Goal: Use online tool/utility: Utilize a website feature to perform a specific function

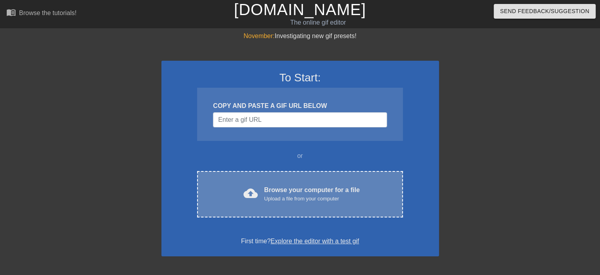
click at [298, 186] on div "Browse your computer for a file Upload a file from your computer" at bounding box center [312, 193] width 96 height 17
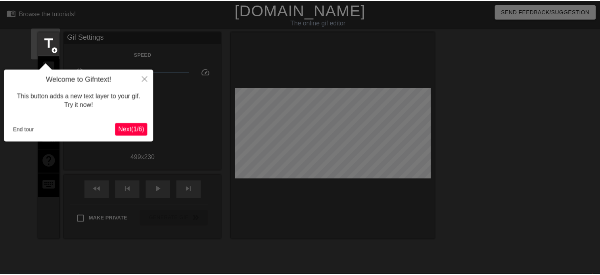
scroll to position [19, 0]
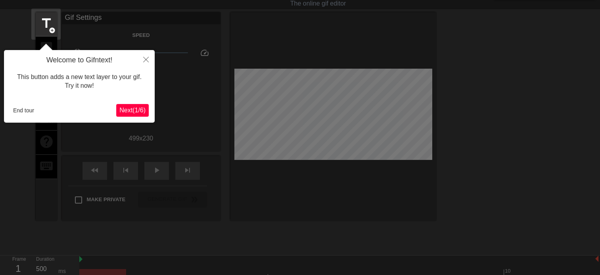
click at [95, 121] on div "Welcome to Gifntext! This button adds a new text layer to your gif. Try it now!…" at bounding box center [79, 86] width 151 height 73
click at [133, 112] on span "Next ( 1 / 6 )" at bounding box center [132, 110] width 26 height 7
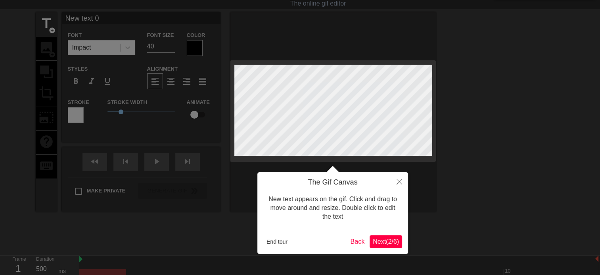
scroll to position [0, 0]
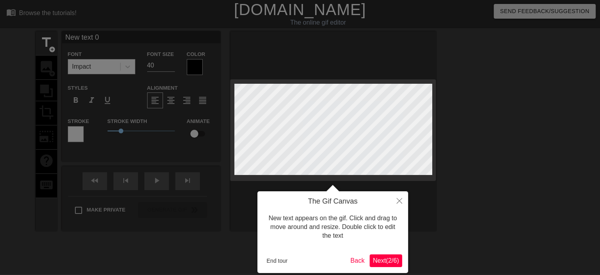
click at [133, 112] on body "menu_book Browse the tutorials! [DOMAIN_NAME] The online gif editor Send Feedba…" at bounding box center [300, 158] width 600 height 316
click at [277, 256] on button "End tour" at bounding box center [277, 261] width 27 height 12
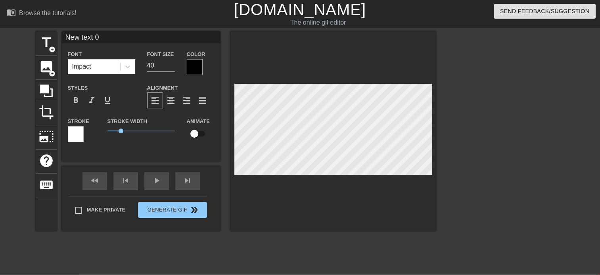
click at [110, 39] on input "New text 0" at bounding box center [141, 37] width 159 height 12
drag, startPoint x: 110, startPoint y: 35, endPoint x: 40, endPoint y: 35, distance: 69.5
click at [40, 35] on div "title add_circle image add_circle crop photo_size_select_large help keyboard Ne…" at bounding box center [236, 131] width 401 height 200
type input "a"
type input "A"
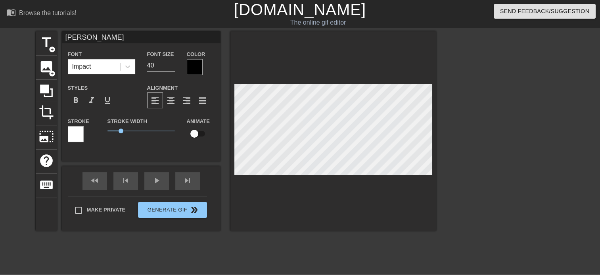
type input "[PERSON_NAME]"
click at [144, 48] on div "adrian Font Impact Font Size 40 Color Styles format_bold format_italic format_u…" at bounding box center [141, 90] width 159 height 118
click at [108, 67] on div "Impact" at bounding box center [94, 67] width 52 height 14
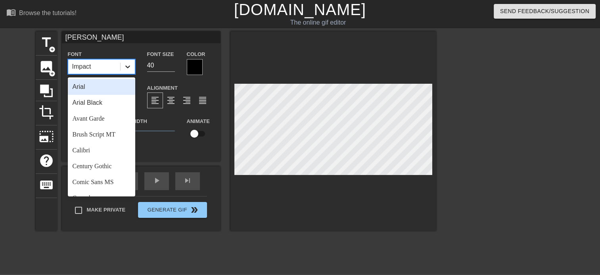
click at [129, 68] on icon at bounding box center [128, 67] width 8 height 8
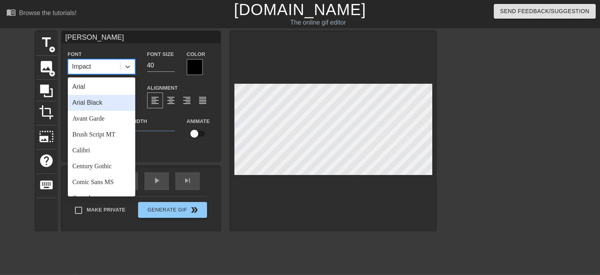
click at [108, 109] on div "Arial Black" at bounding box center [101, 103] width 67 height 16
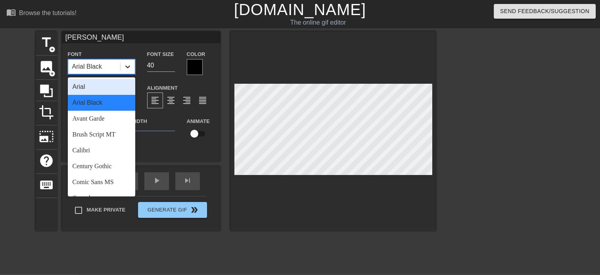
click at [129, 69] on icon at bounding box center [128, 67] width 8 height 8
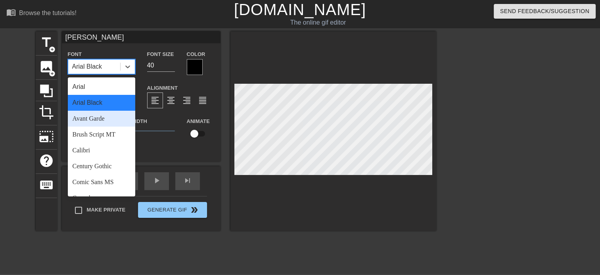
click at [100, 117] on div "Avant Garde" at bounding box center [101, 119] width 67 height 16
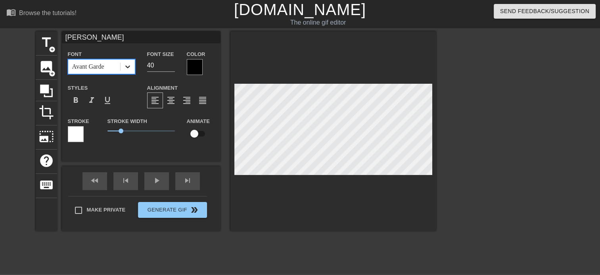
click at [130, 64] on icon at bounding box center [128, 67] width 8 height 8
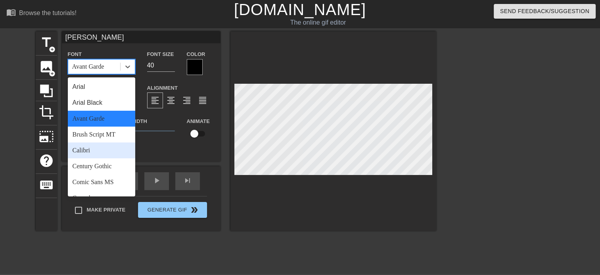
click at [110, 154] on div "Calibri" at bounding box center [101, 150] width 67 height 16
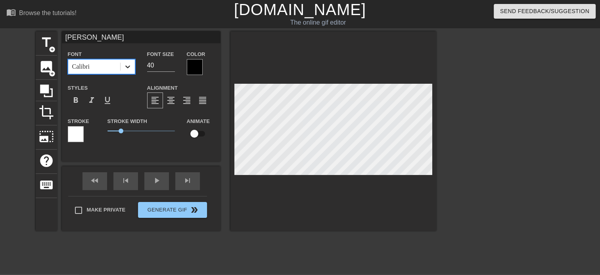
click at [127, 68] on icon at bounding box center [128, 67] width 8 height 8
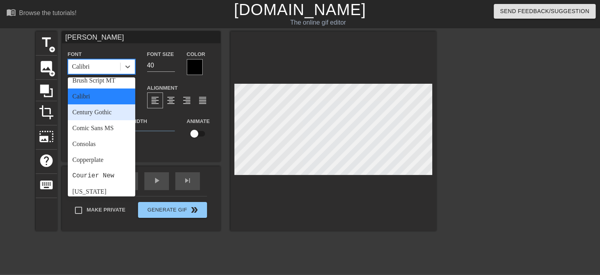
scroll to position [56, 0]
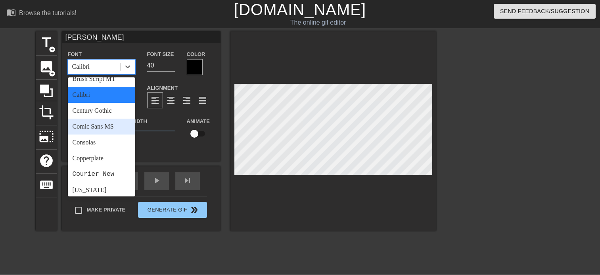
click at [94, 119] on div "Comic Sans MS" at bounding box center [101, 127] width 67 height 16
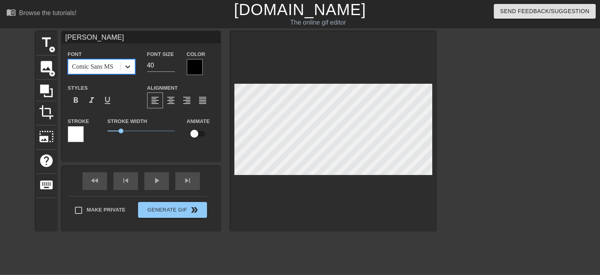
click at [131, 60] on div at bounding box center [128, 67] width 14 height 14
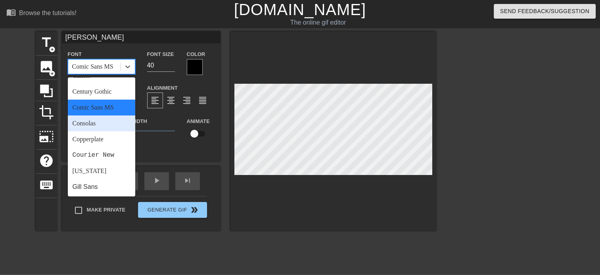
scroll to position [130, 0]
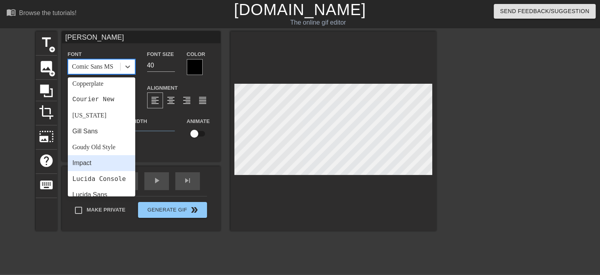
click at [99, 162] on div "Impact" at bounding box center [101, 163] width 67 height 16
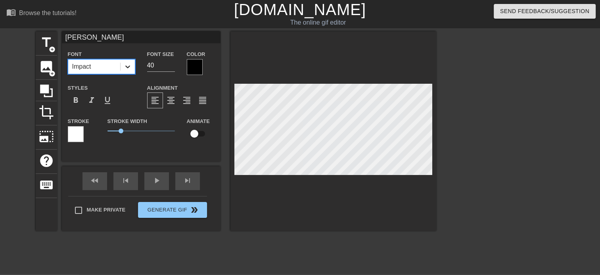
click at [126, 67] on icon at bounding box center [128, 67] width 8 height 8
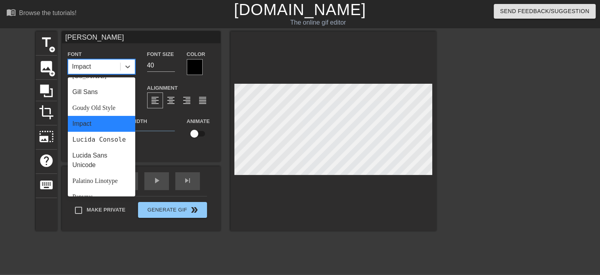
scroll to position [199, 0]
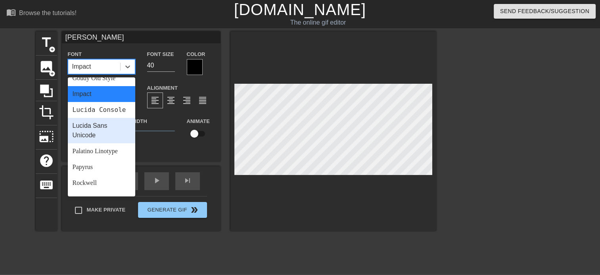
click at [100, 140] on div "Lucida Sans Unicode" at bounding box center [101, 130] width 67 height 25
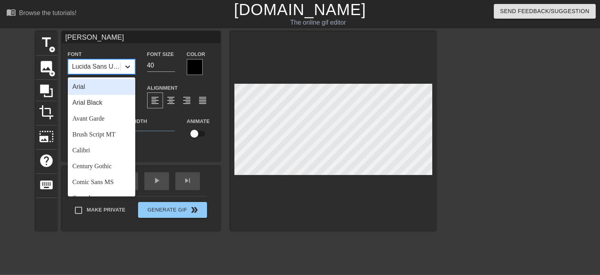
click at [130, 70] on icon at bounding box center [128, 67] width 8 height 8
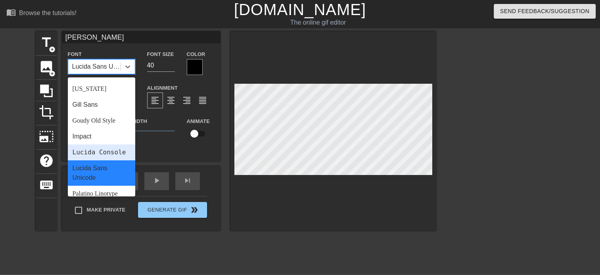
scroll to position [284, 0]
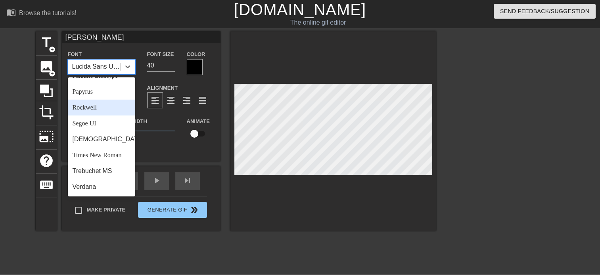
click at [95, 108] on div "Rockwell" at bounding box center [101, 108] width 67 height 16
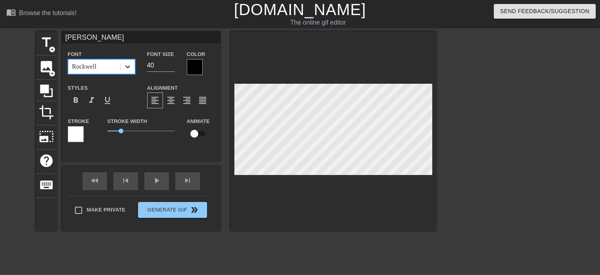
click at [128, 67] on icon at bounding box center [127, 66] width 5 height 3
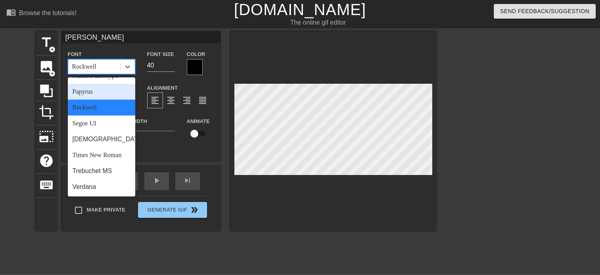
click at [97, 90] on div "Papyrus" at bounding box center [101, 92] width 67 height 16
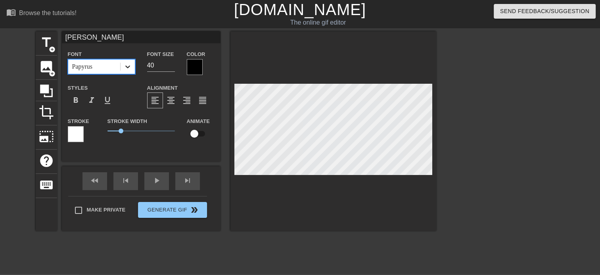
click at [122, 69] on div at bounding box center [128, 67] width 14 height 14
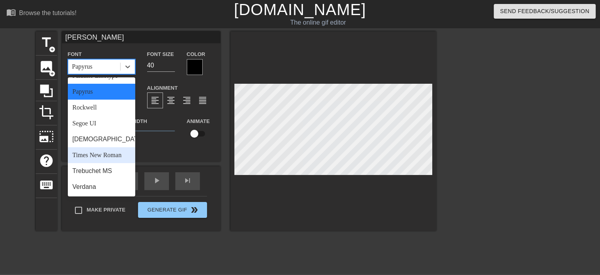
scroll to position [0, 0]
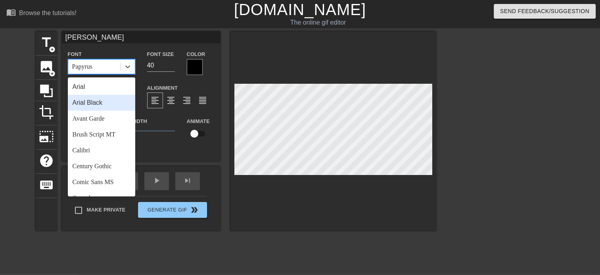
click at [100, 102] on div "Arial Black" at bounding box center [101, 103] width 67 height 16
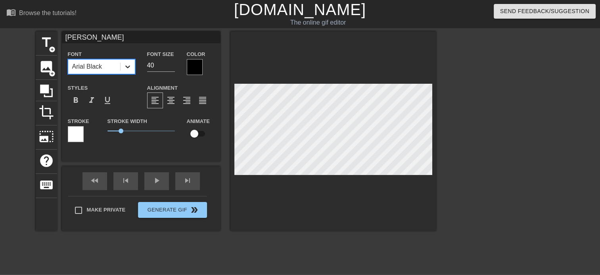
click at [129, 67] on icon at bounding box center [128, 67] width 8 height 8
click at [127, 74] on div "Arial Black" at bounding box center [101, 66] width 67 height 15
click at [194, 65] on div at bounding box center [195, 67] width 16 height 16
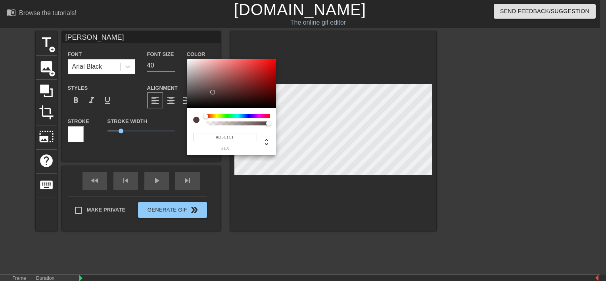
type input "#FFFFFF"
drag, startPoint x: 213, startPoint y: 92, endPoint x: 167, endPoint y: 37, distance: 71.3
click at [167, 37] on div "#FFFFFF hex" at bounding box center [303, 140] width 606 height 281
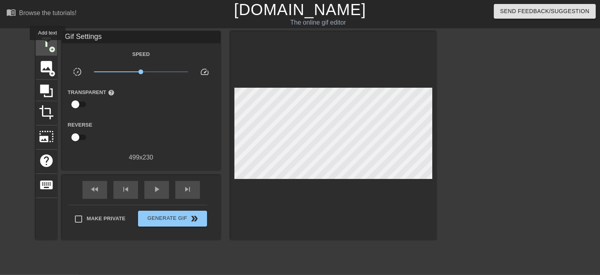
click at [48, 46] on span "title" at bounding box center [46, 42] width 15 height 15
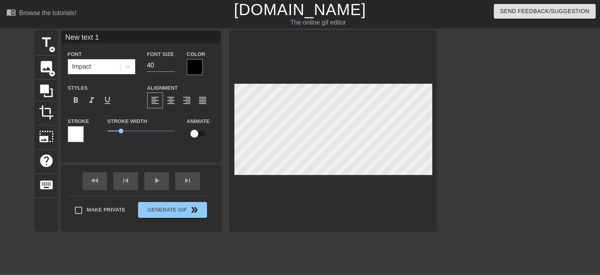
click at [75, 137] on div at bounding box center [76, 134] width 16 height 16
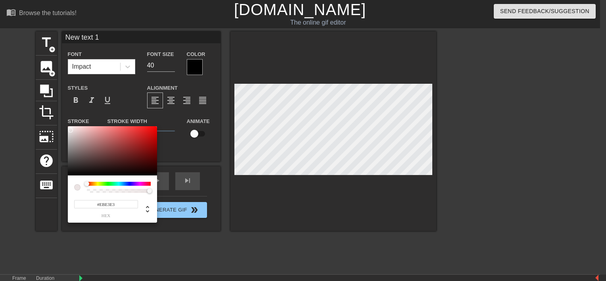
drag, startPoint x: 78, startPoint y: 158, endPoint x: 70, endPoint y: 129, distance: 30.4
click at [70, 129] on div at bounding box center [112, 150] width 89 height 49
type input "#F1EBEB"
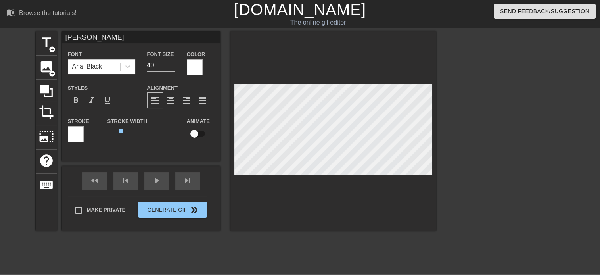
click at [79, 135] on div at bounding box center [76, 134] width 16 height 16
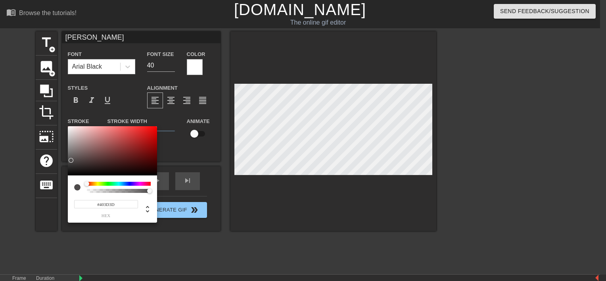
drag, startPoint x: 77, startPoint y: 160, endPoint x: 71, endPoint y: 164, distance: 6.7
click at [71, 164] on div at bounding box center [112, 150] width 89 height 49
type input "#3E3B3B"
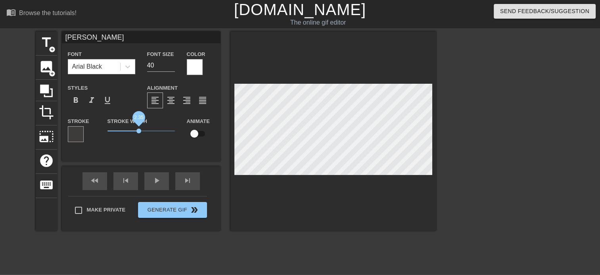
drag, startPoint x: 155, startPoint y: 131, endPoint x: 139, endPoint y: 137, distance: 16.7
click at [139, 137] on div "Stroke Width 2.35" at bounding box center [141, 132] width 79 height 33
click at [192, 64] on div at bounding box center [195, 67] width 16 height 16
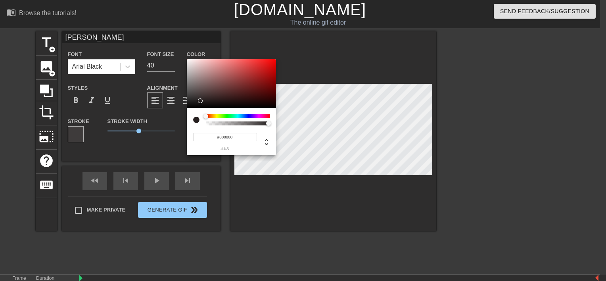
drag, startPoint x: 201, startPoint y: 101, endPoint x: 185, endPoint y: 112, distance: 19.5
click at [185, 112] on div "#000000 hex" at bounding box center [303, 140] width 606 height 281
type input "#000000"
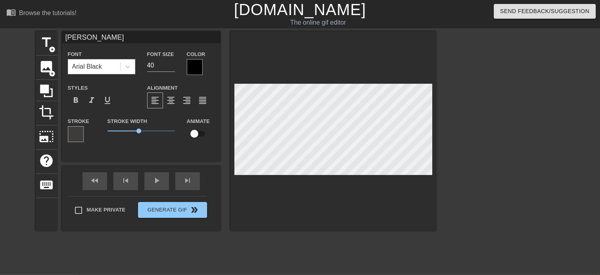
click at [190, 66] on div at bounding box center [195, 67] width 16 height 16
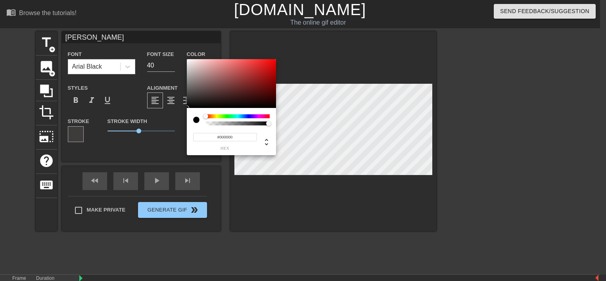
type input "#222121"
click at [190, 102] on div at bounding box center [231, 83] width 89 height 49
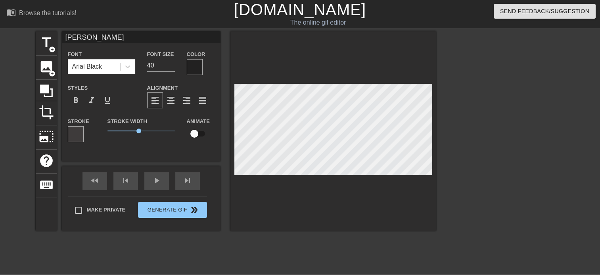
click at [66, 127] on div "Stroke" at bounding box center [82, 132] width 40 height 33
click at [74, 129] on div at bounding box center [76, 134] width 16 height 16
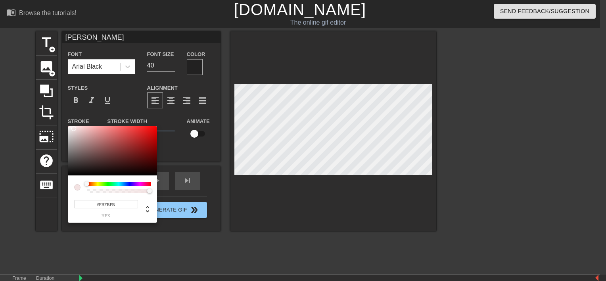
type input "#FFFFFF"
drag, startPoint x: 74, startPoint y: 129, endPoint x: 53, endPoint y: 121, distance: 22.5
click at [53, 121] on div "#FFFFFF hex" at bounding box center [303, 140] width 606 height 281
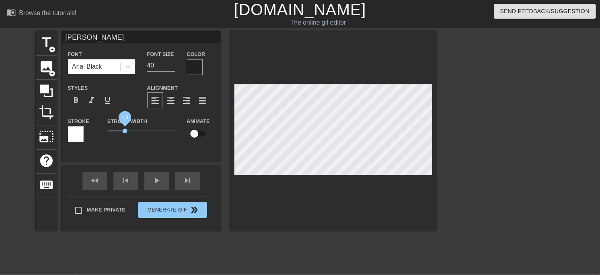
drag, startPoint x: 139, startPoint y: 132, endPoint x: 125, endPoint y: 132, distance: 13.5
click at [125, 132] on span "1.3" at bounding box center [125, 131] width 5 height 5
click at [198, 133] on input "checkbox" at bounding box center [194, 133] width 45 height 15
checkbox input "true"
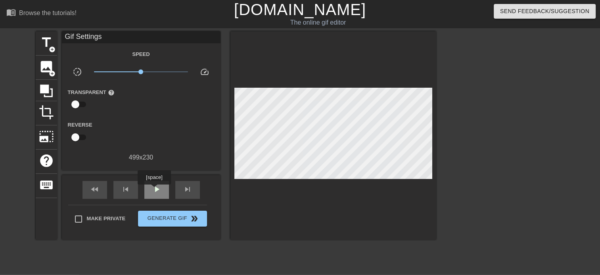
click at [154, 190] on span "play_arrow" at bounding box center [157, 190] width 10 height 10
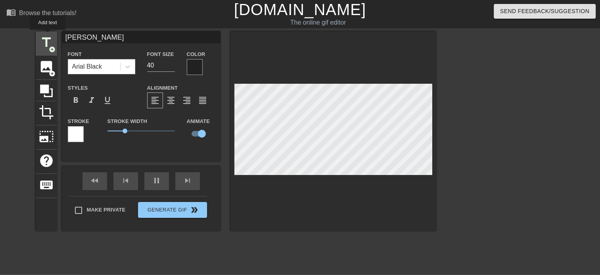
type input "500"
click at [46, 41] on span "title" at bounding box center [46, 42] width 15 height 15
type input "New text 2"
checkbox input "false"
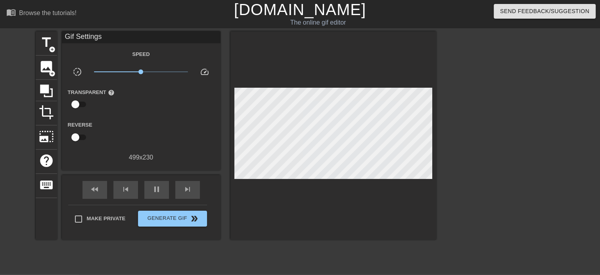
type input "1000"
click at [154, 192] on span "pause" at bounding box center [157, 190] width 10 height 10
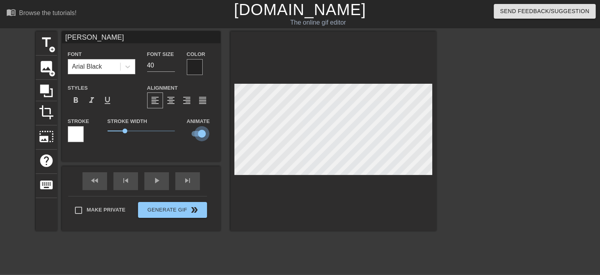
click at [201, 137] on input "checkbox" at bounding box center [201, 133] width 45 height 15
checkbox input "false"
click at [156, 178] on div "fast_rewind skip_previous play_arrow skip_next" at bounding box center [141, 181] width 129 height 30
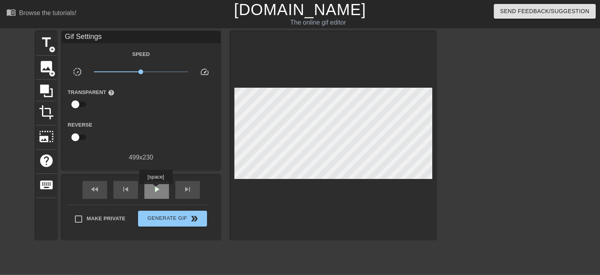
click at [156, 190] on span "play_arrow" at bounding box center [157, 190] width 10 height 10
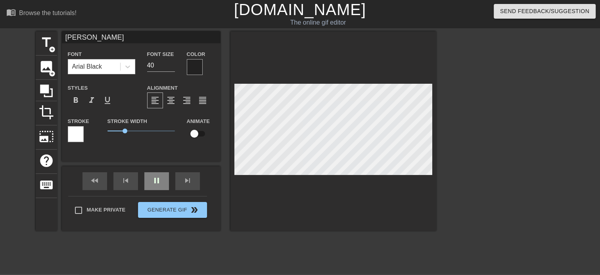
type input "100"
click at [195, 137] on input "checkbox" at bounding box center [194, 133] width 45 height 15
checkbox input "true"
drag, startPoint x: 96, startPoint y: 106, endPoint x: 169, endPoint y: 123, distance: 75.2
click at [169, 123] on div "Font Arial Black Font Size 40 Color Styles format_bold format_italic format_und…" at bounding box center [141, 99] width 147 height 100
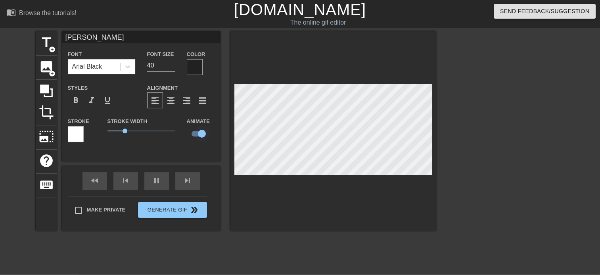
type input "1000"
click at [199, 133] on input "checkbox" at bounding box center [201, 133] width 45 height 15
checkbox input "false"
click at [50, 183] on span "keyboard" at bounding box center [46, 184] width 15 height 15
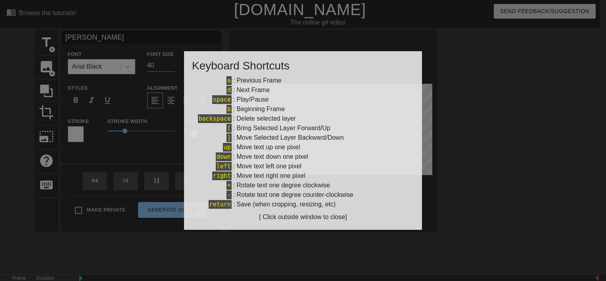
click at [483, 154] on div at bounding box center [303, 140] width 606 height 281
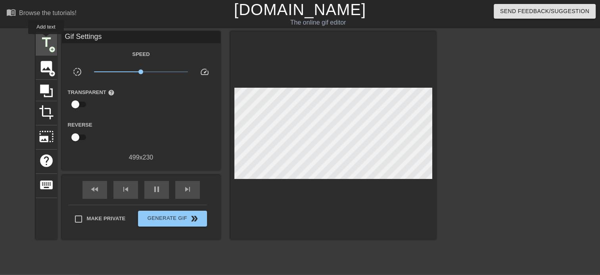
click at [46, 40] on span "title" at bounding box center [46, 42] width 15 height 15
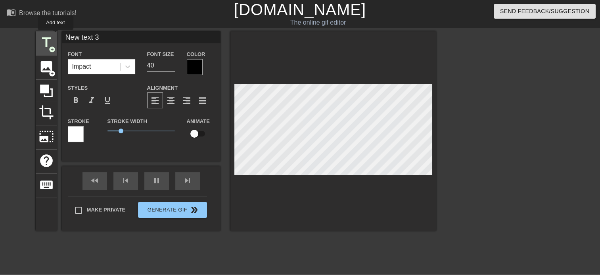
drag, startPoint x: 112, startPoint y: 38, endPoint x: 42, endPoint y: 32, distance: 69.7
click at [42, 32] on div "title add_circle image add_circle crop photo_size_select_large help keyboard Ne…" at bounding box center [236, 131] width 401 height 200
type input "500"
type input "ad"
type input "100"
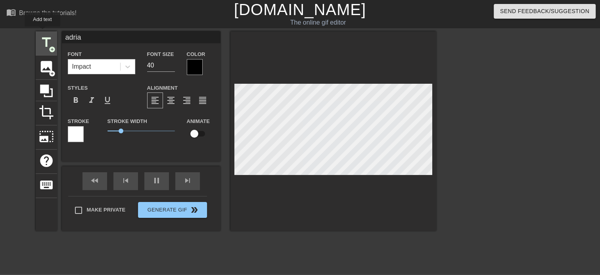
type input "[PERSON_NAME]"
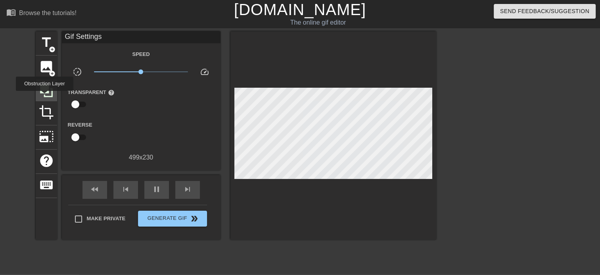
click at [44, 94] on icon at bounding box center [46, 91] width 13 height 13
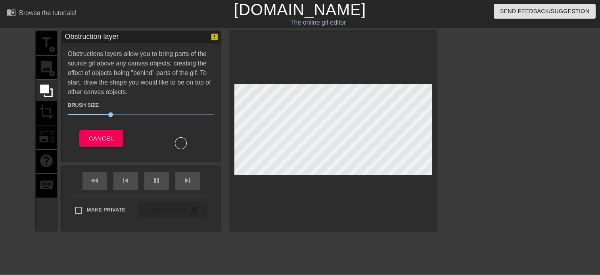
click at [43, 110] on div "title add_circle image add_circle crop photo_size_select_large help keyboard" at bounding box center [46, 131] width 21 height 200
click at [78, 132] on div "Cancel" at bounding box center [101, 139] width 79 height 19
click at [85, 136] on button "Cancel" at bounding box center [101, 138] width 44 height 17
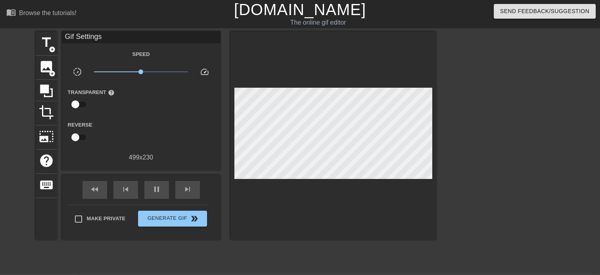
type input "1000"
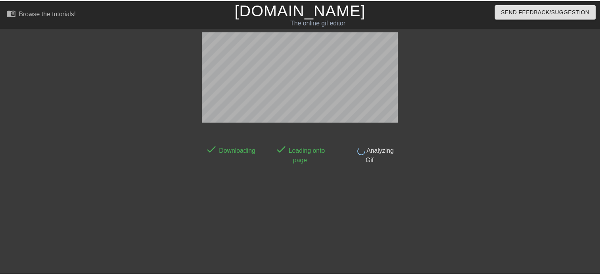
scroll to position [19, 0]
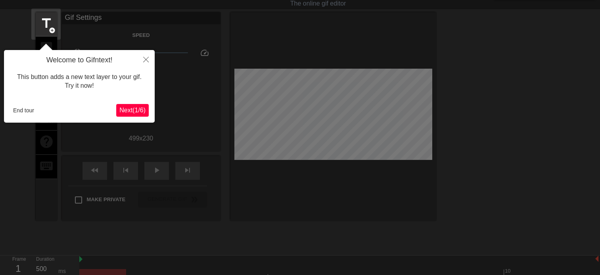
click at [162, 148] on div at bounding box center [300, 161] width 600 height 360
click at [146, 59] on icon "Close" at bounding box center [146, 60] width 6 height 6
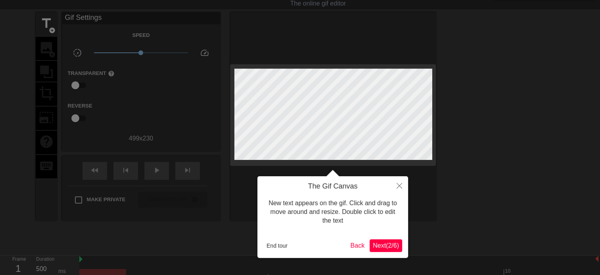
scroll to position [0, 0]
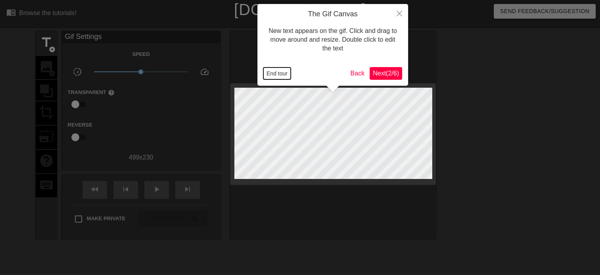
click at [287, 76] on button "End tour" at bounding box center [277, 73] width 27 height 12
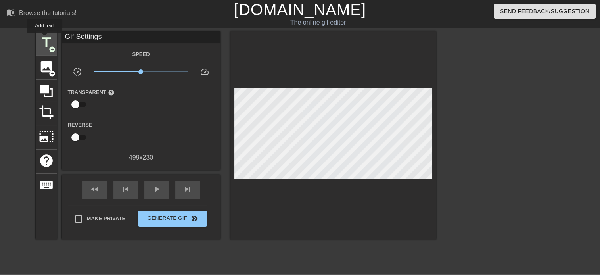
click at [44, 38] on span "title" at bounding box center [46, 42] width 15 height 15
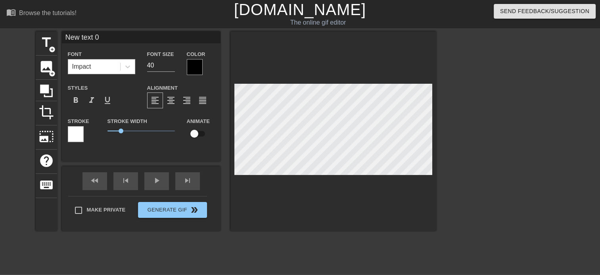
click at [98, 65] on div "Impact" at bounding box center [94, 67] width 52 height 14
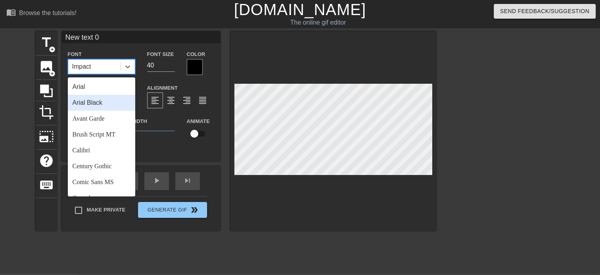
click at [99, 106] on div "Arial Black" at bounding box center [101, 103] width 67 height 16
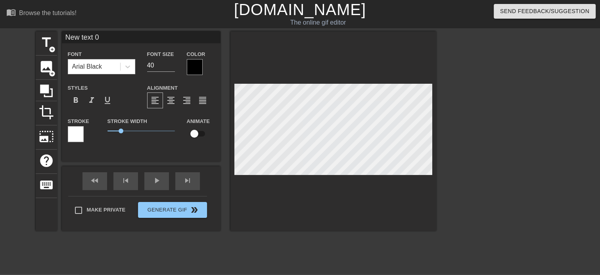
drag, startPoint x: 107, startPoint y: 38, endPoint x: 26, endPoint y: 39, distance: 81.4
click at [26, 39] on div "title add_circle image add_circle crop photo_size_select_large help keyboard Ne…" at bounding box center [300, 150] width 600 height 238
type input "adrian"
click at [183, 67] on div "Color" at bounding box center [201, 62] width 40 height 26
click at [192, 69] on div at bounding box center [195, 67] width 16 height 16
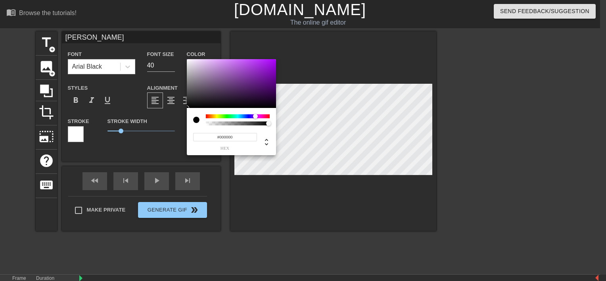
drag, startPoint x: 245, startPoint y: 116, endPoint x: 256, endPoint y: 115, distance: 10.7
click at [256, 115] on div at bounding box center [238, 116] width 64 height 4
drag, startPoint x: 252, startPoint y: 80, endPoint x: 219, endPoint y: 61, distance: 38.6
click at [219, 61] on div at bounding box center [231, 83] width 89 height 49
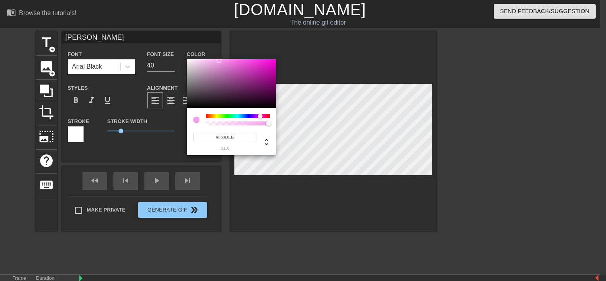
click at [260, 116] on div at bounding box center [262, 116] width 5 height 5
drag, startPoint x: 241, startPoint y: 67, endPoint x: 242, endPoint y: 61, distance: 5.7
click at [242, 61] on div at bounding box center [231, 83] width 89 height 49
click at [262, 116] on div at bounding box center [264, 116] width 5 height 5
drag, startPoint x: 244, startPoint y: 59, endPoint x: 241, endPoint y: 82, distance: 22.9
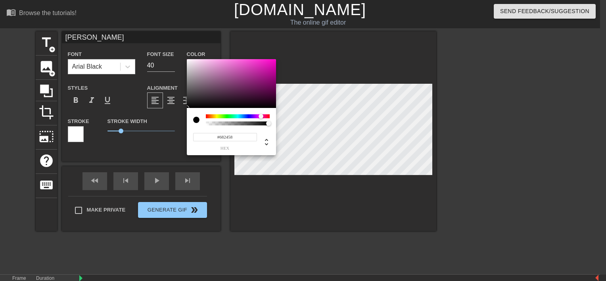
click at [241, 82] on div at bounding box center [231, 83] width 89 height 49
drag, startPoint x: 241, startPoint y: 82, endPoint x: 235, endPoint y: 60, distance: 22.6
click at [235, 60] on div at bounding box center [234, 60] width 5 height 5
click at [247, 60] on div at bounding box center [247, 60] width 5 height 5
type input "#FA51B9"
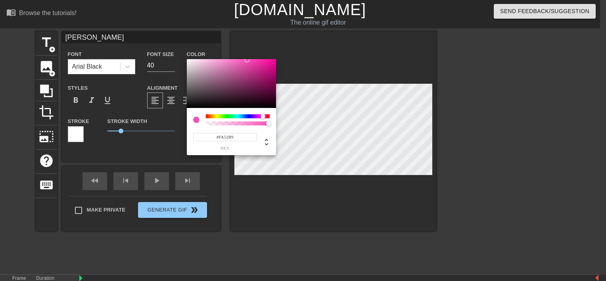
click at [263, 117] on div at bounding box center [265, 116] width 5 height 5
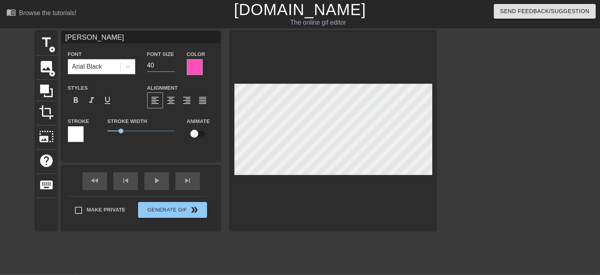
click at [195, 133] on input "checkbox" at bounding box center [194, 133] width 45 height 15
checkbox input "true"
click at [157, 184] on span "play_arrow" at bounding box center [157, 181] width 10 height 10
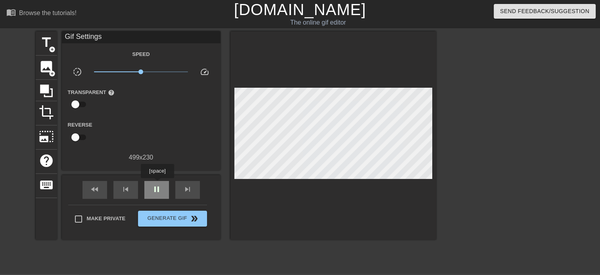
click at [157, 185] on span "pause" at bounding box center [157, 190] width 10 height 10
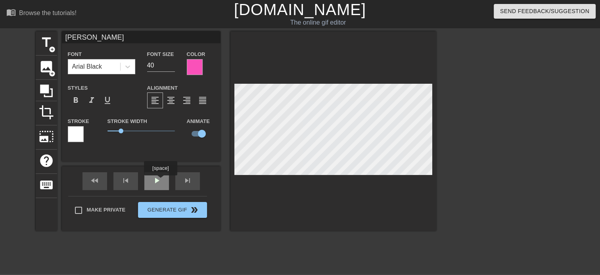
click at [154, 183] on div "play_arrow" at bounding box center [156, 181] width 25 height 18
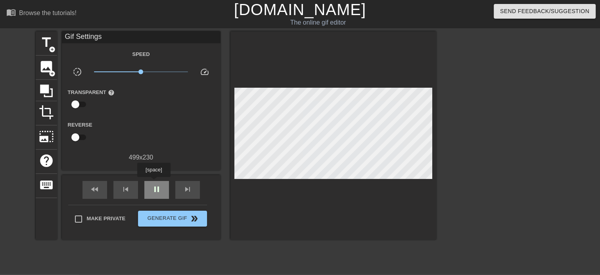
click at [154, 183] on div "pause" at bounding box center [156, 190] width 25 height 18
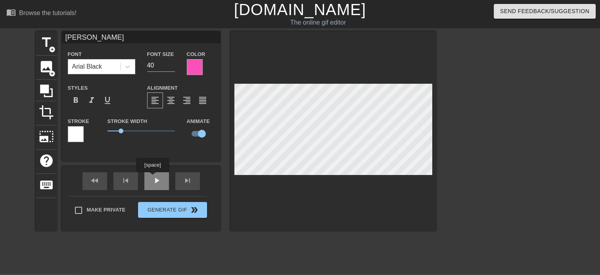
click at [156, 176] on div "fast_rewind skip_previous play_arrow skip_next" at bounding box center [141, 181] width 129 height 30
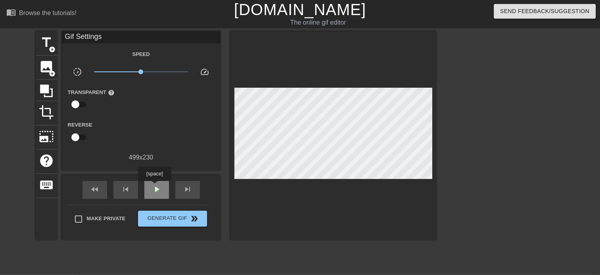
click at [154, 187] on span "play_arrow" at bounding box center [157, 190] width 10 height 10
click at [156, 187] on span "pause" at bounding box center [157, 190] width 10 height 10
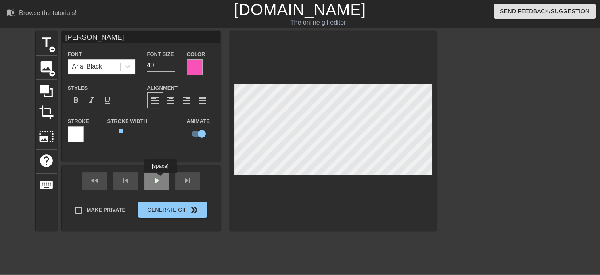
click at [160, 178] on div "fast_rewind skip_previous play_arrow skip_next" at bounding box center [141, 181] width 129 height 30
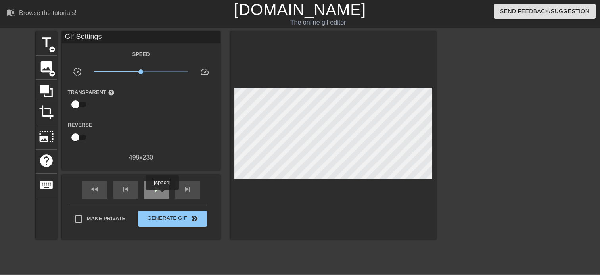
click at [162, 195] on div "play_arrow" at bounding box center [156, 190] width 25 height 18
click at [162, 195] on div "pause" at bounding box center [156, 190] width 25 height 18
click at [162, 195] on div "play_arrow" at bounding box center [156, 190] width 25 height 18
click at [159, 191] on span "pause" at bounding box center [157, 190] width 10 height 10
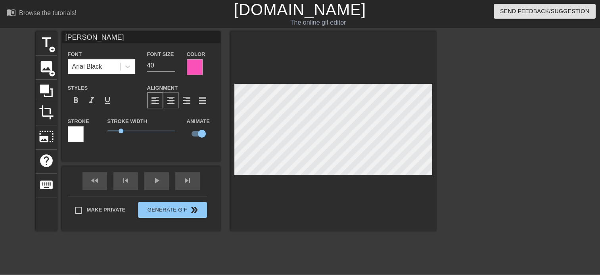
click at [169, 103] on span "format_align_center" at bounding box center [171, 101] width 10 height 10
click at [91, 105] on span "format_italic" at bounding box center [92, 101] width 10 height 10
click at [78, 100] on span "format_bold" at bounding box center [76, 101] width 10 height 10
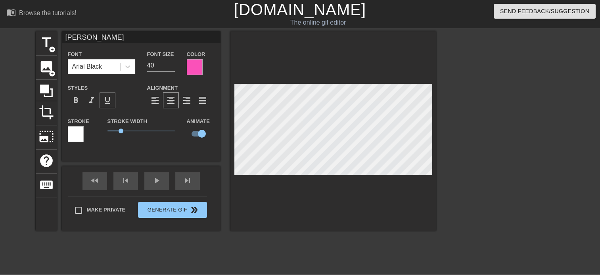
click at [105, 101] on span "format_underline" at bounding box center [108, 101] width 10 height 10
click at [105, 102] on span "format_underline" at bounding box center [108, 101] width 10 height 10
click at [94, 100] on span "format_italic" at bounding box center [92, 101] width 10 height 10
click at [156, 183] on div "play_arrow" at bounding box center [156, 181] width 25 height 18
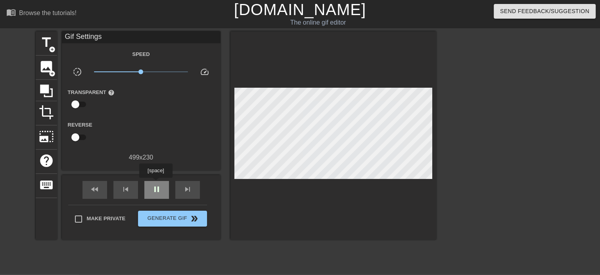
type input "1000"
click at [156, 183] on div "pause" at bounding box center [156, 190] width 25 height 18
click at [43, 42] on span "title" at bounding box center [46, 42] width 15 height 15
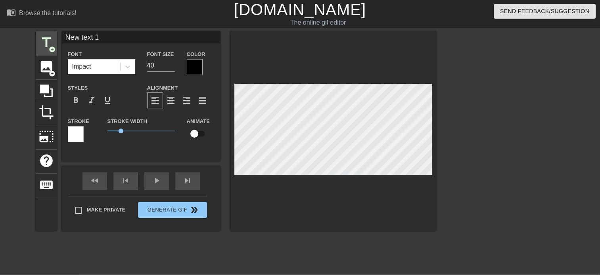
drag, startPoint x: 110, startPoint y: 38, endPoint x: 56, endPoint y: 37, distance: 54.0
click at [56, 37] on div "title add_circle image add_circle crop photo_size_select_large help keyboard Ne…" at bounding box center [236, 131] width 401 height 200
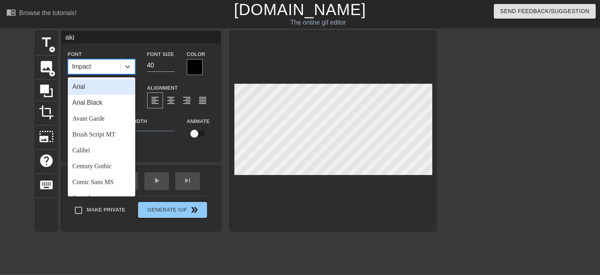
click at [93, 62] on div "Impact" at bounding box center [94, 67] width 52 height 14
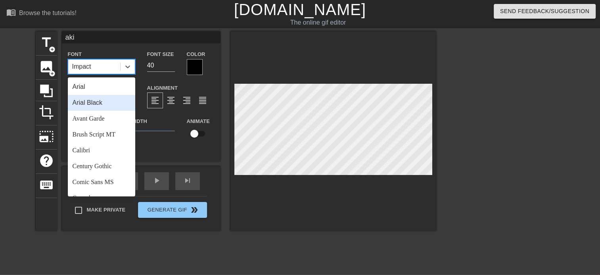
click at [84, 102] on div "Arial Black" at bounding box center [101, 103] width 67 height 16
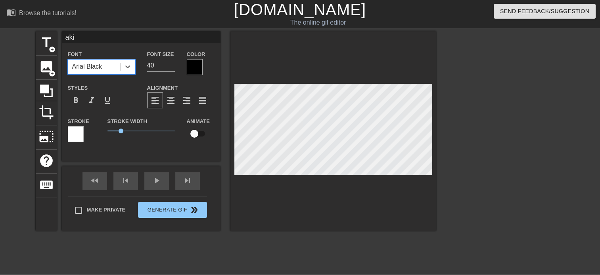
type input "adrian"
checkbox input "true"
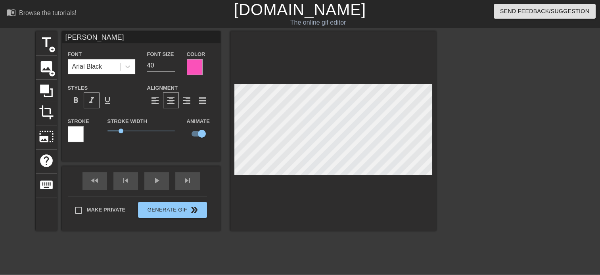
type input "aki"
checkbox input "false"
click at [173, 100] on span "format_align_center" at bounding box center [171, 101] width 10 height 10
click at [196, 64] on div at bounding box center [195, 67] width 16 height 16
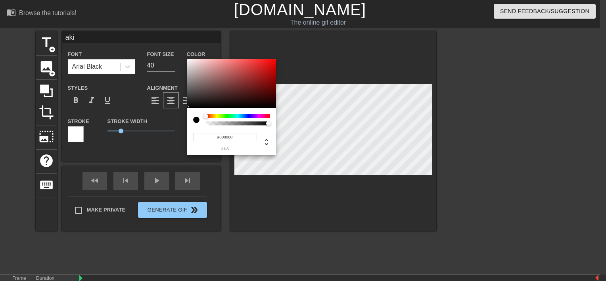
click at [248, 119] on div at bounding box center [238, 119] width 64 height 11
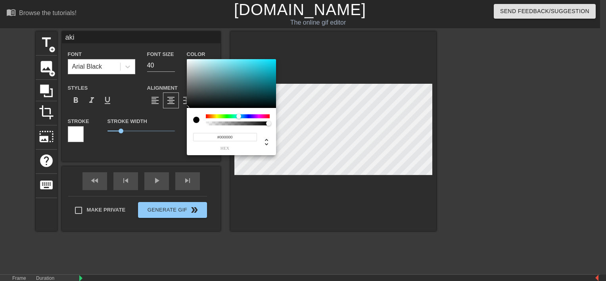
drag, startPoint x: 245, startPoint y: 118, endPoint x: 239, endPoint y: 117, distance: 6.4
click at [239, 117] on div at bounding box center [238, 116] width 64 height 4
drag, startPoint x: 241, startPoint y: 84, endPoint x: 240, endPoint y: 62, distance: 22.3
click at [240, 62] on div at bounding box center [231, 83] width 89 height 49
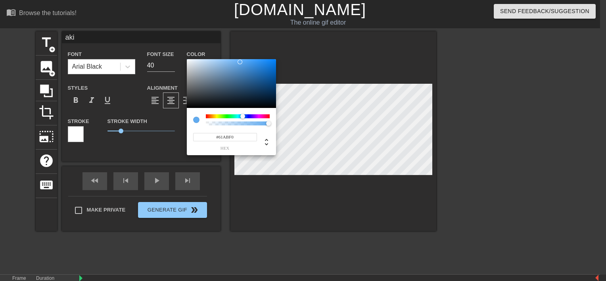
click at [243, 116] on div at bounding box center [245, 116] width 5 height 5
type input "#5EACF0"
click at [241, 62] on div at bounding box center [243, 64] width 5 height 5
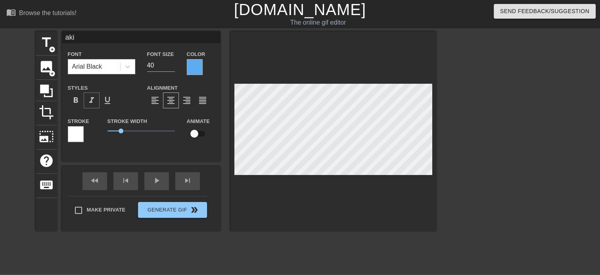
click at [94, 103] on span "format_italic" at bounding box center [92, 101] width 10 height 10
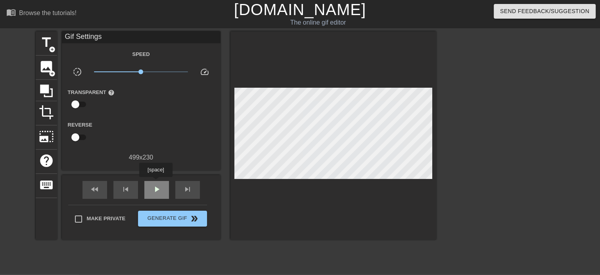
click at [156, 183] on div "play_arrow" at bounding box center [156, 190] width 25 height 18
click at [156, 183] on div "pause" at bounding box center [156, 190] width 25 height 18
click at [153, 185] on span "play_arrow" at bounding box center [157, 190] width 10 height 10
click at [153, 185] on span "pause" at bounding box center [157, 190] width 10 height 10
click at [153, 185] on span "play_arrow" at bounding box center [157, 190] width 10 height 10
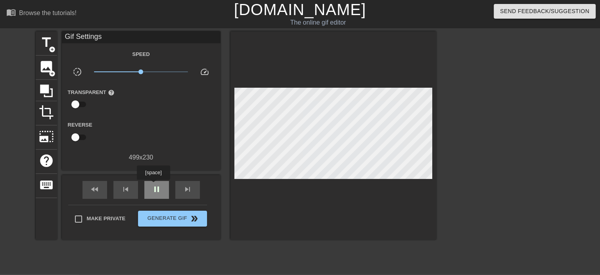
click at [153, 185] on span "pause" at bounding box center [157, 190] width 10 height 10
click at [160, 185] on span "play_arrow" at bounding box center [157, 190] width 10 height 10
type input "500"
click at [160, 185] on span "play_arrow" at bounding box center [157, 190] width 10 height 10
click at [44, 37] on span "title" at bounding box center [46, 42] width 15 height 15
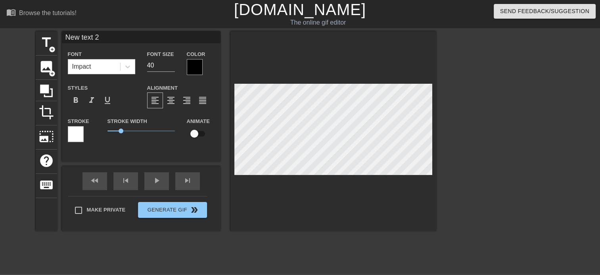
drag, startPoint x: 106, startPoint y: 35, endPoint x: 31, endPoint y: 29, distance: 76.0
click at [31, 29] on div "menu_book Browse the tutorials! Gifntext.com The online gif editor Send Feedbac…" at bounding box center [300, 167] width 600 height 334
type input "z"
type input "aki"
click at [154, 179] on div "fast_rewind skip_previous play_arrow skip_next" at bounding box center [141, 181] width 129 height 30
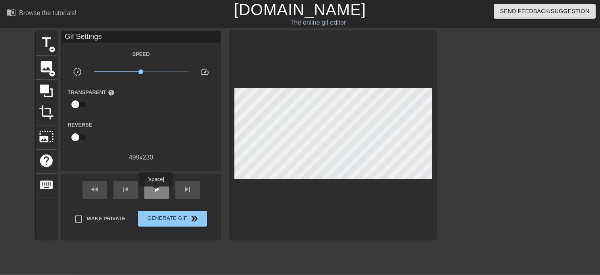
click at [156, 192] on span "play_arrow" at bounding box center [157, 190] width 10 height 10
click at [176, 183] on div "skip_next" at bounding box center [187, 190] width 25 height 18
click at [164, 189] on div "pause" at bounding box center [156, 190] width 25 height 18
click at [164, 189] on div "play_arrow" at bounding box center [156, 190] width 25 height 18
type input "500"
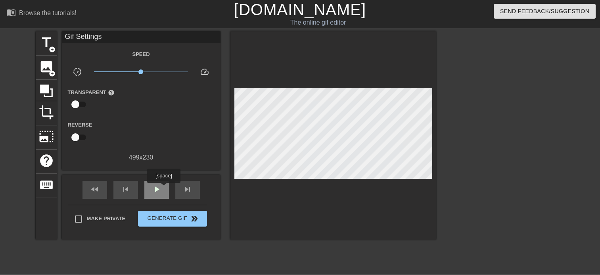
click at [164, 189] on div "play_arrow" at bounding box center [156, 190] width 25 height 18
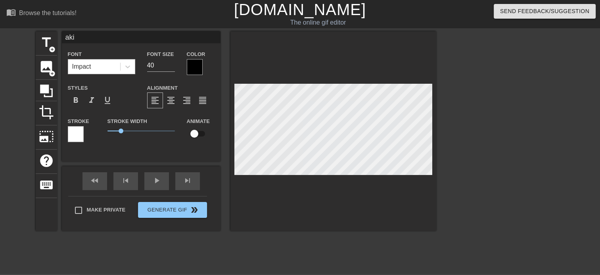
click at [98, 72] on div "Impact" at bounding box center [94, 67] width 52 height 14
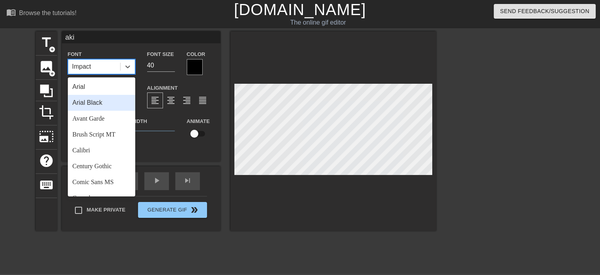
click at [110, 106] on div "Arial Black" at bounding box center [101, 103] width 67 height 16
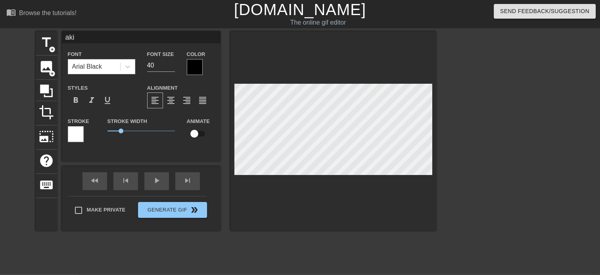
click at [197, 62] on div at bounding box center [195, 67] width 16 height 16
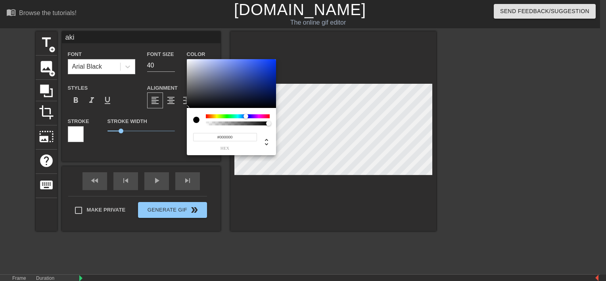
click at [246, 116] on div at bounding box center [238, 116] width 64 height 4
drag, startPoint x: 244, startPoint y: 69, endPoint x: 242, endPoint y: 62, distance: 8.4
click at [242, 62] on div at bounding box center [231, 83] width 89 height 49
click at [241, 119] on div at bounding box center [238, 119] width 64 height 11
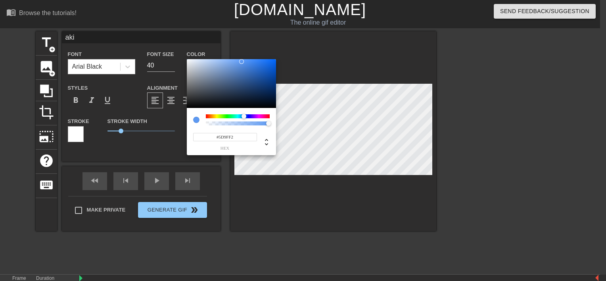
type input "#5DA4F2"
click at [243, 118] on div at bounding box center [238, 116] width 64 height 4
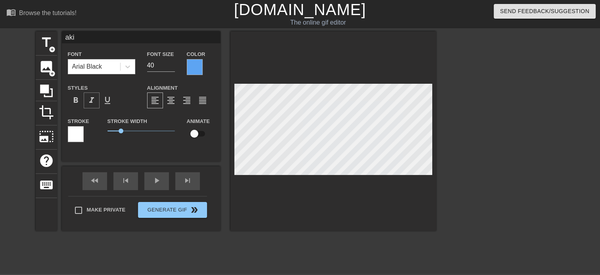
click at [87, 96] on span "format_italic" at bounding box center [92, 101] width 10 height 10
click at [196, 135] on input "checkbox" at bounding box center [194, 133] width 45 height 15
checkbox input "true"
click at [152, 181] on div "play_arrow" at bounding box center [156, 181] width 25 height 18
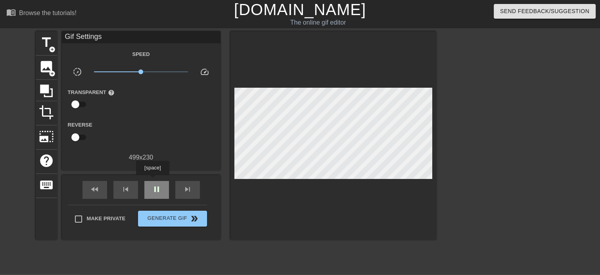
click at [152, 181] on div "pause" at bounding box center [156, 190] width 25 height 18
click at [157, 188] on span "play_arrow" at bounding box center [157, 190] width 10 height 10
click at [157, 188] on span "pause" at bounding box center [157, 190] width 10 height 10
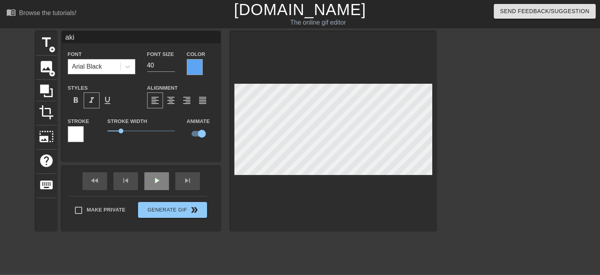
click at [158, 177] on div "fast_rewind skip_previous play_arrow skip_next" at bounding box center [141, 181] width 129 height 30
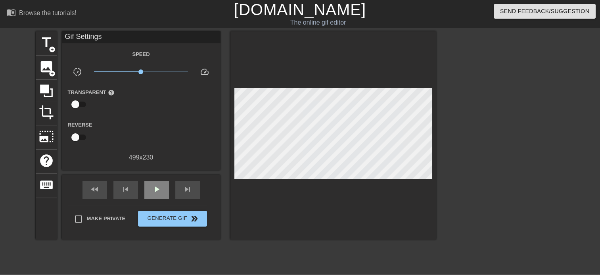
click at [158, 177] on div "fast_rewind skip_previous play_arrow skip_next" at bounding box center [141, 190] width 129 height 30
click at [156, 190] on span "play_arrow" at bounding box center [157, 190] width 10 height 10
click at [156, 190] on span "pause" at bounding box center [157, 190] width 10 height 10
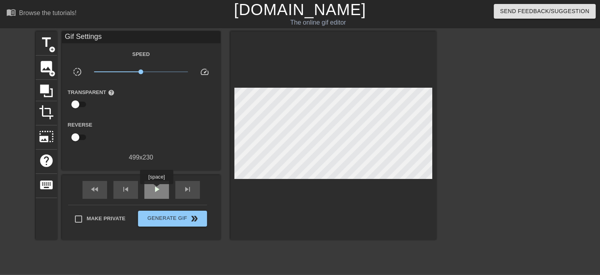
click at [156, 190] on span "play_arrow" at bounding box center [157, 190] width 10 height 10
click at [156, 190] on span "pause" at bounding box center [157, 190] width 10 height 10
click at [157, 183] on div "play_arrow" at bounding box center [156, 190] width 25 height 18
click at [159, 191] on span "pause" at bounding box center [157, 190] width 10 height 10
click at [44, 110] on span "crop" at bounding box center [46, 112] width 15 height 15
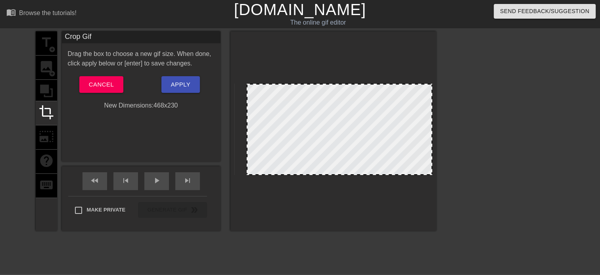
drag, startPoint x: 235, startPoint y: 161, endPoint x: 247, endPoint y: 163, distance: 12.5
drag, startPoint x: 431, startPoint y: 129, endPoint x: 419, endPoint y: 135, distance: 13.3
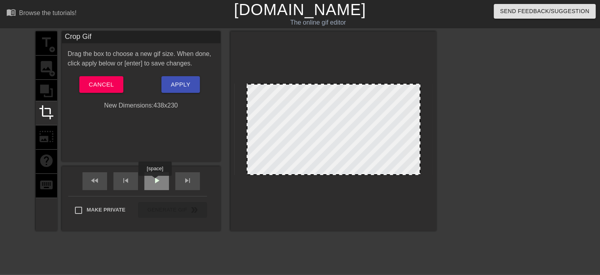
click at [155, 181] on span "play_arrow" at bounding box center [157, 181] width 10 height 10
drag, startPoint x: 419, startPoint y: 121, endPoint x: 426, endPoint y: 126, distance: 8.3
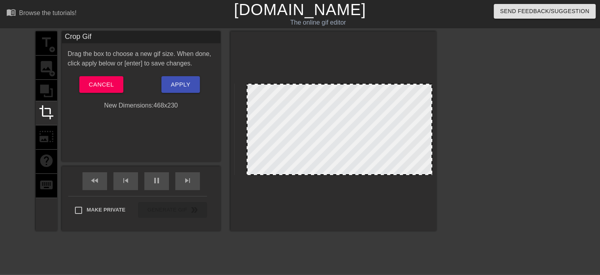
drag, startPoint x: 426, startPoint y: 119, endPoint x: 432, endPoint y: 117, distance: 5.8
click at [432, 117] on div at bounding box center [432, 130] width 4 height 90
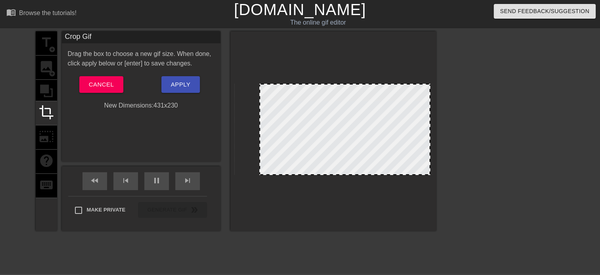
drag, startPoint x: 246, startPoint y: 151, endPoint x: 259, endPoint y: 155, distance: 13.3
click at [259, 155] on div at bounding box center [260, 130] width 4 height 90
type input "1000"
click at [152, 184] on span "pause" at bounding box center [157, 181] width 10 height 10
click at [173, 87] on span "Apply" at bounding box center [180, 84] width 19 height 10
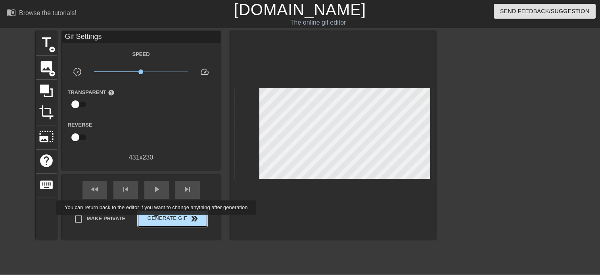
click at [156, 219] on span "Generate Gif double_arrow" at bounding box center [172, 219] width 62 height 10
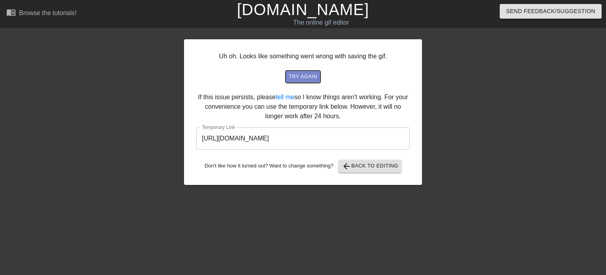
click at [311, 79] on span "try again" at bounding box center [303, 76] width 29 height 9
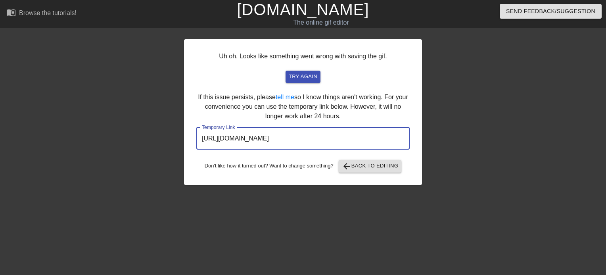
drag, startPoint x: 389, startPoint y: 136, endPoint x: 181, endPoint y: 151, distance: 208.9
click at [181, 151] on div "Uh oh. Looks like something went wrong with saving the gif. try again If this i…" at bounding box center [303, 150] width 606 height 238
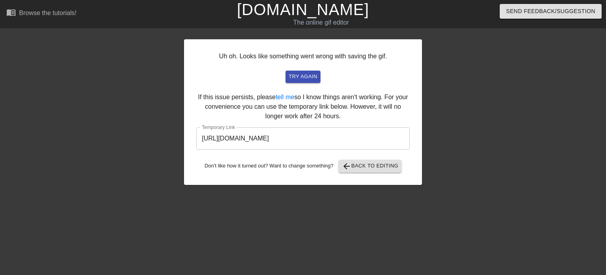
click at [181, 151] on div "Uh oh. Looks like something went wrong with saving the gif. try again If this i…" at bounding box center [303, 150] width 606 height 238
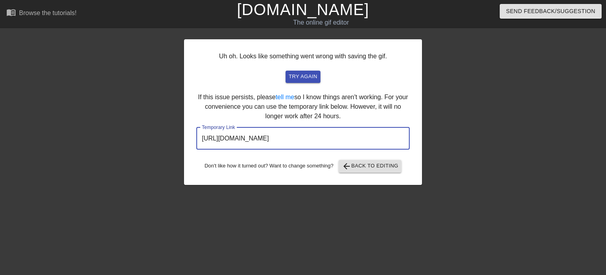
drag, startPoint x: 381, startPoint y: 144, endPoint x: 119, endPoint y: 141, distance: 262.0
click at [119, 141] on div "Uh oh. Looks like something went wrong with saving the gif. try again If this i…" at bounding box center [303, 150] width 606 height 238
click at [358, 157] on div "Uh oh. Looks like something went wrong with saving the gif. try again If this i…" at bounding box center [303, 112] width 238 height 146
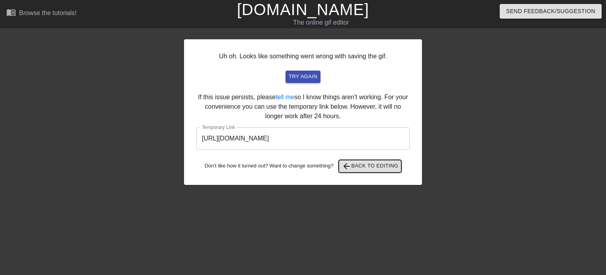
click at [358, 164] on span "arrow_back Back to Editing" at bounding box center [370, 167] width 57 height 10
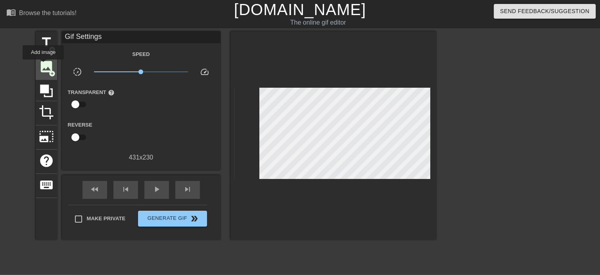
click at [43, 65] on span "image" at bounding box center [46, 66] width 15 height 15
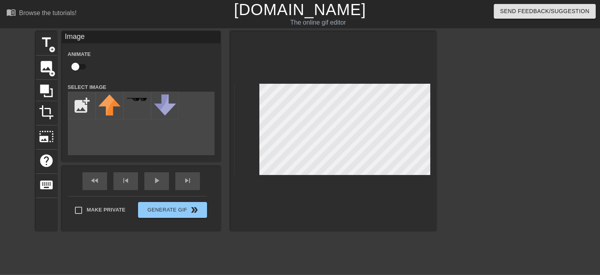
click at [310, 9] on link "[DOMAIN_NAME]" at bounding box center [300, 9] width 132 height 17
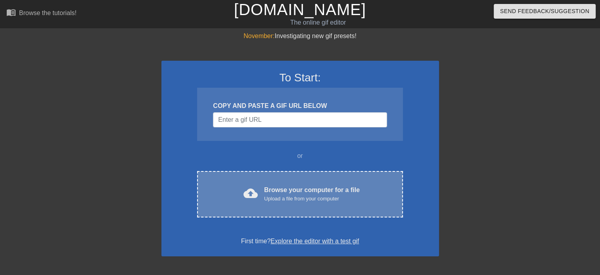
click at [263, 198] on div "cloud_upload Browse your computer for a file Upload a file from your computer" at bounding box center [300, 194] width 172 height 18
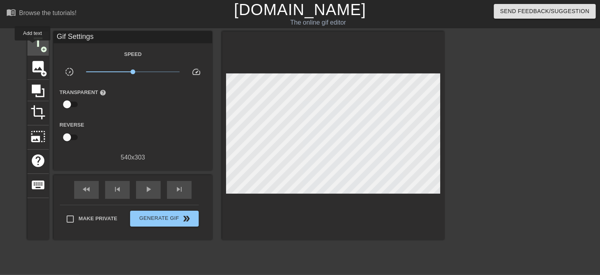
click at [33, 46] on span "title" at bounding box center [38, 42] width 15 height 15
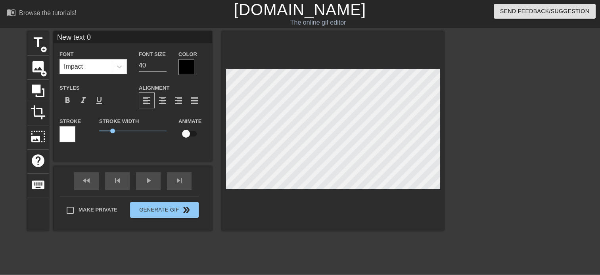
drag, startPoint x: 102, startPoint y: 35, endPoint x: 52, endPoint y: 34, distance: 49.2
click at [52, 34] on div "title add_circle image add_circle crop photo_size_select_large help keyboard Ne…" at bounding box center [235, 131] width 417 height 200
type input "a"
type input "rory"
click at [118, 67] on icon at bounding box center [119, 67] width 8 height 8
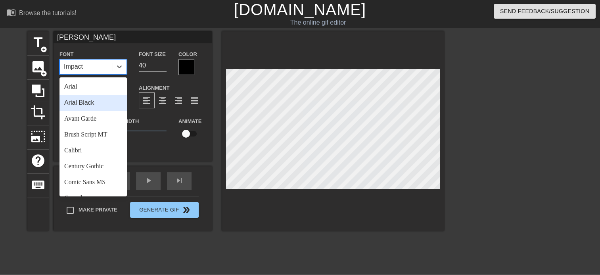
click at [92, 102] on div "Arial Black" at bounding box center [93, 103] width 67 height 16
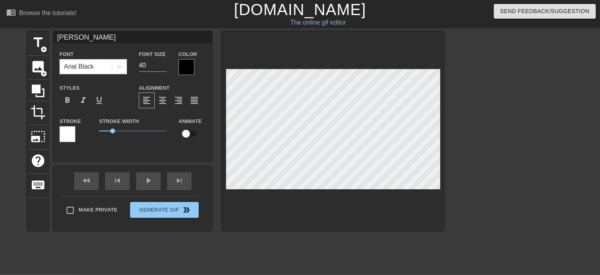
click at [181, 69] on div at bounding box center [187, 67] width 16 height 16
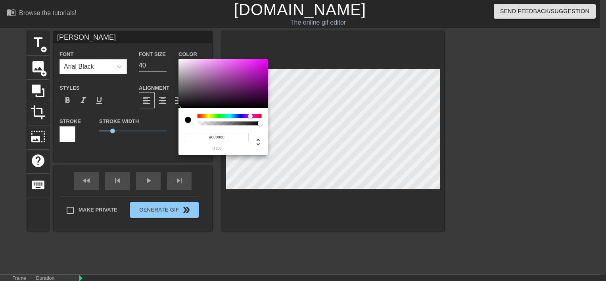
drag, startPoint x: 221, startPoint y: 115, endPoint x: 251, endPoint y: 114, distance: 29.4
click at [251, 114] on div at bounding box center [230, 116] width 64 height 4
drag, startPoint x: 210, startPoint y: 69, endPoint x: 189, endPoint y: 59, distance: 23.1
click at [189, 59] on div at bounding box center [223, 83] width 89 height 49
type input "#FEB8FE"
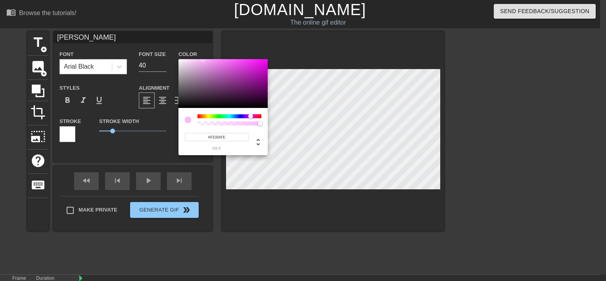
click at [203, 59] on div at bounding box center [203, 59] width 5 height 5
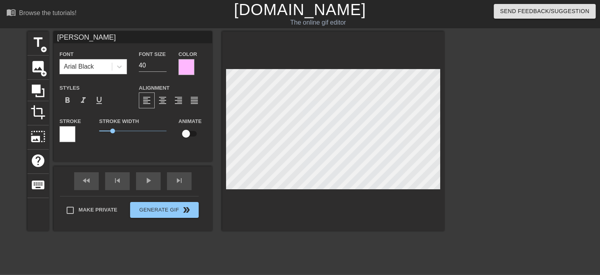
scroll to position [1, 1]
click at [38, 48] on span "title" at bounding box center [38, 42] width 15 height 15
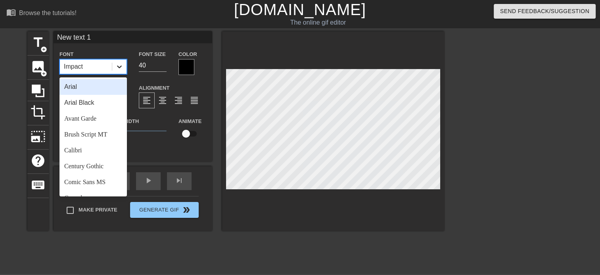
click at [115, 69] on icon at bounding box center [119, 67] width 8 height 8
click at [119, 65] on icon at bounding box center [119, 67] width 8 height 8
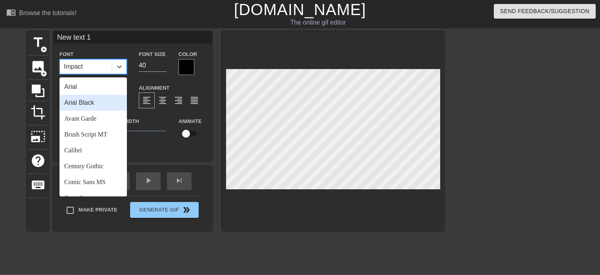
click at [100, 110] on div "Arial Black" at bounding box center [93, 103] width 67 height 16
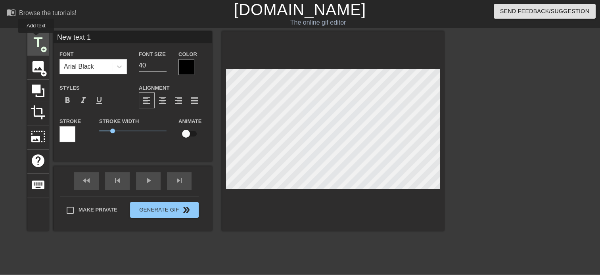
drag, startPoint x: 99, startPoint y: 38, endPoint x: 29, endPoint y: 35, distance: 69.5
click at [29, 35] on div "title add_circle image add_circle crop photo_size_select_large help keyboard Ne…" at bounding box center [235, 131] width 417 height 200
type input "z"
type input "angel"
click at [186, 71] on div at bounding box center [187, 67] width 16 height 16
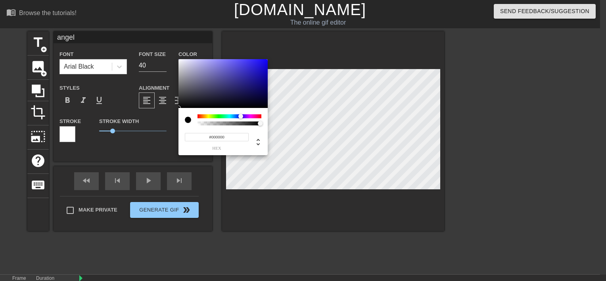
drag, startPoint x: 246, startPoint y: 115, endPoint x: 236, endPoint y: 115, distance: 9.9
click at [236, 115] on div at bounding box center [230, 116] width 64 height 4
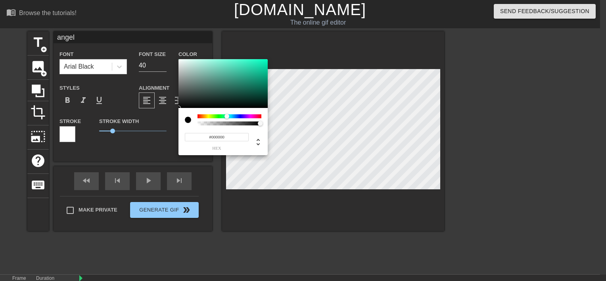
drag, startPoint x: 235, startPoint y: 115, endPoint x: 228, endPoint y: 117, distance: 6.5
click at [228, 117] on div at bounding box center [227, 116] width 5 height 5
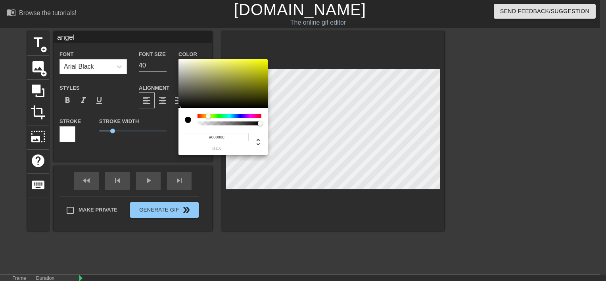
drag, startPoint x: 228, startPoint y: 117, endPoint x: 208, endPoint y: 117, distance: 19.8
click at [208, 117] on div at bounding box center [208, 116] width 5 height 5
type input "#FFFFA8"
drag, startPoint x: 231, startPoint y: 67, endPoint x: 209, endPoint y: 57, distance: 24.1
click at [209, 57] on div "#FFFFA8 hex" at bounding box center [303, 140] width 606 height 281
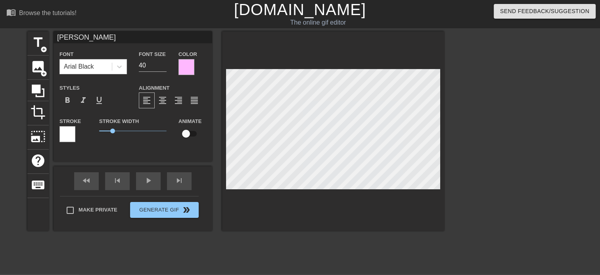
click at [190, 64] on div at bounding box center [187, 67] width 16 height 16
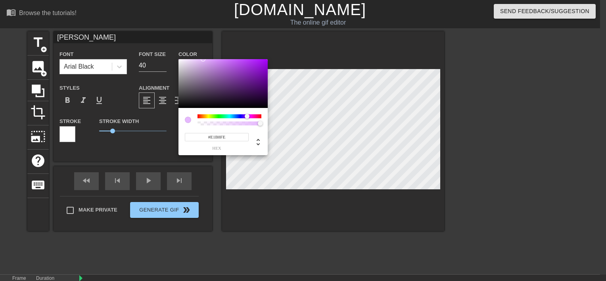
type input "#DEB8FE"
drag, startPoint x: 232, startPoint y: 116, endPoint x: 246, endPoint y: 116, distance: 13.9
click at [246, 116] on div at bounding box center [230, 116] width 64 height 4
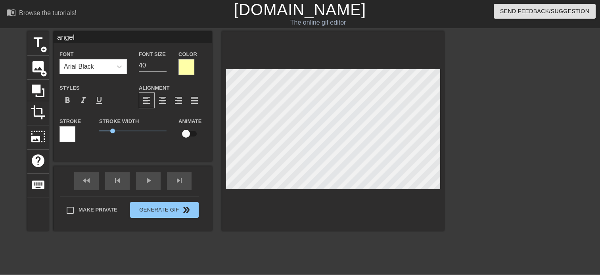
click at [182, 77] on div "Font Arial Black Font Size 40 Color Styles format_bold format_italic format_und…" at bounding box center [133, 99] width 147 height 100
click at [184, 72] on div at bounding box center [187, 67] width 16 height 16
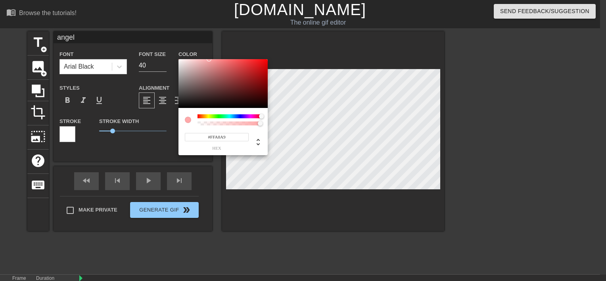
drag, startPoint x: 233, startPoint y: 116, endPoint x: 263, endPoint y: 117, distance: 30.6
click at [262, 117] on div at bounding box center [230, 116] width 64 height 4
drag, startPoint x: 234, startPoint y: 71, endPoint x: 214, endPoint y: 54, distance: 25.9
click at [214, 54] on div "#FF9799 hex" at bounding box center [303, 140] width 606 height 281
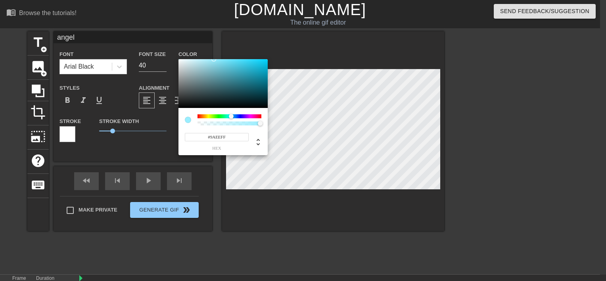
click at [231, 117] on div at bounding box center [230, 116] width 64 height 4
type input "#B0F1FF"
drag, startPoint x: 214, startPoint y: 61, endPoint x: 206, endPoint y: 57, distance: 8.0
click at [206, 57] on div "#B0F1FF hex" at bounding box center [303, 140] width 606 height 281
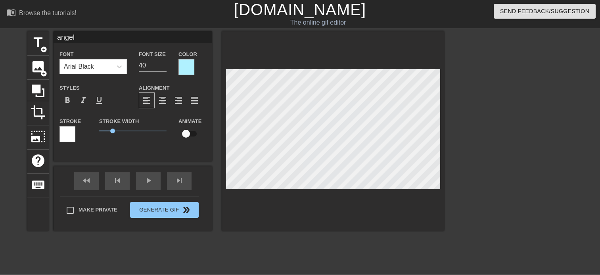
click at [191, 65] on div at bounding box center [187, 67] width 16 height 16
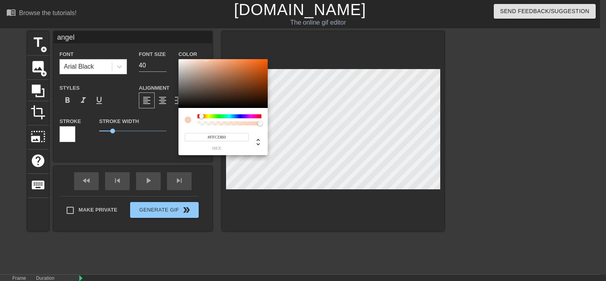
drag, startPoint x: 209, startPoint y: 116, endPoint x: 202, endPoint y: 119, distance: 7.8
click at [202, 119] on div at bounding box center [230, 119] width 64 height 11
click at [206, 61] on div at bounding box center [206, 61] width 5 height 5
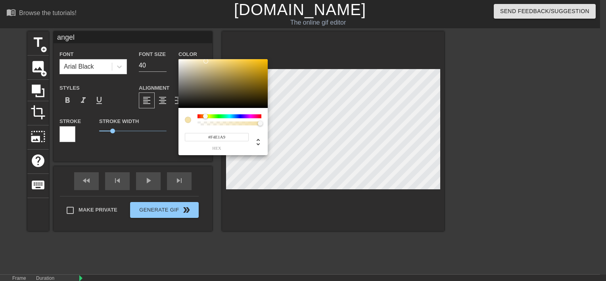
click at [206, 117] on div at bounding box center [208, 116] width 5 height 5
type input "#FFE191"
drag, startPoint x: 221, startPoint y: 62, endPoint x: 217, endPoint y: 56, distance: 7.3
click at [217, 56] on div "#FFE191 hex" at bounding box center [303, 140] width 606 height 281
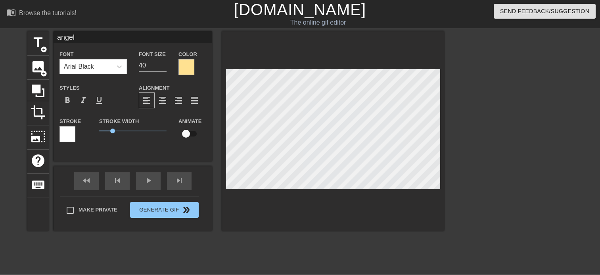
click at [185, 70] on div at bounding box center [187, 67] width 16 height 16
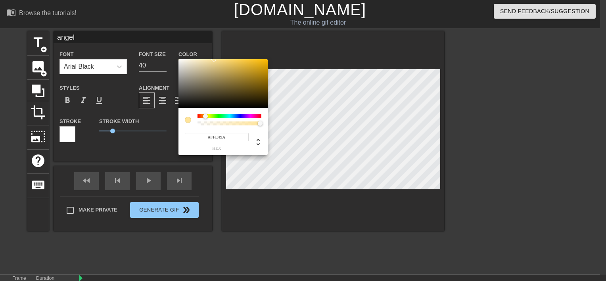
type input "#FFE49B"
drag, startPoint x: 212, startPoint y: 61, endPoint x: 214, endPoint y: 56, distance: 5.5
click at [214, 56] on div "#FFE49B hex" at bounding box center [303, 140] width 606 height 281
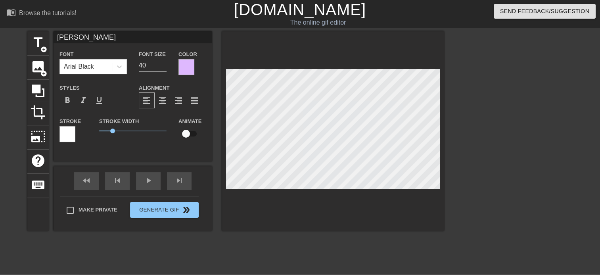
click at [189, 133] on input "checkbox" at bounding box center [186, 133] width 45 height 15
checkbox input "true"
click at [150, 180] on div "play_arrow" at bounding box center [148, 181] width 25 height 18
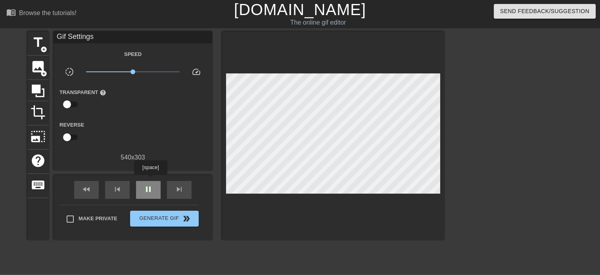
click at [150, 181] on div "pause" at bounding box center [148, 190] width 25 height 18
click at [151, 186] on span "play_arrow" at bounding box center [149, 190] width 10 height 10
click at [151, 186] on span "pause" at bounding box center [149, 190] width 10 height 10
click at [151, 186] on span "play_arrow" at bounding box center [149, 190] width 10 height 10
click at [151, 186] on span "pause" at bounding box center [149, 190] width 10 height 10
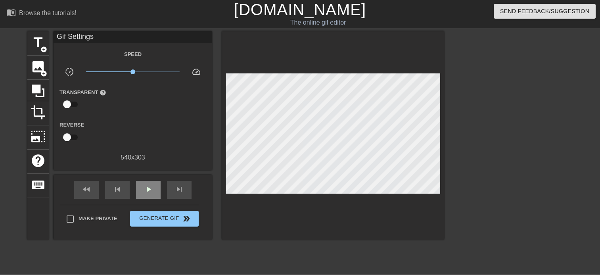
click at [149, 179] on div "fast_rewind skip_previous play_arrow skip_next" at bounding box center [132, 190] width 129 height 30
click at [147, 191] on span "play_arrow" at bounding box center [149, 190] width 10 height 10
click at [147, 191] on span "pause" at bounding box center [149, 190] width 10 height 10
click at [156, 182] on div "play_arrow" at bounding box center [148, 190] width 25 height 18
click at [152, 192] on span "pause" at bounding box center [149, 190] width 10 height 10
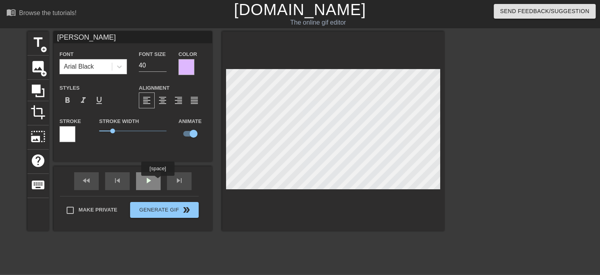
click at [157, 181] on div "play_arrow" at bounding box center [148, 181] width 25 height 18
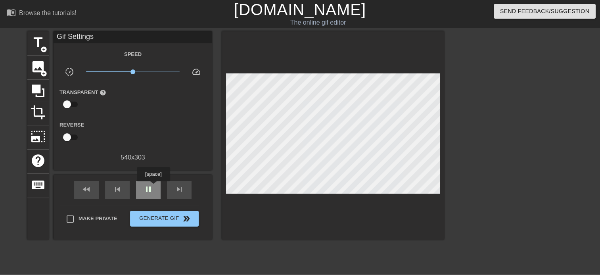
click at [153, 187] on div "pause" at bounding box center [148, 190] width 25 height 18
click at [153, 187] on div "play_arrow" at bounding box center [148, 190] width 25 height 18
click at [153, 187] on div "pause" at bounding box center [148, 190] width 25 height 18
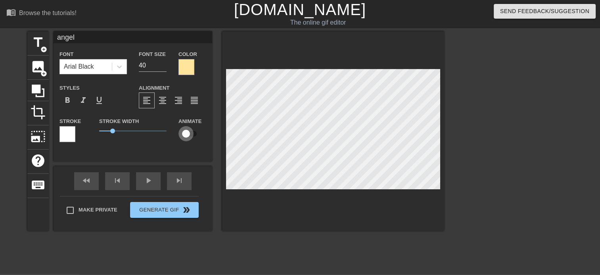
click at [186, 134] on input "checkbox" at bounding box center [186, 133] width 45 height 15
checkbox input "true"
click at [149, 180] on div "fast_rewind skip_previous play_arrow skip_next" at bounding box center [132, 181] width 129 height 30
click at [146, 182] on div "play_arrow" at bounding box center [148, 181] width 25 height 18
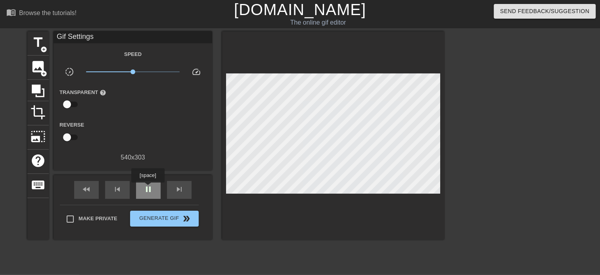
click at [148, 188] on span "pause" at bounding box center [149, 190] width 10 height 10
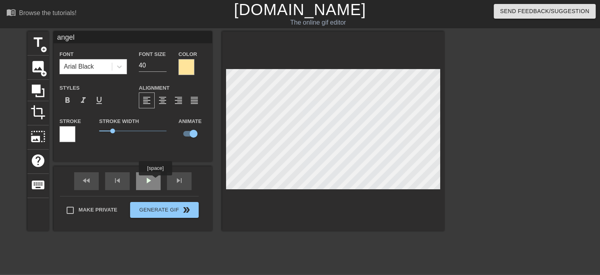
click at [153, 181] on div "play_arrow" at bounding box center [148, 181] width 25 height 18
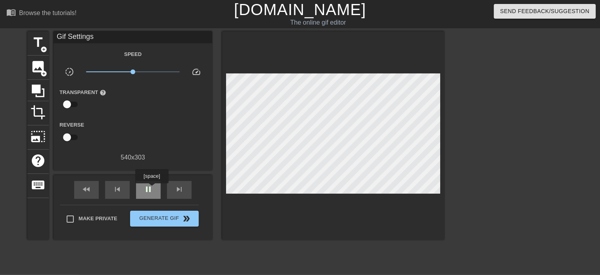
click at [152, 189] on span "pause" at bounding box center [149, 190] width 10 height 10
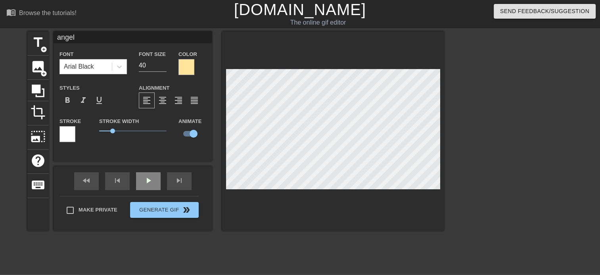
click at [144, 181] on div "play_arrow" at bounding box center [148, 181] width 25 height 18
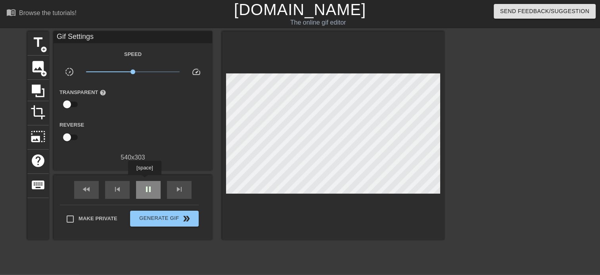
click at [144, 181] on div "pause" at bounding box center [148, 190] width 25 height 18
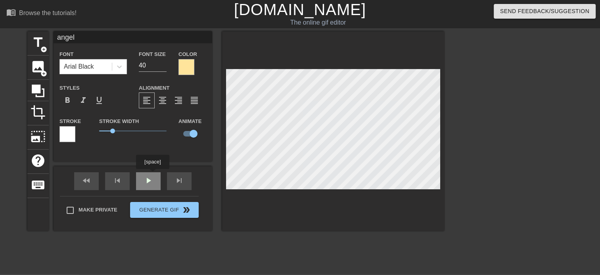
click at [145, 180] on div "fast_rewind skip_previous play_arrow skip_next" at bounding box center [132, 181] width 129 height 30
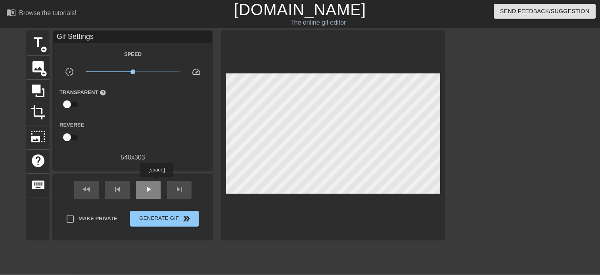
click at [156, 183] on div "play_arrow" at bounding box center [148, 190] width 25 height 18
click at [33, 115] on span "crop" at bounding box center [38, 112] width 15 height 15
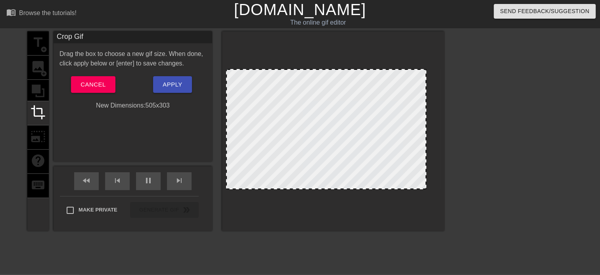
drag, startPoint x: 440, startPoint y: 188, endPoint x: 426, endPoint y: 192, distance: 14.6
click at [426, 192] on div at bounding box center [333, 131] width 222 height 200
drag, startPoint x: 227, startPoint y: 187, endPoint x: 232, endPoint y: 192, distance: 6.7
click at [232, 192] on div at bounding box center [333, 131] width 222 height 200
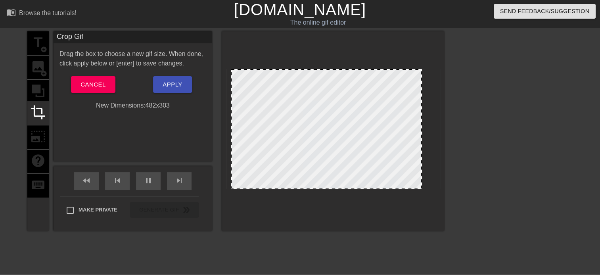
drag, startPoint x: 425, startPoint y: 175, endPoint x: 421, endPoint y: 176, distance: 4.5
click at [176, 84] on span "Apply" at bounding box center [172, 84] width 19 height 10
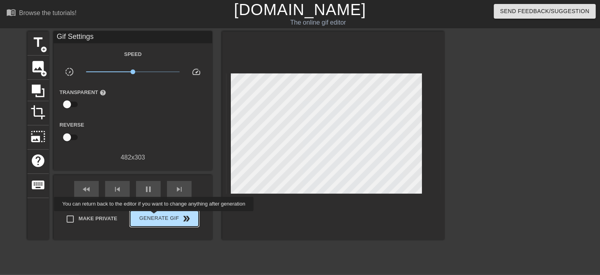
click at [155, 217] on span "Generate Gif double_arrow" at bounding box center [164, 219] width 62 height 10
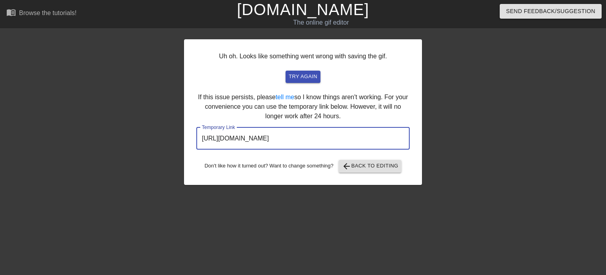
drag, startPoint x: 384, startPoint y: 142, endPoint x: 166, endPoint y: 133, distance: 218.5
click at [166, 133] on div "Uh oh. Looks like something went wrong with saving the gif. try again If this i…" at bounding box center [303, 150] width 606 height 238
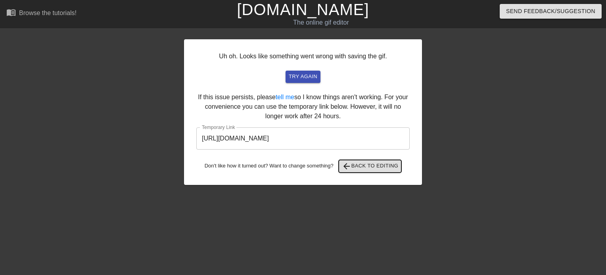
drag, startPoint x: 371, startPoint y: 170, endPoint x: 356, endPoint y: 169, distance: 15.1
click at [356, 169] on span "arrow_back Back to Editing" at bounding box center [370, 167] width 57 height 10
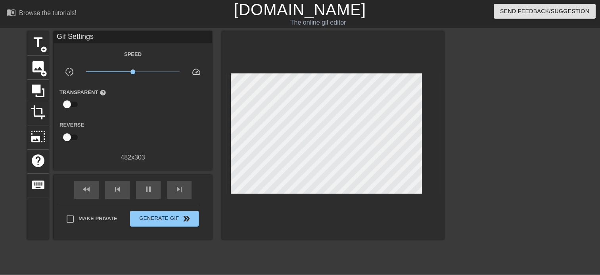
click at [309, 22] on div "The online gif editor" at bounding box center [318, 23] width 228 height 10
click at [296, 17] on link "[DOMAIN_NAME]" at bounding box center [300, 9] width 132 height 17
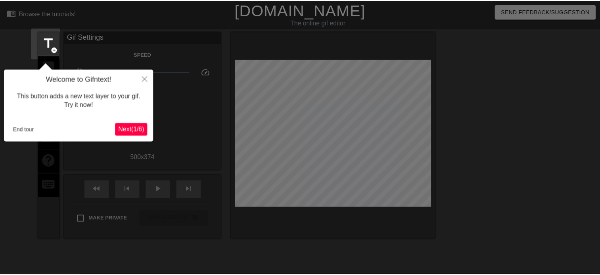
scroll to position [19, 0]
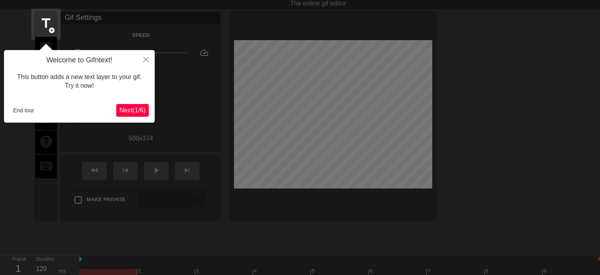
click at [159, 145] on div at bounding box center [300, 158] width 600 height 354
click at [143, 60] on icon "Close" at bounding box center [146, 60] width 6 height 6
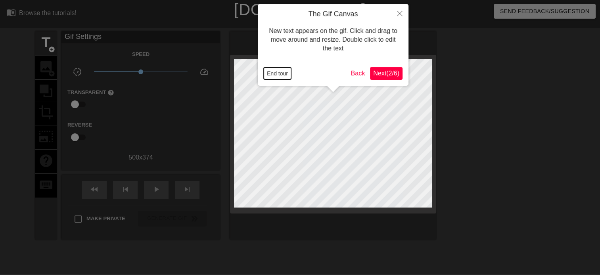
click at [283, 77] on button "End tour" at bounding box center [277, 73] width 27 height 12
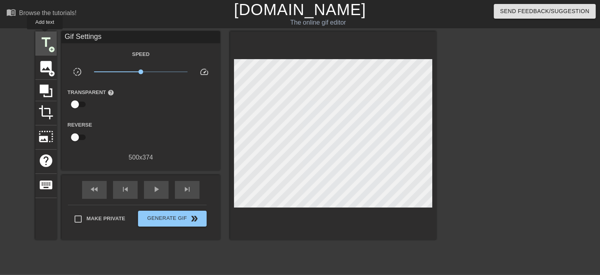
click at [45, 35] on span "title" at bounding box center [45, 42] width 15 height 15
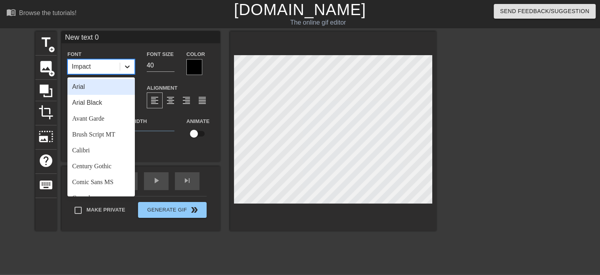
click at [124, 65] on icon at bounding box center [127, 67] width 8 height 8
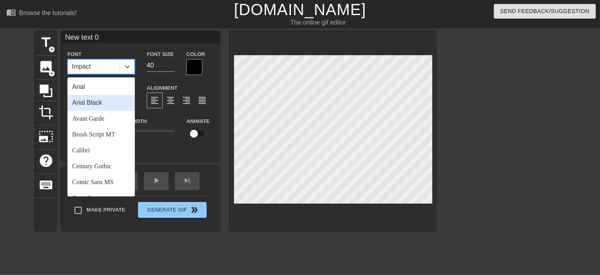
click at [112, 96] on div "Arial Black" at bounding box center [100, 103] width 67 height 16
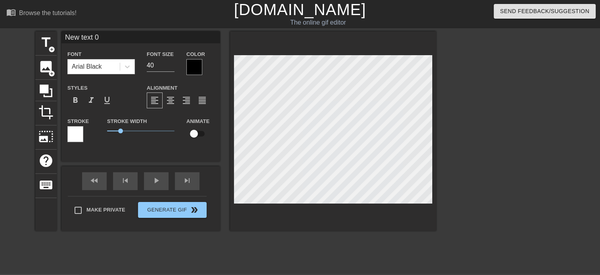
drag, startPoint x: 108, startPoint y: 38, endPoint x: 65, endPoint y: 48, distance: 43.9
click at [65, 48] on div "New text 0 Font Arial Black Font Size 40 Color Styles format_bold format_italic…" at bounding box center [141, 90] width 159 height 118
type input "angel"
click at [187, 65] on div at bounding box center [195, 67] width 16 height 16
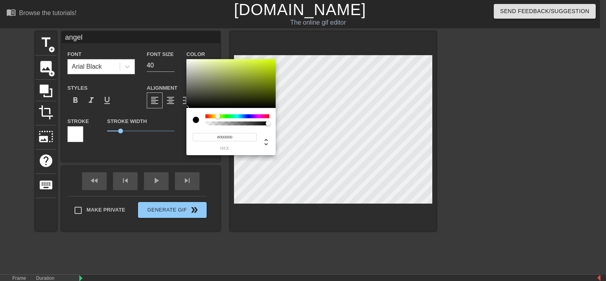
click at [218, 117] on div at bounding box center [238, 116] width 64 height 4
click at [217, 115] on div at bounding box center [216, 116] width 5 height 5
click at [215, 117] on div at bounding box center [215, 116] width 5 height 5
type input "#E4D55C"
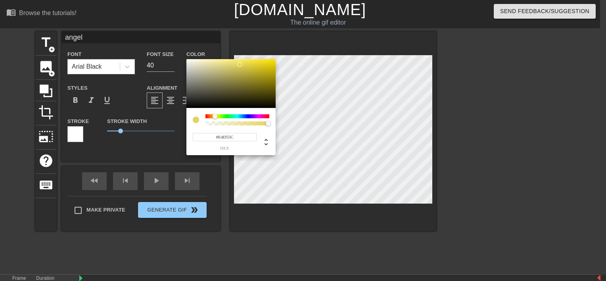
click at [240, 64] on div at bounding box center [231, 83] width 89 height 49
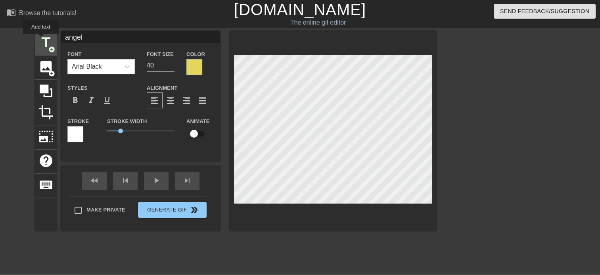
click at [41, 40] on span "title" at bounding box center [45, 42] width 15 height 15
click at [127, 67] on icon at bounding box center [127, 66] width 5 height 3
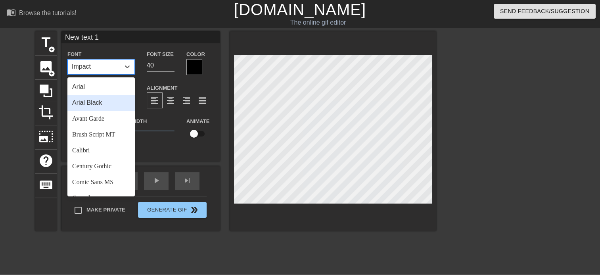
click at [124, 106] on div "Arial Black" at bounding box center [100, 103] width 67 height 16
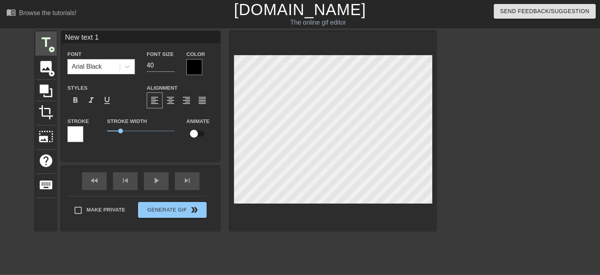
drag, startPoint x: 127, startPoint y: 43, endPoint x: 54, endPoint y: 37, distance: 73.2
click at [54, 37] on div "title add_circle image add_circle crop photo_size_select_large help keyboard Ne…" at bounding box center [235, 131] width 401 height 200
type input "aki"
click at [194, 69] on div at bounding box center [195, 67] width 16 height 16
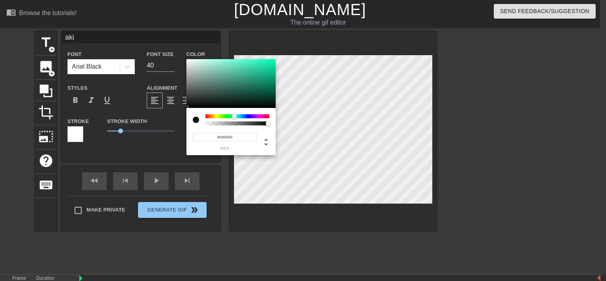
click at [235, 115] on div at bounding box center [238, 116] width 64 height 4
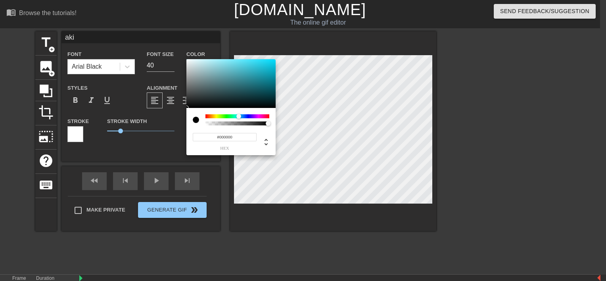
click at [239, 117] on div at bounding box center [241, 116] width 5 height 5
type input "#A7F0F8"
drag, startPoint x: 224, startPoint y: 75, endPoint x: 216, endPoint y: 60, distance: 16.7
click at [216, 60] on div at bounding box center [231, 83] width 89 height 49
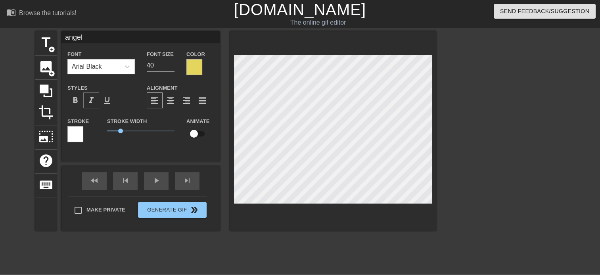
click at [89, 99] on span "format_italic" at bounding box center [92, 101] width 10 height 10
click at [87, 100] on span "format_italic" at bounding box center [92, 101] width 10 height 10
click at [48, 46] on span "add_circle" at bounding box center [51, 49] width 7 height 7
drag, startPoint x: 108, startPoint y: 35, endPoint x: 53, endPoint y: 43, distance: 55.7
click at [53, 43] on div "title add_circle image add_circle crop photo_size_select_large help keyboard Ne…" at bounding box center [235, 131] width 401 height 200
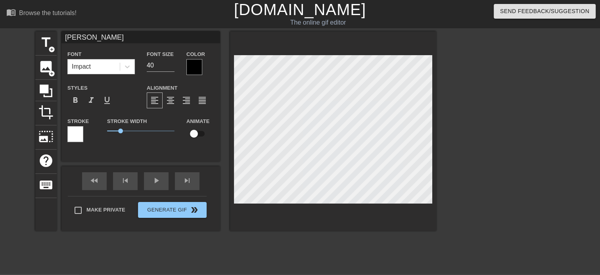
type input "adrian"
click at [195, 65] on div at bounding box center [195, 67] width 16 height 16
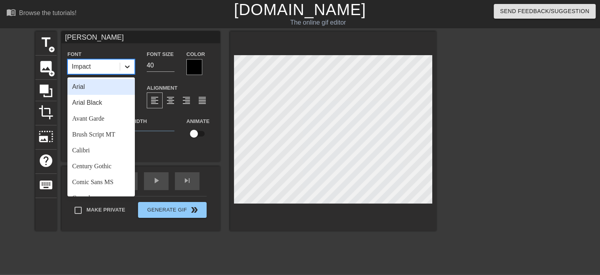
click at [123, 68] on icon at bounding box center [127, 67] width 8 height 8
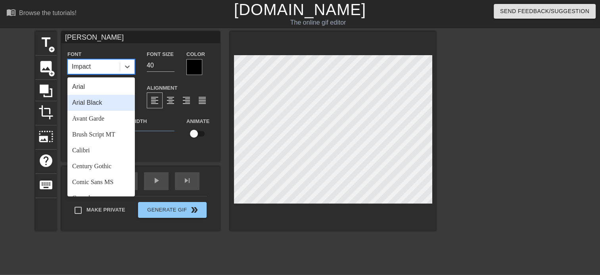
click at [98, 106] on div "Arial Black" at bounding box center [100, 103] width 67 height 16
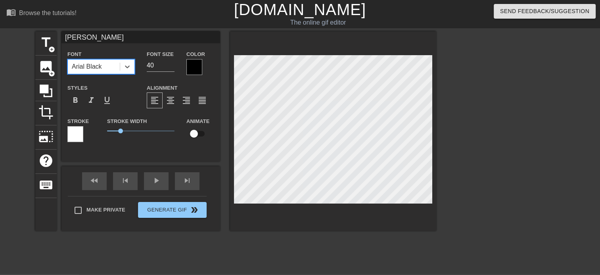
click at [190, 71] on div at bounding box center [195, 67] width 16 height 16
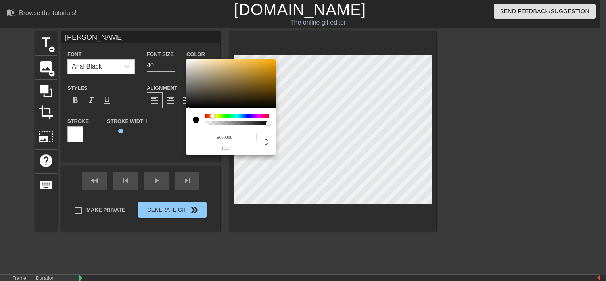
click at [213, 116] on div at bounding box center [238, 116] width 64 height 4
drag, startPoint x: 236, startPoint y: 79, endPoint x: 262, endPoint y: 64, distance: 30.2
click at [262, 64] on div at bounding box center [231, 83] width 89 height 49
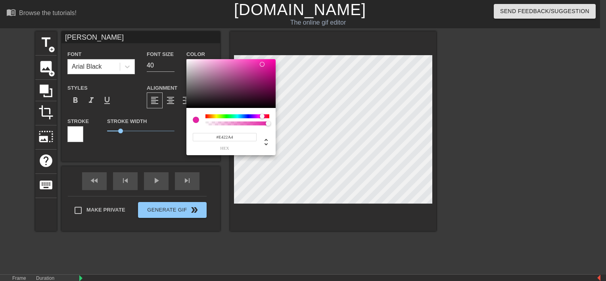
click at [262, 116] on div at bounding box center [238, 116] width 64 height 4
type input "#FFA2DF"
drag, startPoint x: 248, startPoint y: 83, endPoint x: 219, endPoint y: 51, distance: 43.3
click at [219, 51] on div "#FFA2DF hex" at bounding box center [303, 140] width 606 height 281
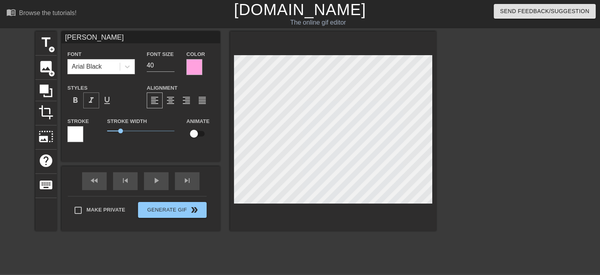
click at [89, 100] on span "format_italic" at bounding box center [92, 101] width 10 height 10
type input "angel"
click at [197, 138] on input "checkbox" at bounding box center [193, 133] width 45 height 15
checkbox input "true"
click at [156, 187] on div "play_arrow" at bounding box center [156, 181] width 25 height 18
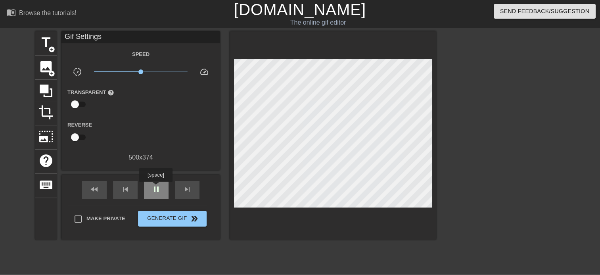
click at [156, 188] on span "pause" at bounding box center [157, 190] width 10 height 10
click at [156, 188] on span "play_arrow" at bounding box center [157, 190] width 10 height 10
click at [156, 188] on span "pause" at bounding box center [157, 190] width 10 height 10
click at [46, 119] on div "crop" at bounding box center [45, 113] width 21 height 24
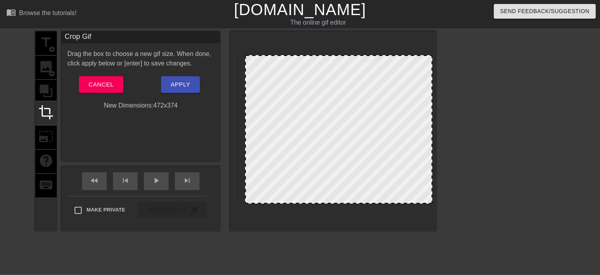
drag, startPoint x: 235, startPoint y: 202, endPoint x: 246, endPoint y: 211, distance: 13.9
click at [246, 211] on div at bounding box center [333, 131] width 206 height 200
click at [168, 88] on button "Apply" at bounding box center [180, 84] width 38 height 17
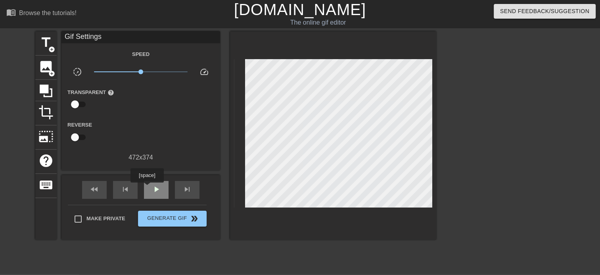
click at [147, 188] on div "play_arrow" at bounding box center [156, 190] width 25 height 18
click at [147, 188] on div "pause" at bounding box center [156, 190] width 25 height 18
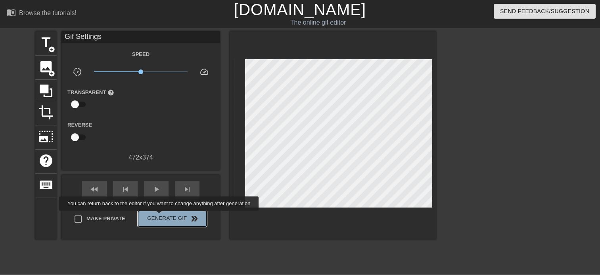
click at [160, 216] on span "Generate Gif double_arrow" at bounding box center [172, 219] width 62 height 10
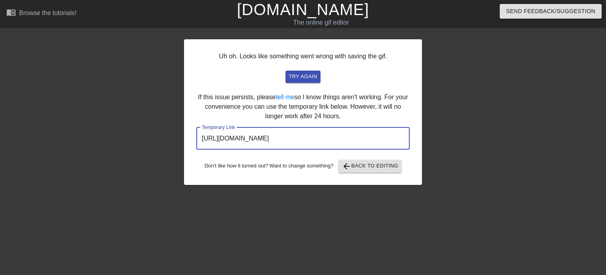
drag, startPoint x: 377, startPoint y: 134, endPoint x: 164, endPoint y: 125, distance: 213.7
click at [164, 125] on div "Uh oh. Looks like something went wrong with saving the gif. try again If this i…" at bounding box center [303, 150] width 606 height 238
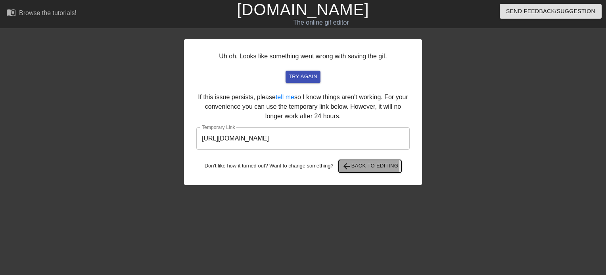
click at [359, 165] on span "arrow_back Back to Editing" at bounding box center [370, 167] width 57 height 10
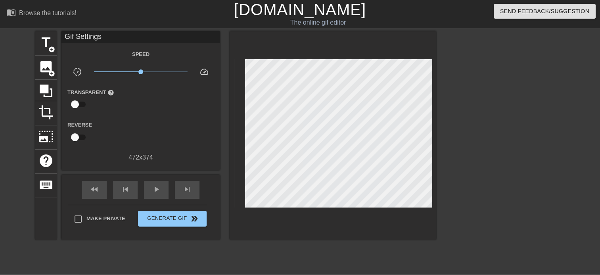
click at [318, 13] on link "[DOMAIN_NAME]" at bounding box center [300, 9] width 132 height 17
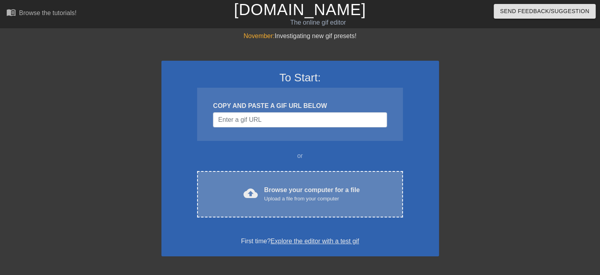
click at [242, 211] on div "cloud_upload Browse your computer for a file Upload a file from your computer C…" at bounding box center [300, 194] width 206 height 46
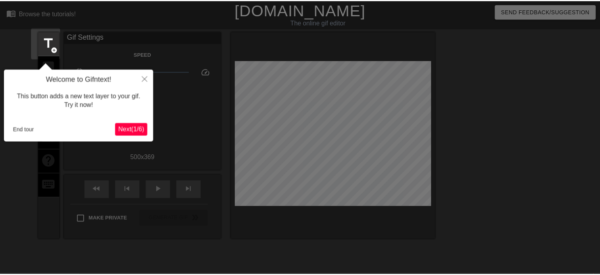
scroll to position [19, 0]
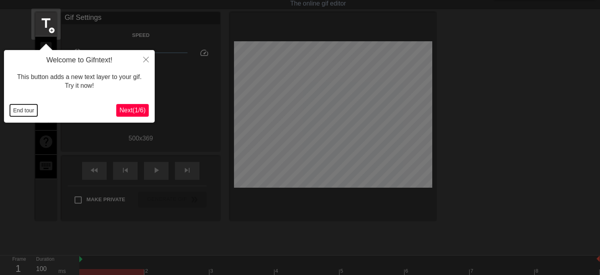
click at [11, 112] on button "End tour" at bounding box center [23, 110] width 27 height 12
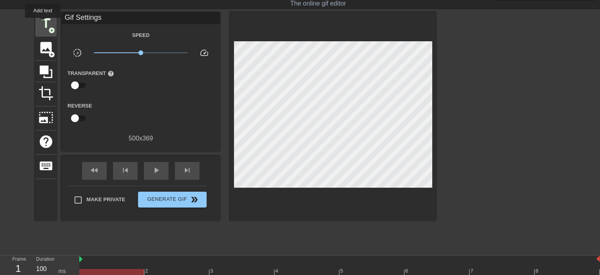
click at [43, 23] on span "title" at bounding box center [45, 23] width 15 height 15
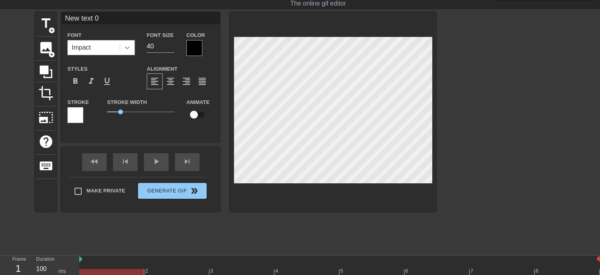
click at [127, 44] on icon at bounding box center [127, 48] width 8 height 8
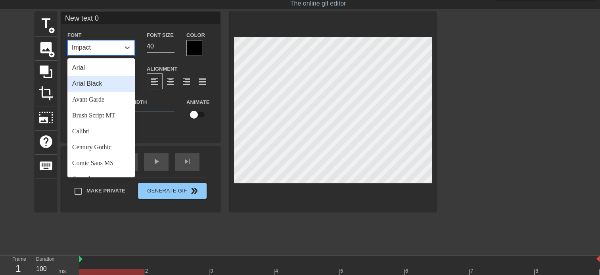
click at [121, 77] on div "Arial Black" at bounding box center [100, 84] width 67 height 16
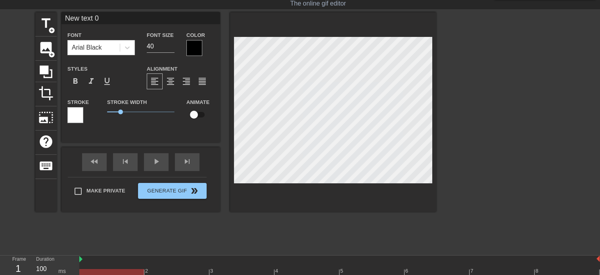
drag, startPoint x: 114, startPoint y: 23, endPoint x: 60, endPoint y: 21, distance: 53.2
click at [60, 21] on div "title add_circle image add_circle crop photo_size_select_large help keyboard Ne…" at bounding box center [235, 112] width 401 height 200
type input "yae"
click at [87, 79] on span "format_italic" at bounding box center [92, 82] width 10 height 10
click at [143, 160] on div "fast_rewind skip_previous play_arrow skip_next" at bounding box center [140, 162] width 129 height 30
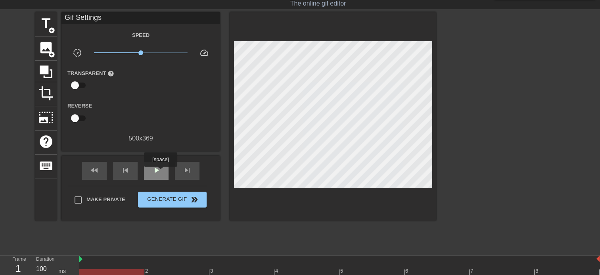
click at [160, 172] on span "play_arrow" at bounding box center [157, 171] width 10 height 10
click at [160, 172] on span "pause" at bounding box center [157, 171] width 10 height 10
click at [160, 172] on span "play_arrow" at bounding box center [157, 171] width 10 height 10
click at [153, 158] on div "fast_rewind skip_previous pause skip_next" at bounding box center [140, 171] width 129 height 30
click at [157, 166] on span "pause" at bounding box center [157, 171] width 10 height 10
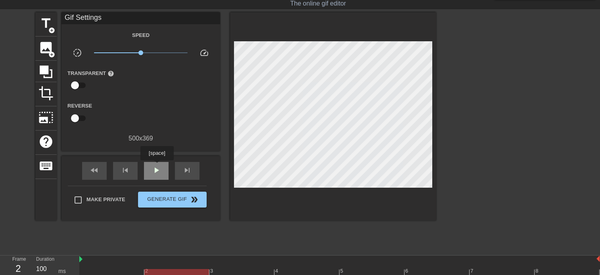
click at [157, 166] on span "play_arrow" at bounding box center [157, 171] width 10 height 10
click at [157, 166] on span "pause" at bounding box center [157, 171] width 10 height 10
click at [157, 166] on span "play_arrow" at bounding box center [157, 171] width 10 height 10
click at [157, 166] on span "pause" at bounding box center [157, 171] width 10 height 10
click at [157, 166] on span "play_arrow" at bounding box center [157, 171] width 10 height 10
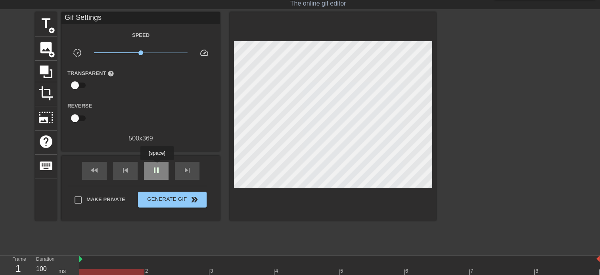
click at [157, 166] on span "pause" at bounding box center [157, 171] width 10 height 10
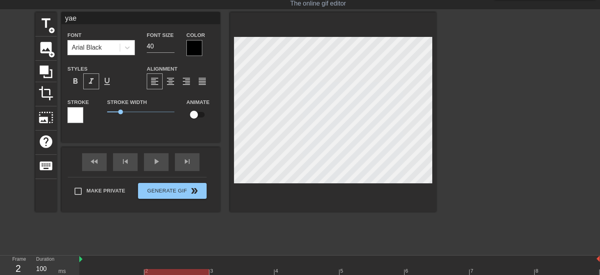
click at [197, 111] on input "checkbox" at bounding box center [193, 114] width 45 height 15
checkbox input "true"
click at [163, 154] on div "yae Font Arial Black Font Size 40 Color Styles format_bold format_italic format…" at bounding box center [141, 112] width 159 height 200
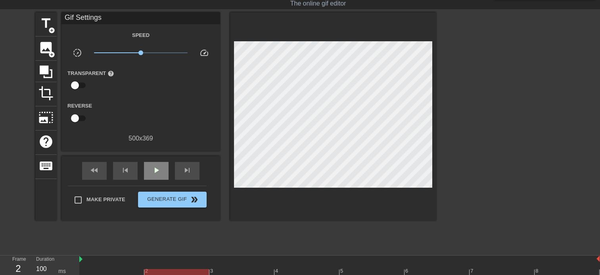
click at [163, 154] on div "Gif Settings Speed slow_motion_video x1.00 speed Transparent help Reverse 500 x…" at bounding box center [141, 116] width 159 height 208
click at [162, 164] on div "play_arrow" at bounding box center [156, 171] width 25 height 18
click at [162, 164] on div "pause" at bounding box center [156, 171] width 25 height 18
click at [154, 175] on div "play_arrow" at bounding box center [156, 171] width 25 height 18
click at [154, 175] on div "pause" at bounding box center [156, 171] width 25 height 18
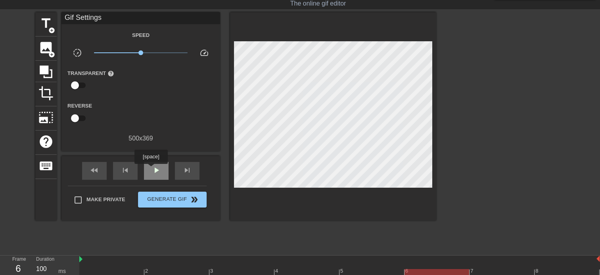
click at [151, 169] on div "play_arrow" at bounding box center [156, 171] width 25 height 18
click at [151, 169] on div "pause" at bounding box center [156, 171] width 25 height 18
click at [160, 170] on span "play_arrow" at bounding box center [157, 171] width 10 height 10
click at [160, 170] on span "pause" at bounding box center [157, 171] width 10 height 10
click at [148, 168] on div "play_arrow" at bounding box center [156, 171] width 25 height 18
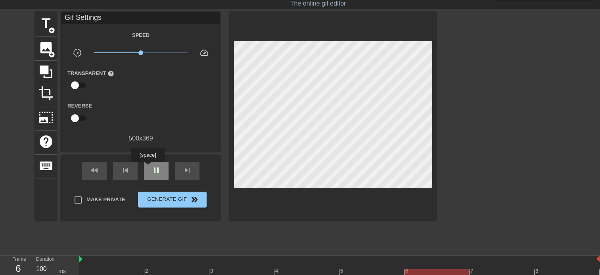
click at [148, 168] on div "pause" at bounding box center [156, 171] width 25 height 18
click at [148, 168] on div "play_arrow" at bounding box center [156, 171] width 25 height 18
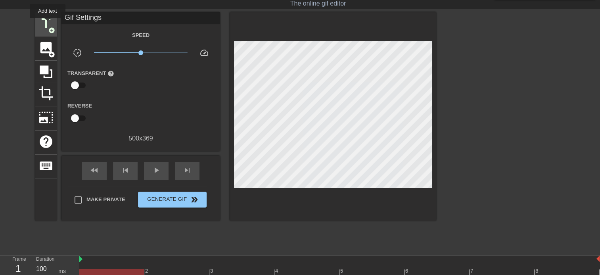
click at [48, 24] on span "title" at bounding box center [45, 23] width 15 height 15
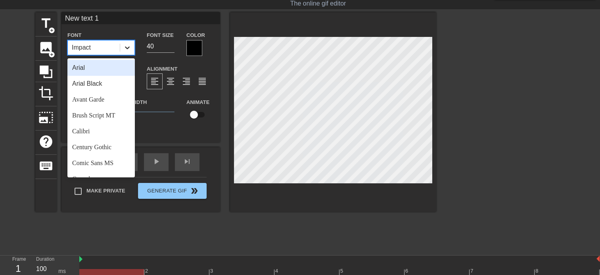
click at [130, 44] on icon at bounding box center [127, 48] width 8 height 8
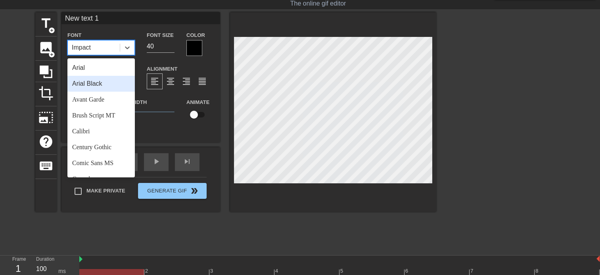
click at [119, 83] on div "Arial Black" at bounding box center [100, 84] width 67 height 16
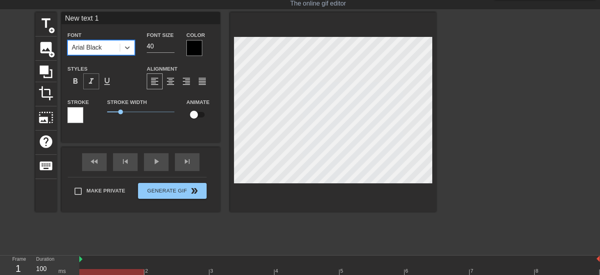
click at [90, 81] on span "format_italic" at bounding box center [92, 82] width 10 height 10
drag, startPoint x: 121, startPoint y: 21, endPoint x: 65, endPoint y: 11, distance: 57.2
click at [65, 11] on div "menu_book Browse the tutorials! Gifntext.com The online gif editor Send Feedbac…" at bounding box center [300, 148] width 600 height 334
type input "angel"
click at [195, 48] on div at bounding box center [195, 48] width 16 height 16
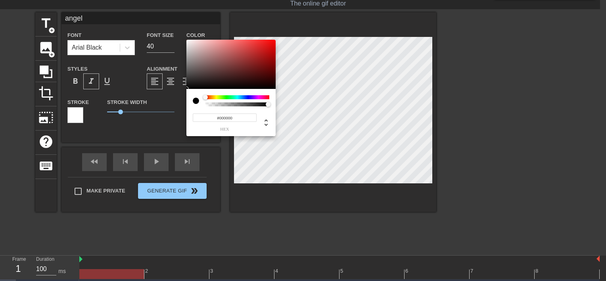
click at [216, 96] on div at bounding box center [238, 97] width 64 height 4
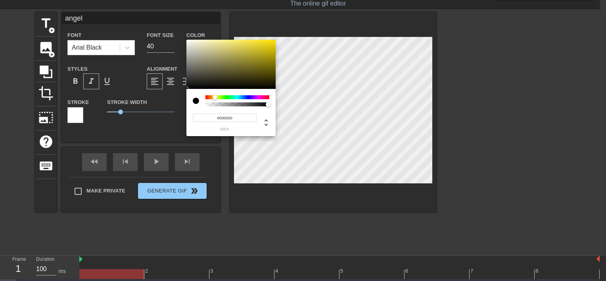
click at [215, 96] on div at bounding box center [215, 97] width 5 height 5
type input "#FFF69F"
drag, startPoint x: 214, startPoint y: 44, endPoint x: 220, endPoint y: 40, distance: 8.0
click at [220, 40] on div at bounding box center [231, 64] width 89 height 49
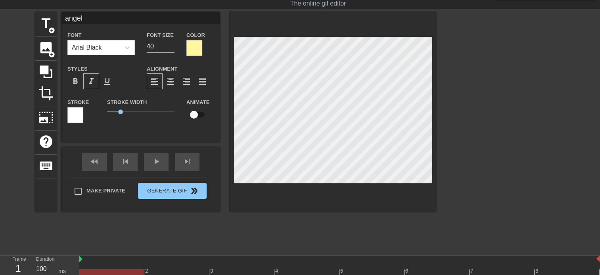
click at [191, 40] on div at bounding box center [195, 48] width 16 height 16
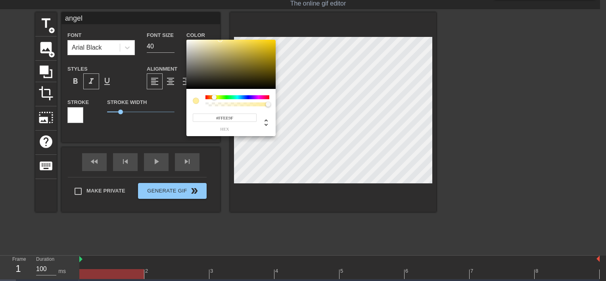
click at [214, 98] on div at bounding box center [214, 97] width 5 height 5
type input "#FCEE85"
drag, startPoint x: 217, startPoint y: 56, endPoint x: 229, endPoint y: 40, distance: 19.7
click at [229, 40] on div at bounding box center [231, 64] width 89 height 49
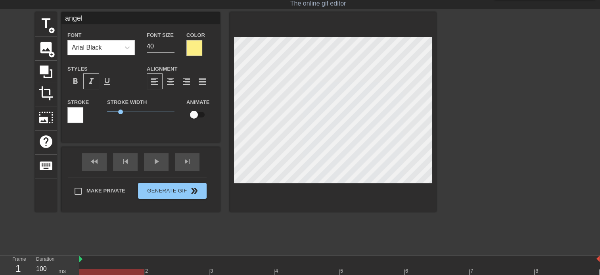
click at [192, 112] on input "checkbox" at bounding box center [193, 114] width 45 height 15
checkbox input "true"
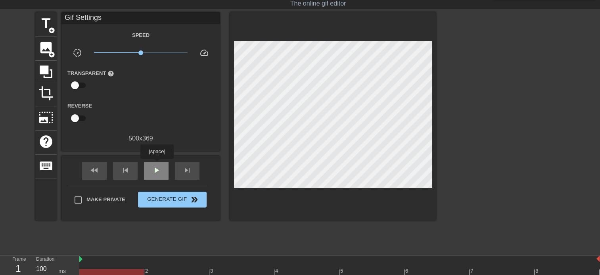
click at [157, 166] on span "play_arrow" at bounding box center [157, 171] width 10 height 10
click at [157, 166] on span "pause" at bounding box center [157, 171] width 10 height 10
click at [159, 166] on span "play_arrow" at bounding box center [157, 171] width 10 height 10
click at [159, 166] on span "pause" at bounding box center [157, 171] width 10 height 10
click at [159, 166] on span "play_arrow" at bounding box center [157, 171] width 10 height 10
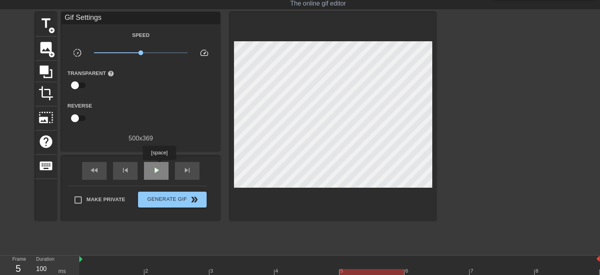
click at [159, 166] on span "play_arrow" at bounding box center [157, 171] width 10 height 10
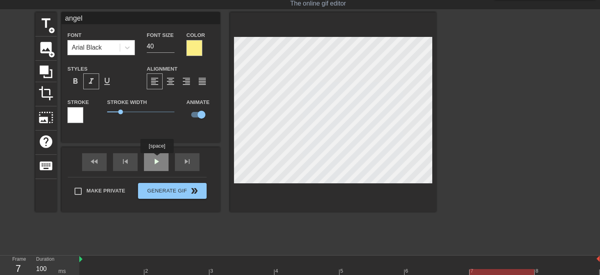
click at [157, 159] on div "fast_rewind skip_previous play_arrow skip_next" at bounding box center [140, 162] width 129 height 30
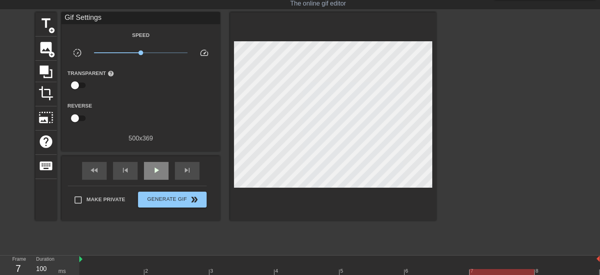
click at [157, 159] on div "fast_rewind skip_previous play_arrow skip_next" at bounding box center [140, 171] width 129 height 30
click at [163, 175] on div "play_arrow" at bounding box center [156, 171] width 25 height 18
click at [54, 95] on div "crop" at bounding box center [45, 94] width 21 height 24
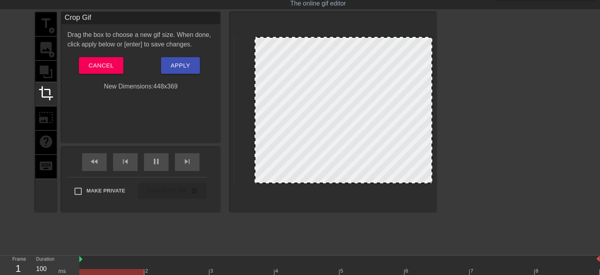
drag, startPoint x: 235, startPoint y: 181, endPoint x: 256, endPoint y: 183, distance: 20.8
click at [256, 183] on div at bounding box center [333, 112] width 206 height 200
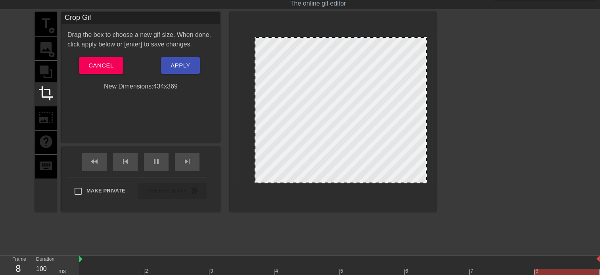
drag, startPoint x: 430, startPoint y: 182, endPoint x: 425, endPoint y: 185, distance: 6.4
click at [425, 185] on div at bounding box center [333, 112] width 206 height 200
click at [169, 62] on button "Apply" at bounding box center [180, 65] width 38 height 17
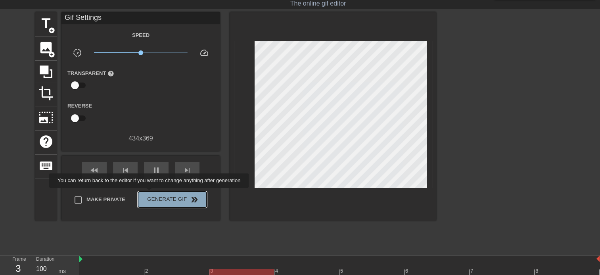
click at [150, 195] on span "Generate Gif double_arrow" at bounding box center [172, 200] width 62 height 10
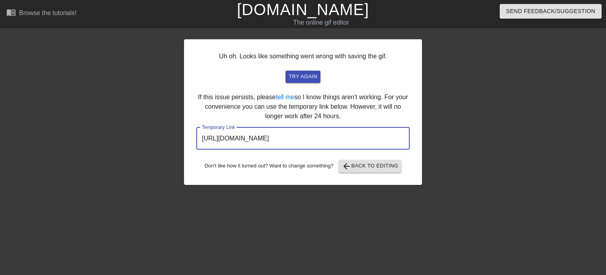
drag, startPoint x: 373, startPoint y: 138, endPoint x: 129, endPoint y: 124, distance: 244.5
click at [129, 124] on div "Uh oh. Looks like something went wrong with saving the gif. try again If this i…" at bounding box center [303, 150] width 606 height 238
click at [370, 162] on span "arrow_back Back to Editing" at bounding box center [370, 167] width 57 height 10
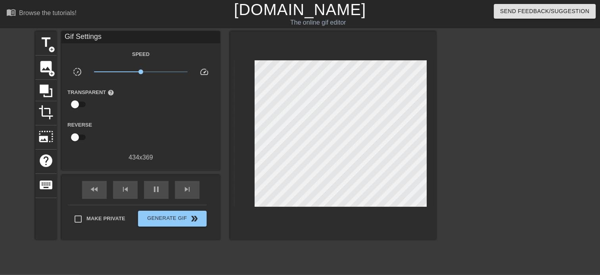
click at [306, 19] on div "The online gif editor" at bounding box center [318, 23] width 228 height 10
click at [308, 7] on link "[DOMAIN_NAME]" at bounding box center [300, 9] width 132 height 17
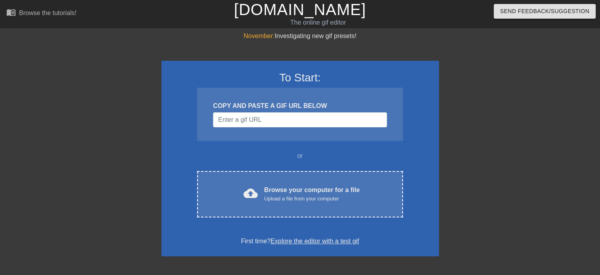
click at [323, 224] on div "To Start: COPY AND PASTE A GIF URL BELOW or cloud_upload Browse your computer f…" at bounding box center [301, 159] width 278 height 196
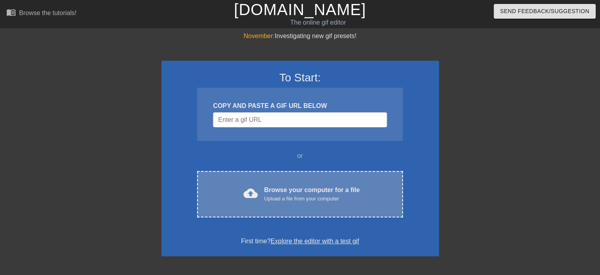
click at [327, 203] on div "cloud_upload Browse your computer for a file Upload a file from your computer C…" at bounding box center [300, 194] width 206 height 46
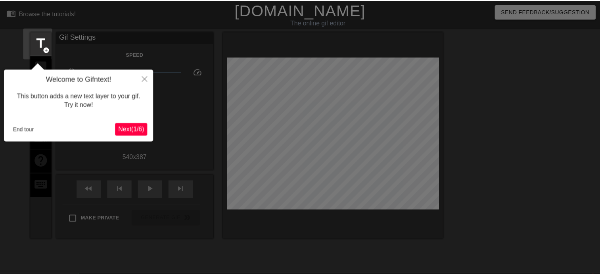
scroll to position [19, 0]
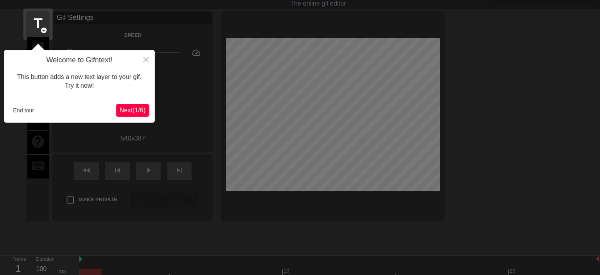
click at [154, 114] on div "Welcome to Gifntext! This button adds a new text layer to your gif. Try it now!…" at bounding box center [79, 86] width 151 height 73
click at [25, 112] on button "End tour" at bounding box center [23, 110] width 27 height 12
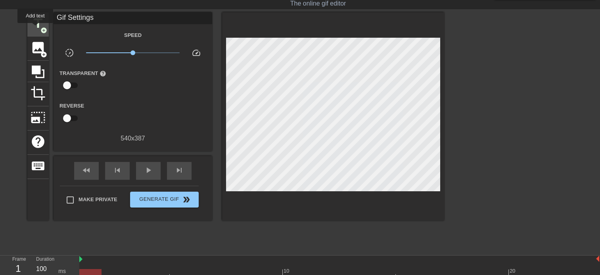
click at [35, 29] on span "title" at bounding box center [38, 23] width 15 height 15
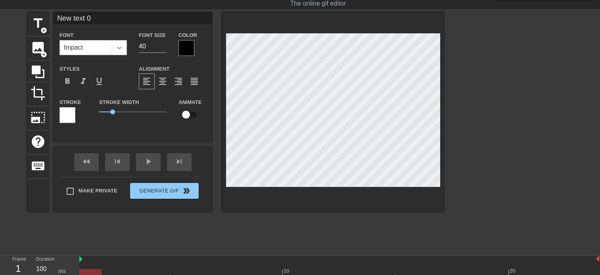
click at [121, 49] on icon at bounding box center [119, 48] width 8 height 8
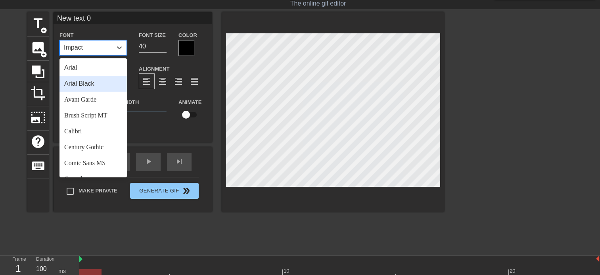
click at [105, 82] on div "Arial Black" at bounding box center [93, 84] width 67 height 16
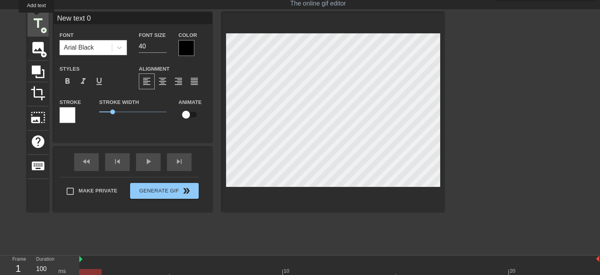
drag, startPoint x: 101, startPoint y: 19, endPoint x: 35, endPoint y: 17, distance: 66.7
click at [35, 17] on div "title add_circle image add_circle crop photo_size_select_large help keyboard Ne…" at bounding box center [235, 112] width 417 height 200
click at [80, 79] on span "format_italic" at bounding box center [84, 82] width 10 height 10
drag, startPoint x: 81, startPoint y: 22, endPoint x: 38, endPoint y: 12, distance: 44.1
click at [38, 12] on div "title add_circle image add_circle crop photo_size_select_large help keyboard ky…" at bounding box center [235, 112] width 417 height 200
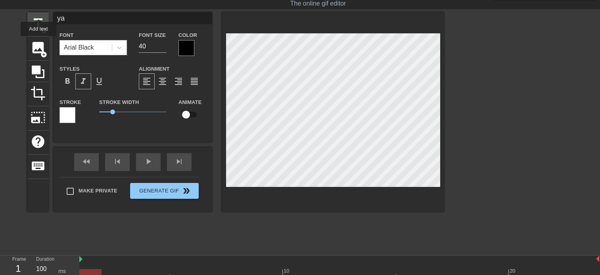
type input "yae"
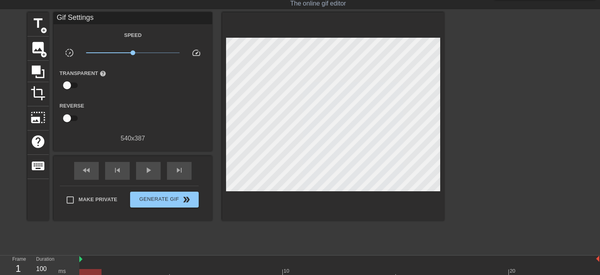
scroll to position [1, 1]
click at [33, 25] on span "title" at bounding box center [38, 23] width 15 height 15
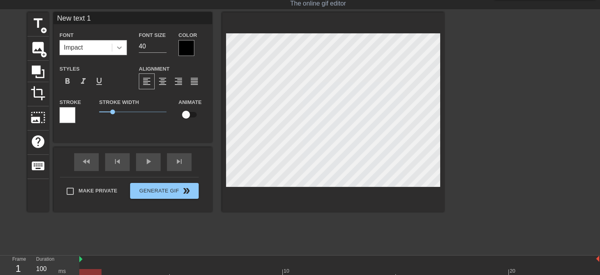
click at [115, 45] on icon at bounding box center [119, 48] width 8 height 8
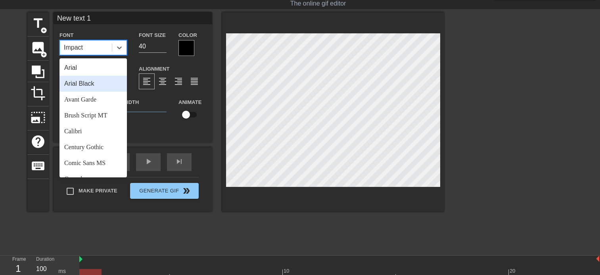
click at [99, 80] on div "Arial Black" at bounding box center [93, 84] width 67 height 16
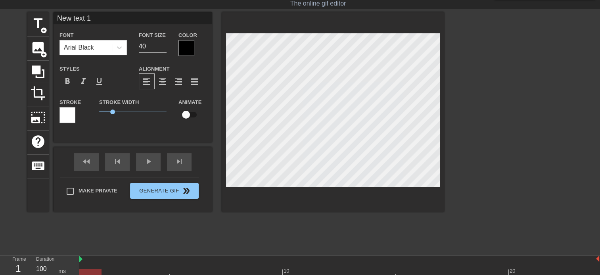
drag, startPoint x: 99, startPoint y: 19, endPoint x: 33, endPoint y: 8, distance: 66.7
click at [33, 8] on div "menu_book Browse the tutorials! [DOMAIN_NAME] The online gif editor Send Feedba…" at bounding box center [300, 148] width 600 height 334
type input "zix"
click at [180, 51] on div at bounding box center [187, 48] width 16 height 16
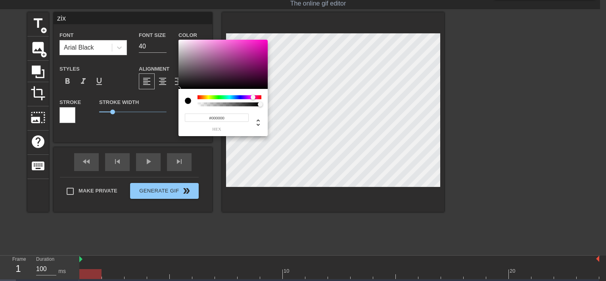
click at [253, 95] on div at bounding box center [230, 97] width 64 height 4
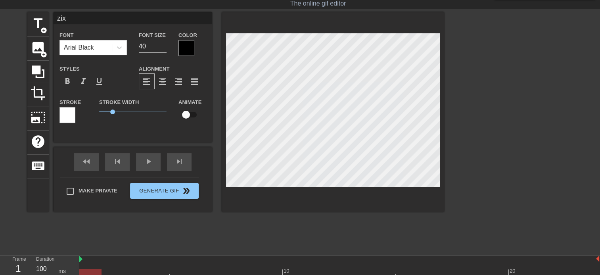
click at [196, 41] on div "Color" at bounding box center [193, 43] width 28 height 26
click at [187, 46] on div at bounding box center [187, 48] width 16 height 16
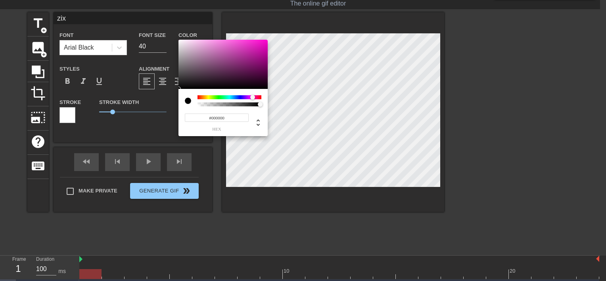
click at [254, 95] on div at bounding box center [230, 97] width 64 height 4
drag, startPoint x: 255, startPoint y: 54, endPoint x: 240, endPoint y: 58, distance: 15.5
click at [240, 58] on div at bounding box center [223, 64] width 89 height 49
drag, startPoint x: 240, startPoint y: 58, endPoint x: 249, endPoint y: 48, distance: 12.9
click at [249, 48] on div at bounding box center [250, 45] width 5 height 5
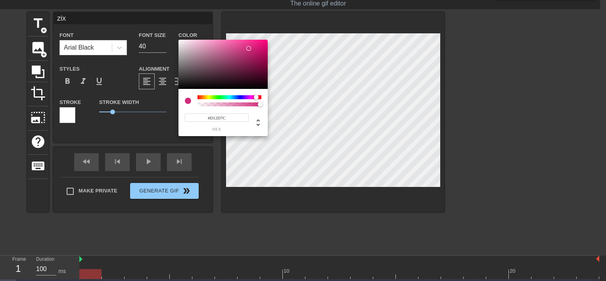
drag, startPoint x: 253, startPoint y: 97, endPoint x: 256, endPoint y: 101, distance: 5.4
click at [256, 101] on div at bounding box center [230, 100] width 64 height 11
type input "#C12F74"
click at [246, 52] on div at bounding box center [246, 51] width 5 height 5
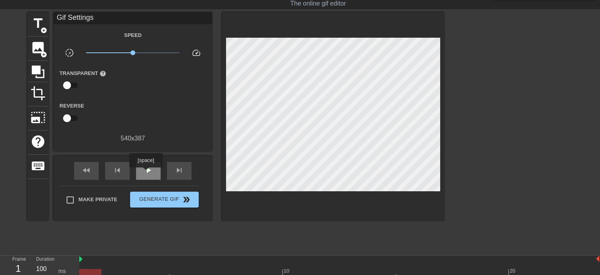
click at [146, 173] on span "play_arrow" at bounding box center [149, 171] width 10 height 10
click at [146, 173] on span "pause" at bounding box center [149, 171] width 10 height 10
type textarea "y"
click at [32, 23] on span "title" at bounding box center [38, 23] width 15 height 15
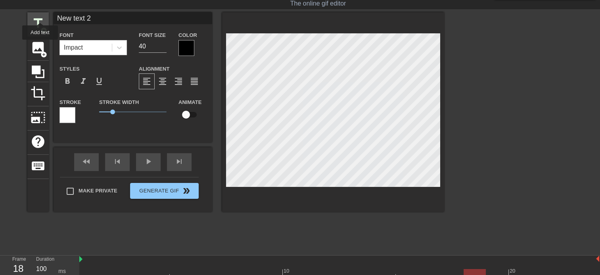
drag, startPoint x: 102, startPoint y: 20, endPoint x: 34, endPoint y: 14, distance: 68.1
click at [34, 14] on div "title add_circle image add_circle crop photo_size_select_large help keyboard Ne…" at bounding box center [235, 112] width 417 height 200
type input "yae"
click at [117, 50] on icon at bounding box center [119, 48] width 8 height 8
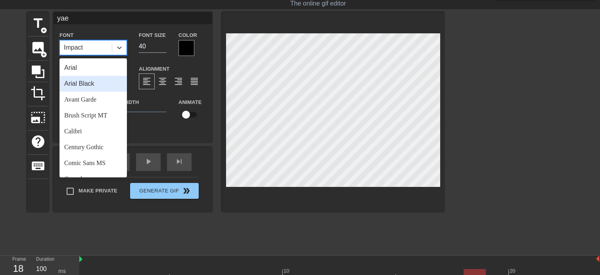
click at [99, 86] on div "Arial Black" at bounding box center [93, 84] width 67 height 16
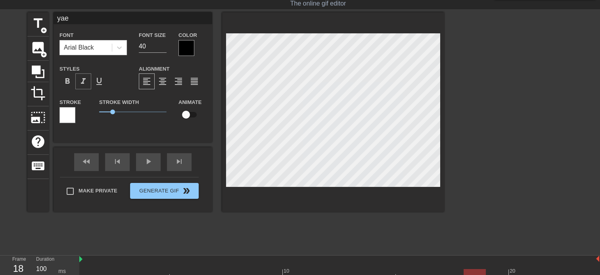
click at [87, 81] on span "format_italic" at bounding box center [84, 82] width 10 height 10
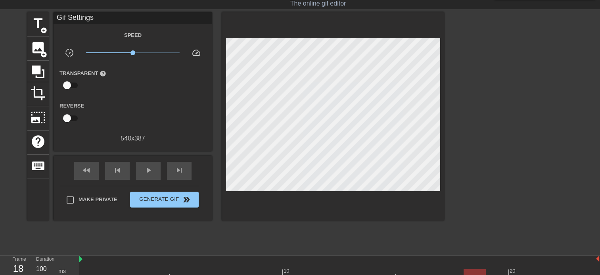
click at [324, 181] on div "title add_circle image add_circle crop photo_size_select_large help keyboard Gi…" at bounding box center [235, 131] width 417 height 238
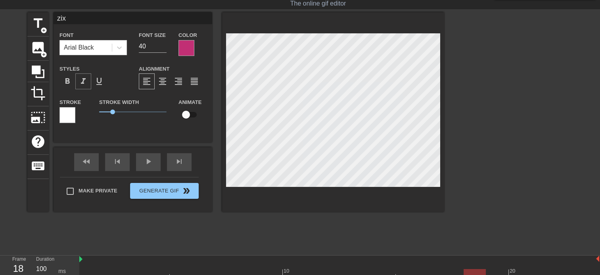
click at [85, 81] on span "format_italic" at bounding box center [84, 82] width 10 height 10
click at [41, 21] on span "title" at bounding box center [38, 23] width 15 height 15
drag, startPoint x: 117, startPoint y: 17, endPoint x: 0, endPoint y: 11, distance: 116.9
click at [0, 11] on html "menu_book Browse the tutorials! [DOMAIN_NAME] The online gif editor Send Feedba…" at bounding box center [300, 166] width 600 height 370
type input "angel"
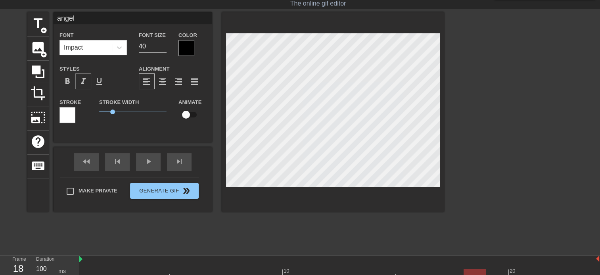
click at [84, 83] on span "format_italic" at bounding box center [84, 82] width 10 height 10
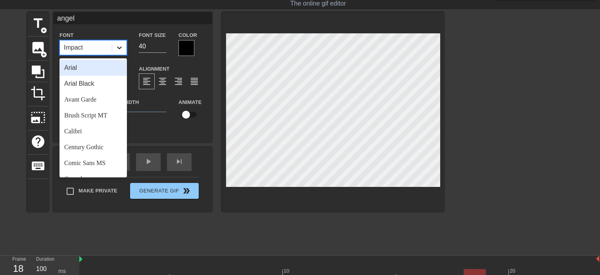
click at [113, 49] on div at bounding box center [119, 47] width 14 height 14
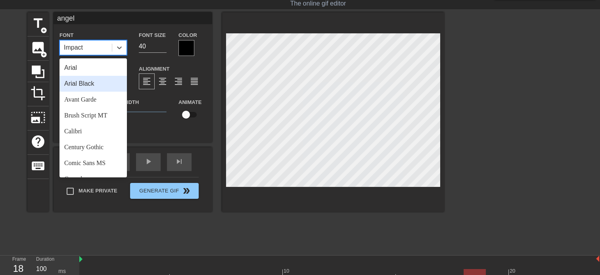
click at [103, 84] on div "Arial Black" at bounding box center [93, 84] width 67 height 16
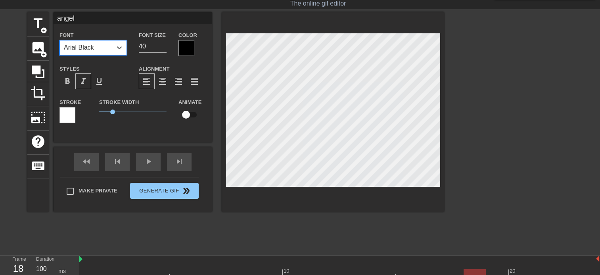
click at [180, 49] on div at bounding box center [187, 48] width 16 height 16
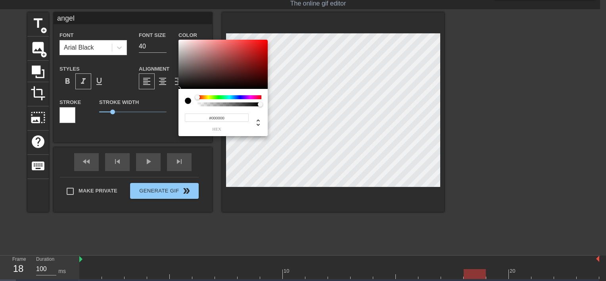
drag, startPoint x: 210, startPoint y: 94, endPoint x: 209, endPoint y: 98, distance: 4.1
click at [209, 98] on div "#000000 hex" at bounding box center [223, 112] width 89 height 47
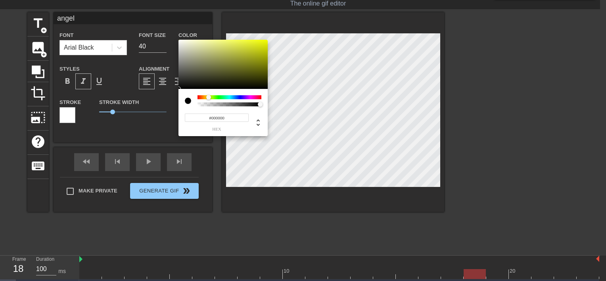
click at [209, 98] on div at bounding box center [230, 97] width 64 height 4
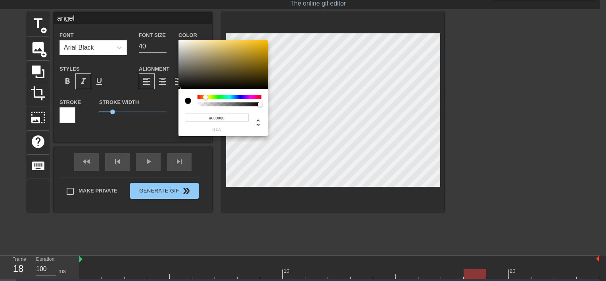
click at [206, 98] on div at bounding box center [205, 97] width 5 height 5
type input "#FFE083"
drag, startPoint x: 225, startPoint y: 45, endPoint x: 222, endPoint y: 38, distance: 7.8
click at [222, 38] on div "#FFE083 hex" at bounding box center [303, 140] width 606 height 281
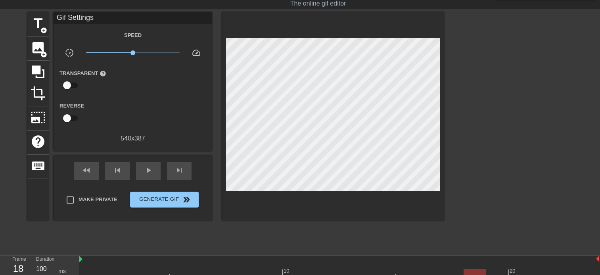
click at [484, 179] on div at bounding box center [513, 131] width 119 height 238
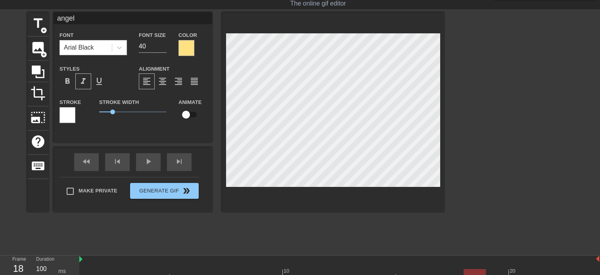
click at [503, 153] on div at bounding box center [513, 131] width 119 height 238
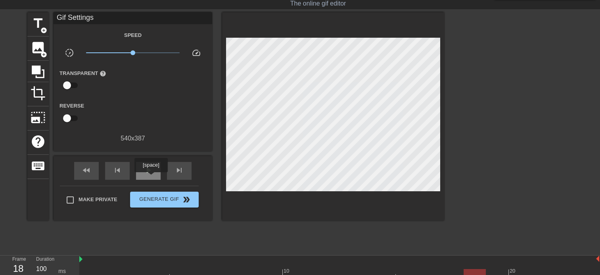
click at [151, 175] on div "play_arrow" at bounding box center [148, 171] width 25 height 18
click at [151, 175] on div "pause" at bounding box center [148, 171] width 25 height 18
click at [151, 175] on div "play_arrow" at bounding box center [148, 171] width 25 height 18
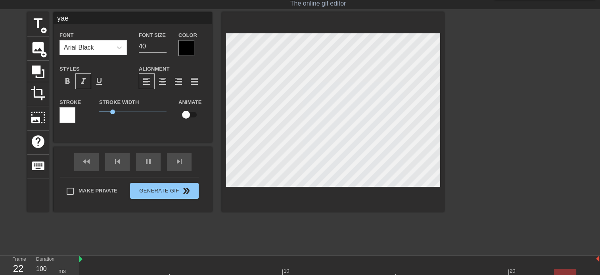
scroll to position [1, 1]
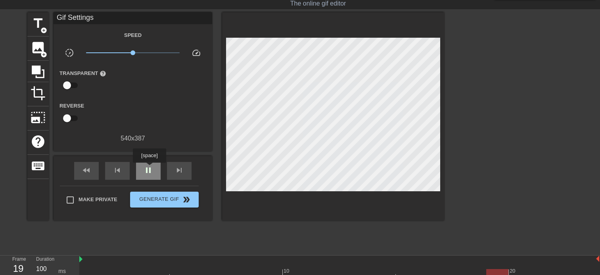
click at [149, 168] on span "pause" at bounding box center [149, 171] width 10 height 10
click at [149, 168] on span "play_arrow" at bounding box center [149, 171] width 10 height 10
click at [149, 168] on span "pause" at bounding box center [149, 171] width 10 height 10
click at [149, 168] on span "play_arrow" at bounding box center [149, 171] width 10 height 10
click at [149, 168] on span "pause" at bounding box center [149, 171] width 10 height 10
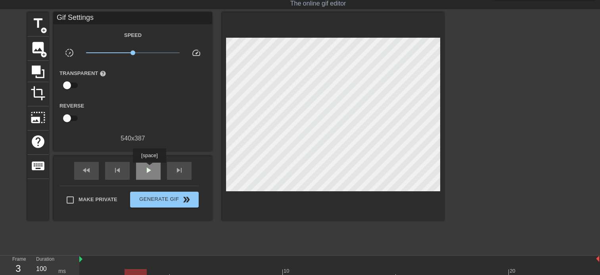
click at [149, 168] on span "play_arrow" at bounding box center [149, 171] width 10 height 10
click at [149, 168] on span "pause" at bounding box center [149, 171] width 10 height 10
click at [149, 168] on span "play_arrow" at bounding box center [149, 171] width 10 height 10
click at [149, 168] on span "pause" at bounding box center [149, 171] width 10 height 10
click at [149, 168] on span "play_arrow" at bounding box center [149, 171] width 10 height 10
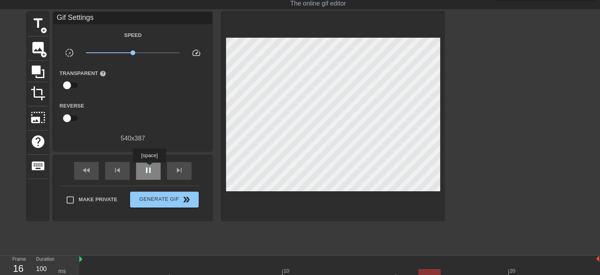
click at [149, 168] on span "pause" at bounding box center [149, 171] width 10 height 10
click at [149, 168] on span "play_arrow" at bounding box center [149, 171] width 10 height 10
click at [149, 168] on span "pause" at bounding box center [149, 171] width 10 height 10
click at [149, 168] on span "play_arrow" at bounding box center [149, 171] width 10 height 10
click at [149, 168] on span "pause" at bounding box center [149, 171] width 10 height 10
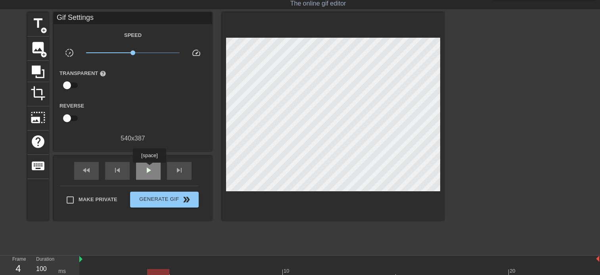
click at [149, 168] on span "play_arrow" at bounding box center [149, 171] width 10 height 10
click at [149, 168] on span "pause" at bounding box center [149, 171] width 10 height 10
click at [149, 168] on span "play_arrow" at bounding box center [149, 171] width 10 height 10
click at [149, 168] on span "pause" at bounding box center [149, 171] width 10 height 10
click at [149, 168] on span "play_arrow" at bounding box center [149, 171] width 10 height 10
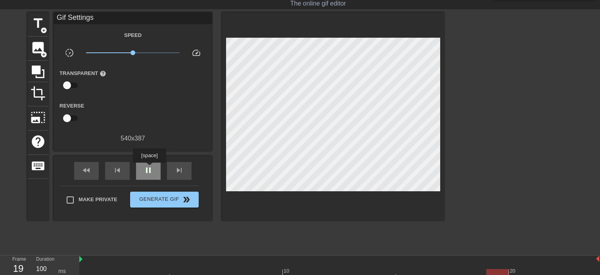
click at [149, 168] on span "pause" at bounding box center [149, 171] width 10 height 10
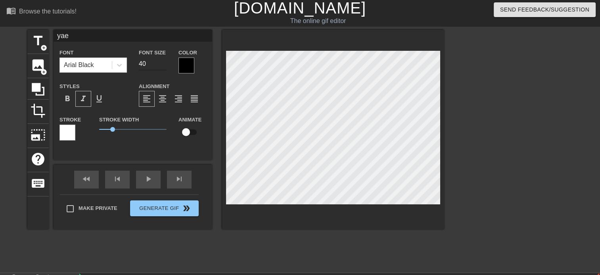
scroll to position [0, 0]
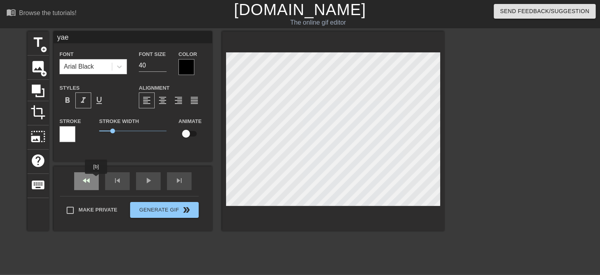
click at [96, 179] on div "fast_rewind skip_previous play_arrow skip_next" at bounding box center [132, 181] width 129 height 30
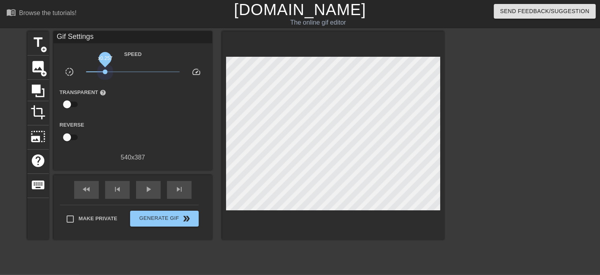
drag, startPoint x: 135, startPoint y: 69, endPoint x: 77, endPoint y: 72, distance: 58.0
click at [77, 72] on div "slow_motion_video x0.257 speed" at bounding box center [133, 73] width 159 height 12
click at [144, 192] on span "play_arrow" at bounding box center [149, 190] width 10 height 10
click at [130, 72] on span "x0.100" at bounding box center [133, 72] width 94 height 10
click at [309, 20] on div "The online gif editor" at bounding box center [318, 23] width 228 height 10
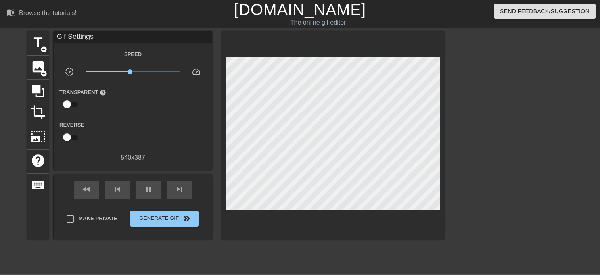
click at [295, 10] on link "[DOMAIN_NAME]" at bounding box center [300, 9] width 132 height 17
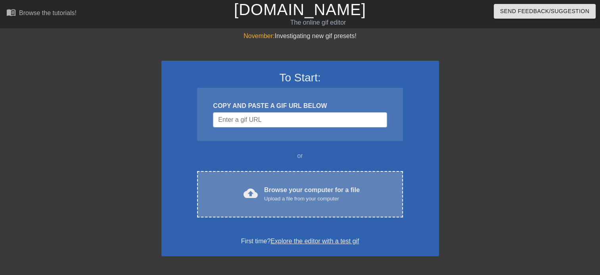
click at [276, 211] on div "cloud_upload Browse your computer for a file Upload a file from your computer C…" at bounding box center [300, 194] width 206 height 46
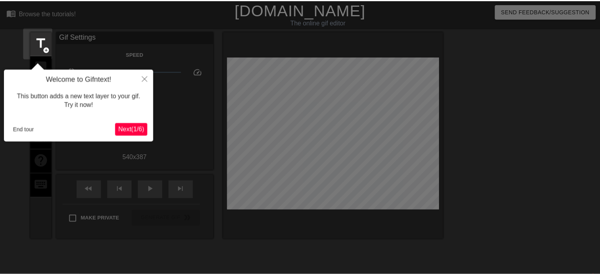
scroll to position [19, 0]
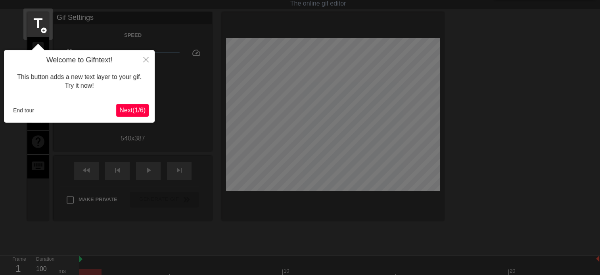
click at [173, 123] on div at bounding box center [300, 161] width 600 height 360
click at [26, 111] on button "End tour" at bounding box center [23, 110] width 27 height 12
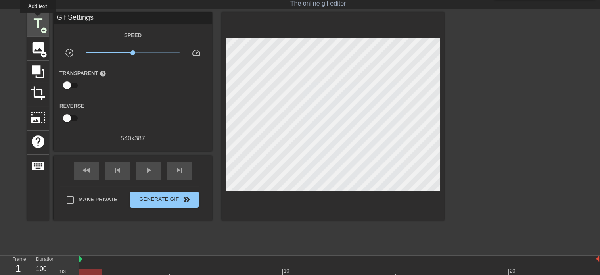
click at [38, 19] on span "title" at bounding box center [38, 23] width 15 height 15
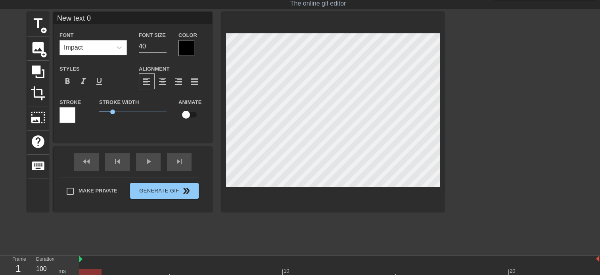
click at [111, 46] on div "Impact" at bounding box center [86, 47] width 52 height 14
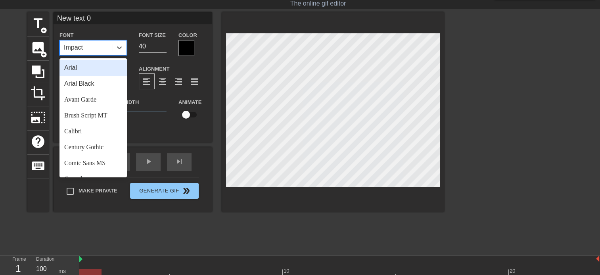
click at [101, 77] on div "Arial Black" at bounding box center [93, 84] width 67 height 16
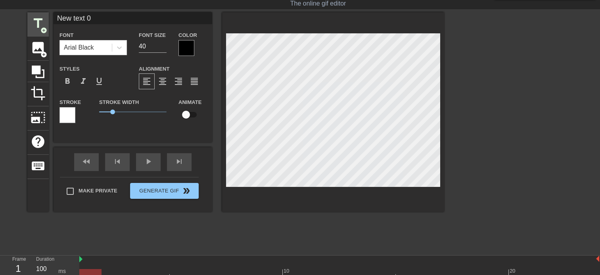
drag, startPoint x: 99, startPoint y: 17, endPoint x: 44, endPoint y: 12, distance: 55.4
click at [44, 12] on div "title add_circle image add_circle crop photo_size_select_large help keyboard Ne…" at bounding box center [235, 112] width 417 height 200
click at [83, 83] on span "format_italic" at bounding box center [84, 82] width 10 height 10
click at [36, 22] on span "title" at bounding box center [38, 23] width 15 height 15
click at [118, 52] on div at bounding box center [119, 47] width 14 height 14
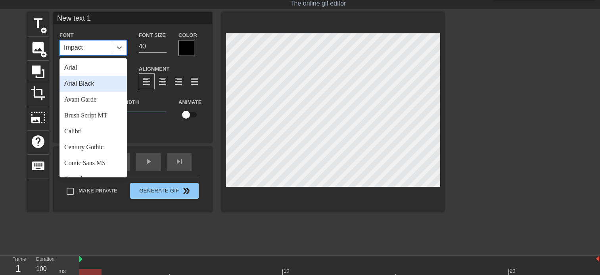
click at [106, 87] on div "Arial Black" at bounding box center [93, 84] width 67 height 16
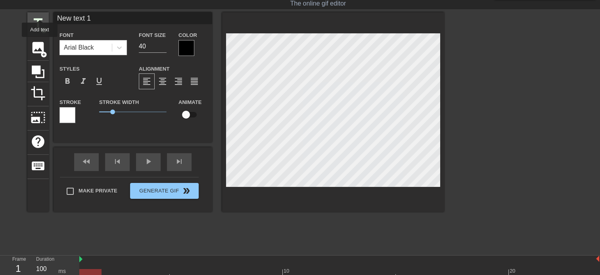
drag, startPoint x: 99, startPoint y: 16, endPoint x: 39, endPoint y: 12, distance: 60.1
click at [39, 12] on div "title add_circle image add_circle crop photo_size_select_large help keyboard Ne…" at bounding box center [235, 112] width 417 height 200
type input "zix"
click at [89, 86] on div "format_italic" at bounding box center [83, 81] width 16 height 16
click at [179, 50] on div at bounding box center [187, 48] width 16 height 16
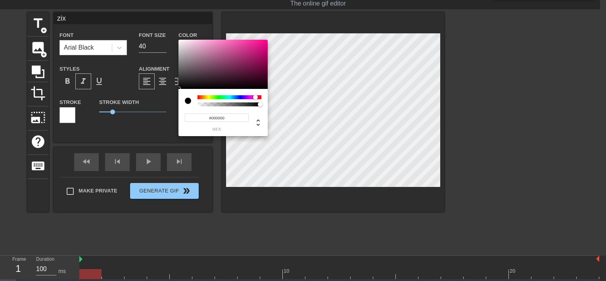
click at [254, 98] on div at bounding box center [230, 97] width 64 height 4
type input "#CF3B9B"
drag, startPoint x: 252, startPoint y: 61, endPoint x: 243, endPoint y: 49, distance: 14.7
click at [243, 49] on div at bounding box center [223, 64] width 89 height 49
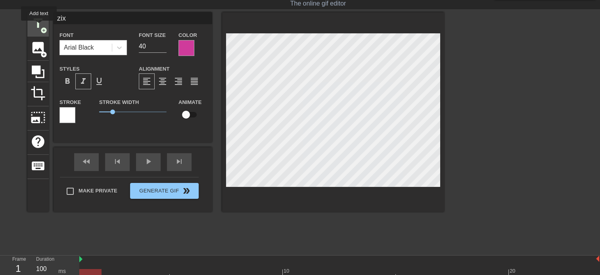
click at [38, 25] on span "title" at bounding box center [38, 23] width 15 height 15
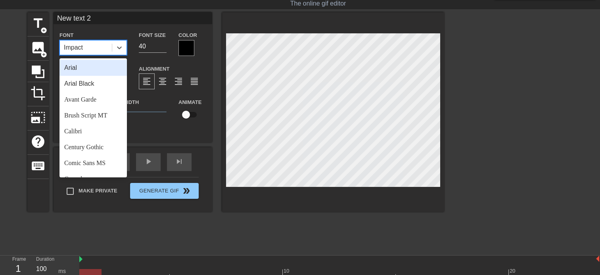
click at [112, 48] on div "Impact" at bounding box center [86, 47] width 52 height 14
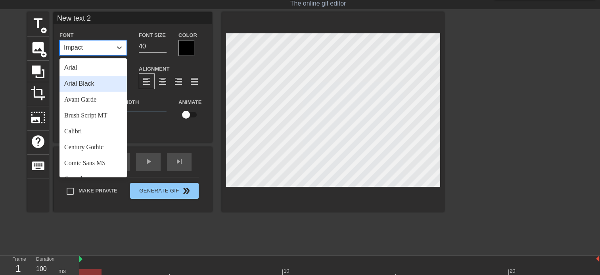
click at [103, 80] on div "Arial Black" at bounding box center [93, 84] width 67 height 16
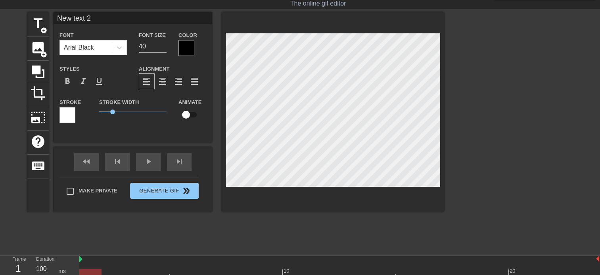
scroll to position [0, 0]
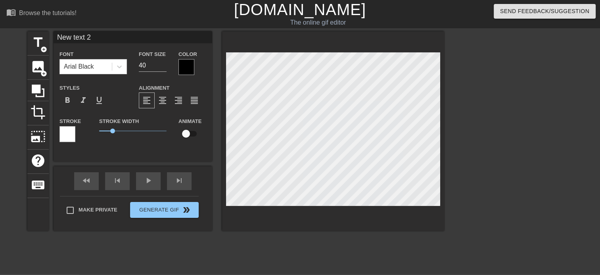
drag, startPoint x: 102, startPoint y: 14, endPoint x: 11, endPoint y: -3, distance: 92.9
click at [11, 0] on html "menu_book Browse the tutorials! Gifntext.com The online gif editor Send Feedbac…" at bounding box center [300, 176] width 600 height 352
type input "z"
type input "angel"
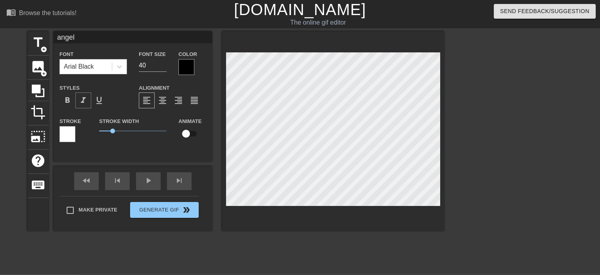
click at [82, 97] on span "format_italic" at bounding box center [84, 101] width 10 height 10
click at [183, 66] on div at bounding box center [187, 67] width 16 height 16
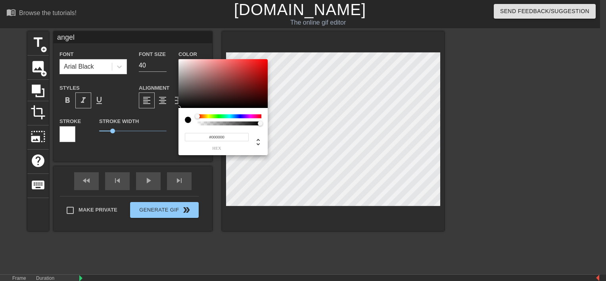
click at [210, 114] on div at bounding box center [230, 116] width 64 height 4
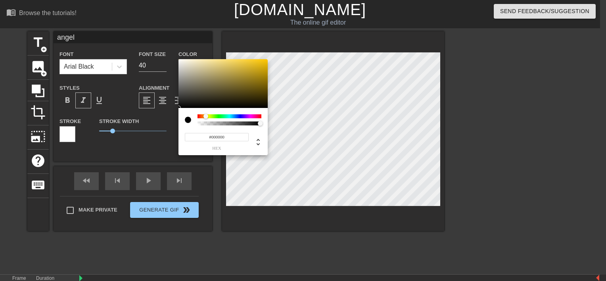
click at [206, 115] on div at bounding box center [230, 116] width 64 height 4
type input "#FFE275"
drag, startPoint x: 237, startPoint y: 62, endPoint x: 227, endPoint y: 58, distance: 10.5
click at [227, 58] on div "#FFE275 hex" at bounding box center [303, 140] width 606 height 281
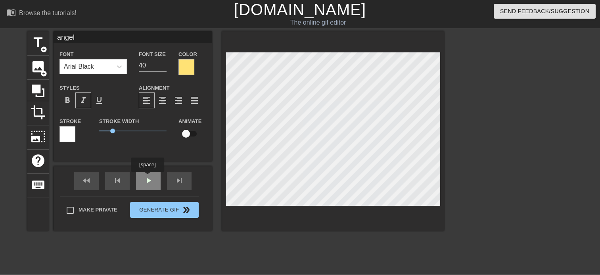
click at [148, 175] on div "fast_rewind skip_previous play_arrow skip_next" at bounding box center [132, 181] width 129 height 30
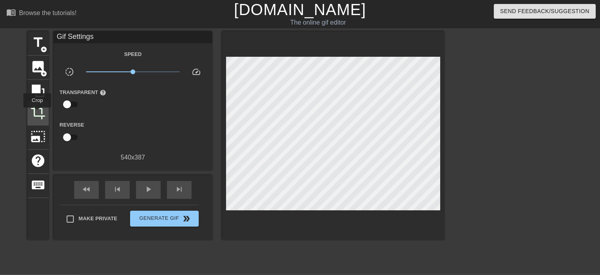
click at [37, 113] on span "crop" at bounding box center [38, 112] width 15 height 15
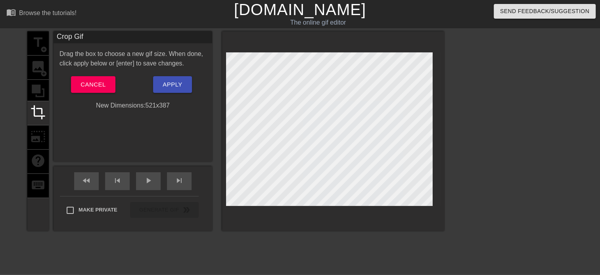
drag, startPoint x: 439, startPoint y: 206, endPoint x: 432, endPoint y: 208, distance: 7.9
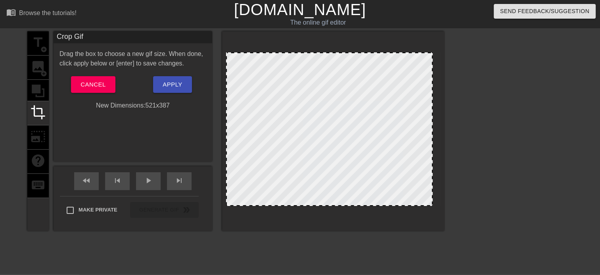
click at [432, 208] on div at bounding box center [333, 131] width 222 height 200
click at [168, 77] on button "Apply" at bounding box center [172, 84] width 38 height 17
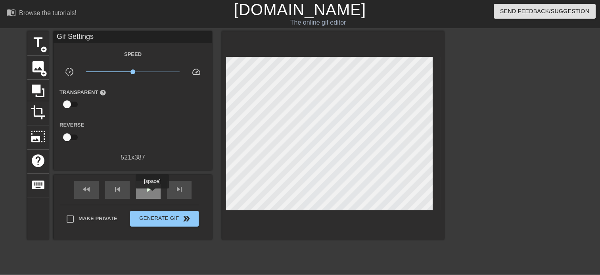
click at [152, 194] on div "play_arrow" at bounding box center [148, 190] width 25 height 18
click at [32, 107] on span "crop" at bounding box center [38, 112] width 15 height 15
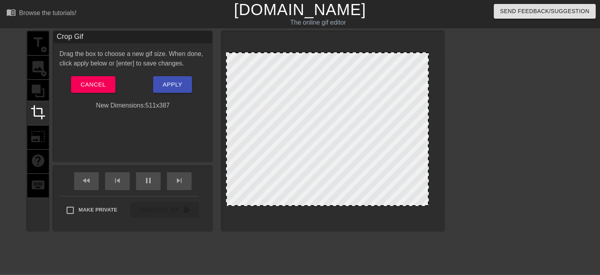
drag, startPoint x: 433, startPoint y: 204, endPoint x: 429, endPoint y: 208, distance: 5.3
click at [429, 208] on div at bounding box center [333, 131] width 222 height 200
click at [167, 88] on span "Apply" at bounding box center [172, 84] width 19 height 10
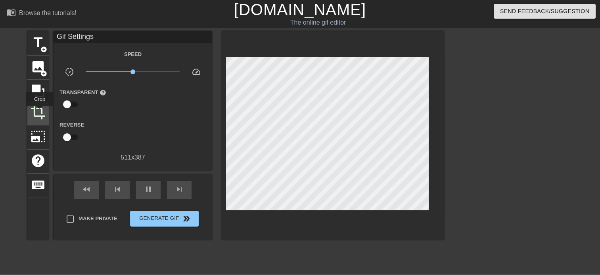
click at [38, 112] on span "crop" at bounding box center [38, 112] width 15 height 15
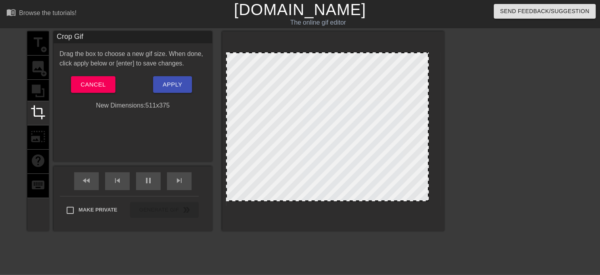
drag, startPoint x: 333, startPoint y: 205, endPoint x: 333, endPoint y: 200, distance: 4.8
click at [333, 200] on div at bounding box center [327, 200] width 201 height 4
click at [167, 81] on span "Apply" at bounding box center [172, 84] width 19 height 10
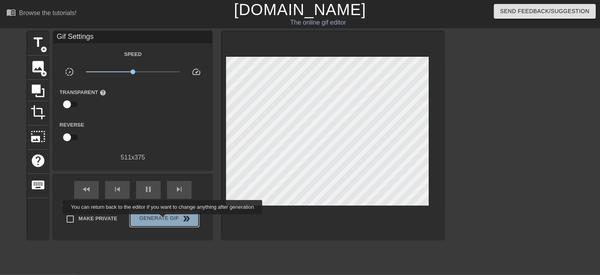
click at [164, 220] on span "Generate Gif double_arrow" at bounding box center [164, 219] width 62 height 10
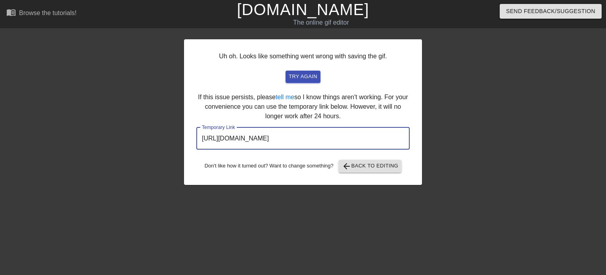
drag, startPoint x: 389, startPoint y: 140, endPoint x: 181, endPoint y: 115, distance: 209.5
click at [181, 115] on div "Uh oh. Looks like something went wrong with saving the gif. try again If this i…" at bounding box center [303, 150] width 606 height 238
drag, startPoint x: 327, startPoint y: 135, endPoint x: 189, endPoint y: 122, distance: 139.5
click at [189, 122] on div "Uh oh. Looks like something went wrong with saving the gif. try again If this i…" at bounding box center [303, 112] width 238 height 146
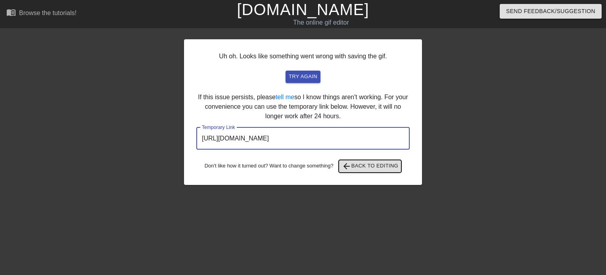
click at [369, 166] on span "arrow_back Back to Editing" at bounding box center [370, 167] width 57 height 10
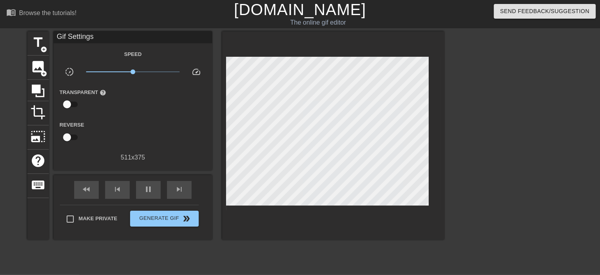
click at [316, 22] on div "The online gif editor" at bounding box center [318, 23] width 228 height 10
click at [306, 10] on link "[DOMAIN_NAME]" at bounding box center [300, 9] width 132 height 17
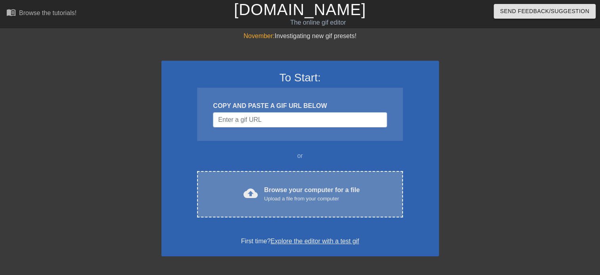
click at [268, 203] on div "cloud_upload Browse your computer for a file Upload a file from your computer C…" at bounding box center [300, 194] width 206 height 46
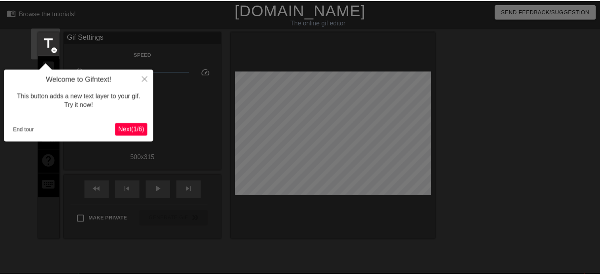
scroll to position [19, 0]
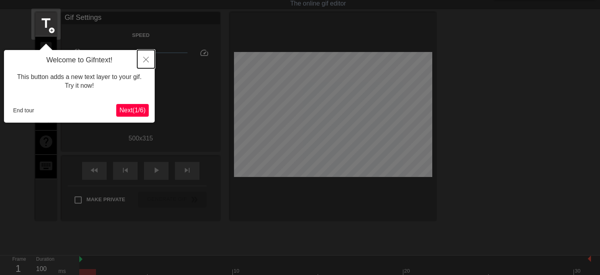
click at [144, 60] on icon "Close" at bounding box center [146, 60] width 6 height 6
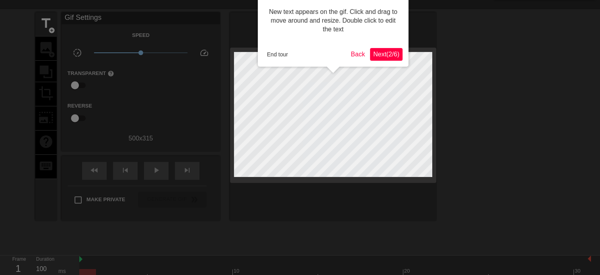
scroll to position [0, 0]
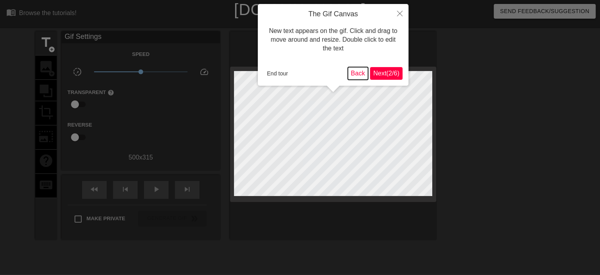
click at [354, 71] on button "Back" at bounding box center [358, 73] width 21 height 13
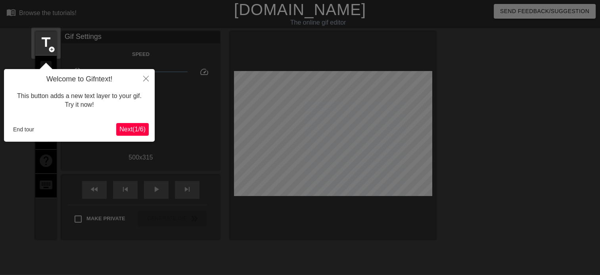
scroll to position [19, 0]
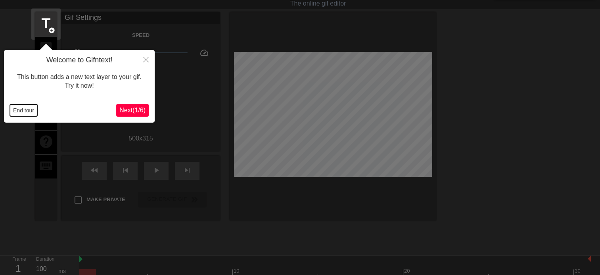
click at [33, 110] on button "End tour" at bounding box center [23, 110] width 27 height 12
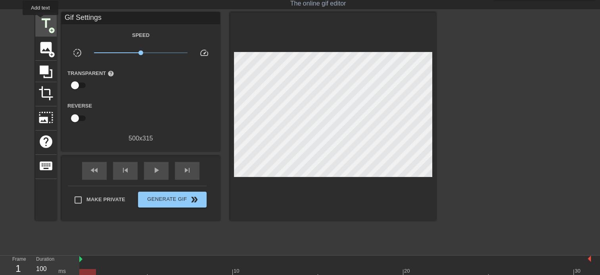
click at [40, 21] on span "title" at bounding box center [45, 23] width 15 height 15
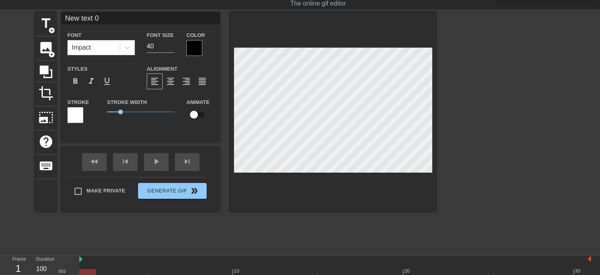
drag, startPoint x: 110, startPoint y: 16, endPoint x: 31, endPoint y: 13, distance: 79.0
click at [31, 13] on div "title add_circle image add_circle crop photo_size_select_large help keyboard Ne…" at bounding box center [300, 131] width 600 height 238
type input "zix"
click at [90, 81] on span "format_italic" at bounding box center [92, 82] width 10 height 10
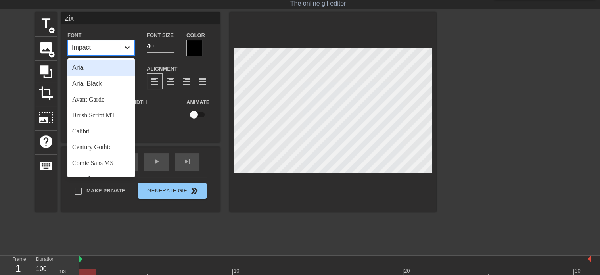
click at [127, 45] on icon at bounding box center [127, 48] width 8 height 8
click at [199, 42] on div at bounding box center [195, 48] width 16 height 16
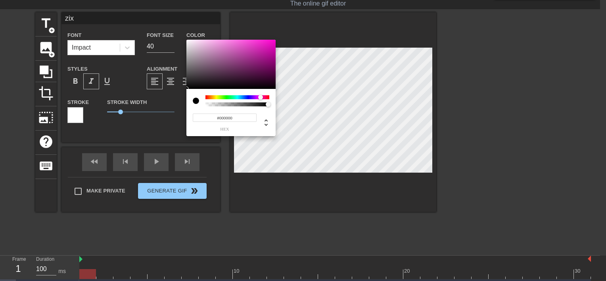
drag, startPoint x: 265, startPoint y: 96, endPoint x: 260, endPoint y: 95, distance: 5.2
click at [260, 95] on div at bounding box center [238, 97] width 64 height 4
drag, startPoint x: 254, startPoint y: 47, endPoint x: 250, endPoint y: 42, distance: 6.1
click at [250, 42] on div at bounding box center [231, 64] width 89 height 49
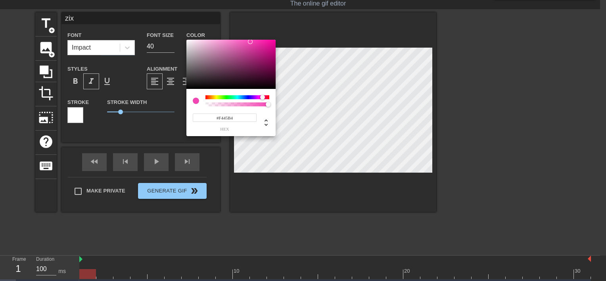
click at [263, 98] on div at bounding box center [265, 97] width 5 height 5
type input "#D752A8"
click at [242, 47] on div at bounding box center [231, 64] width 89 height 49
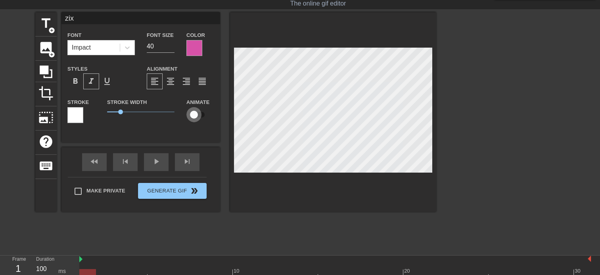
click at [195, 116] on input "checkbox" at bounding box center [193, 114] width 45 height 15
checkbox input "true"
click at [126, 43] on div at bounding box center [127, 47] width 14 height 14
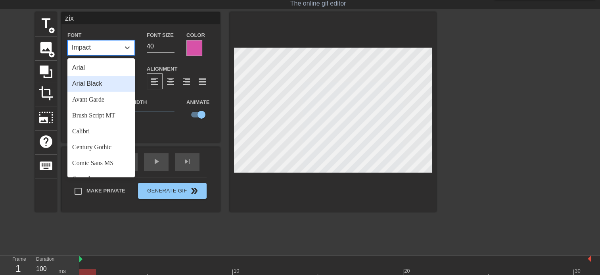
click at [117, 89] on div "Arial Black" at bounding box center [100, 84] width 67 height 16
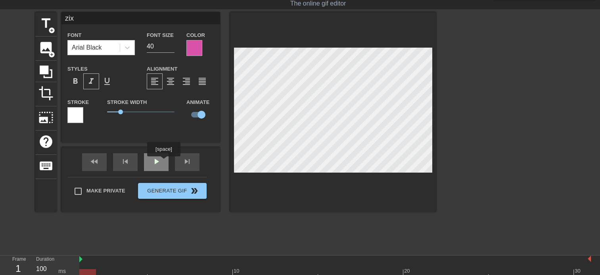
click at [160, 164] on div "play_arrow" at bounding box center [156, 162] width 25 height 18
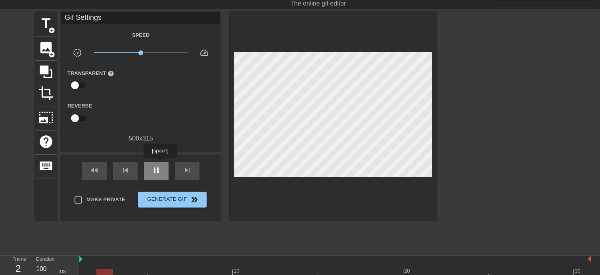
click at [160, 164] on div "pause" at bounding box center [156, 171] width 25 height 18
click at [160, 171] on span "play_arrow" at bounding box center [157, 171] width 10 height 10
click at [160, 171] on span "pause" at bounding box center [157, 171] width 10 height 10
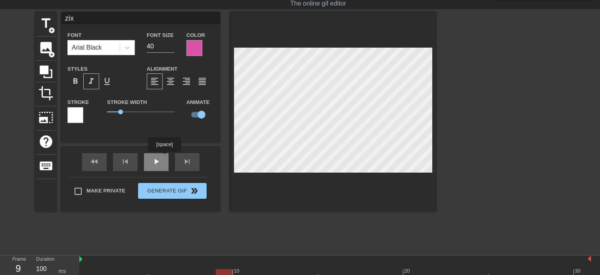
click at [162, 160] on div "fast_rewind skip_previous play_arrow skip_next" at bounding box center [140, 162] width 129 height 30
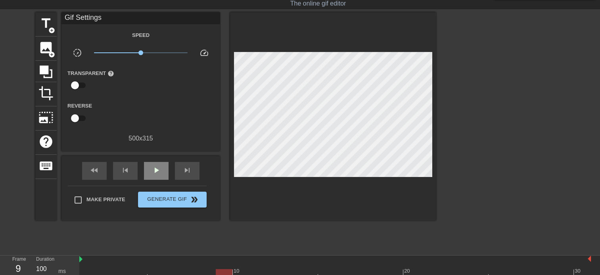
click at [162, 160] on div "fast_rewind skip_previous play_arrow skip_next" at bounding box center [140, 171] width 129 height 30
click at [162, 171] on div "play_arrow" at bounding box center [156, 171] width 25 height 18
click at [162, 171] on div "pause" at bounding box center [156, 171] width 25 height 18
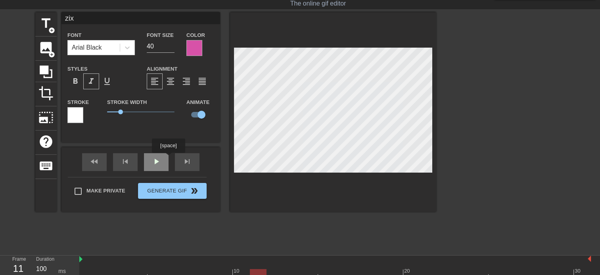
click at [157, 160] on div "fast_rewind skip_previous play_arrow skip_next" at bounding box center [140, 162] width 129 height 30
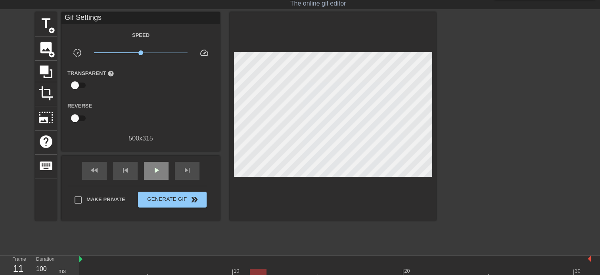
click at [157, 160] on div "fast_rewind skip_previous play_arrow skip_next" at bounding box center [140, 171] width 129 height 30
click at [154, 170] on span "play_arrow" at bounding box center [157, 171] width 10 height 10
click at [154, 164] on div "play_arrow" at bounding box center [156, 171] width 25 height 18
click at [154, 164] on div "pause" at bounding box center [156, 171] width 25 height 18
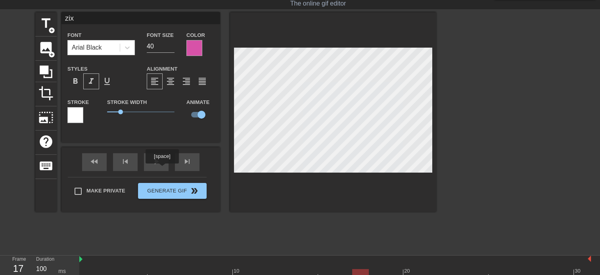
click at [157, 171] on div "fast_rewind skip_previous play_arrow skip_next" at bounding box center [140, 162] width 129 height 30
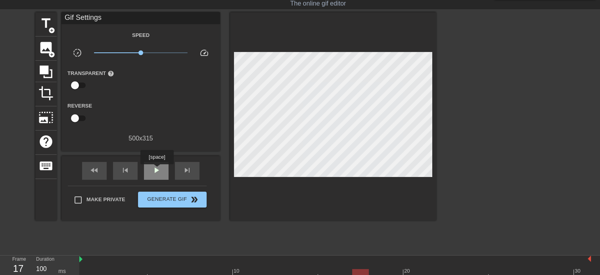
click at [157, 170] on span "play_arrow" at bounding box center [157, 171] width 10 height 10
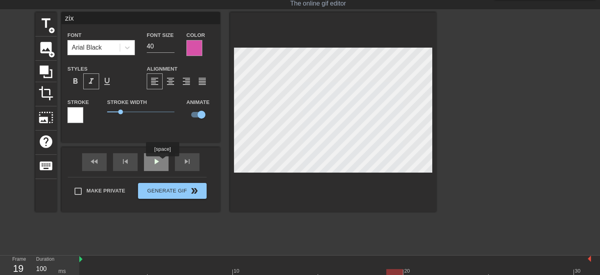
click at [161, 162] on div "play_arrow" at bounding box center [156, 162] width 25 height 18
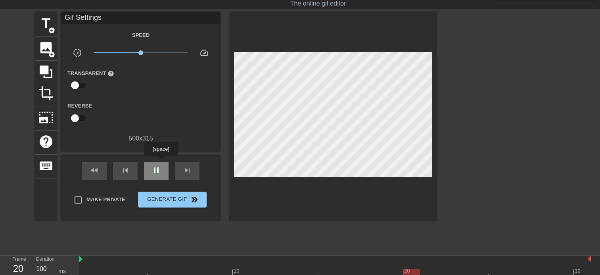
click at [161, 162] on div "pause" at bounding box center [156, 171] width 25 height 18
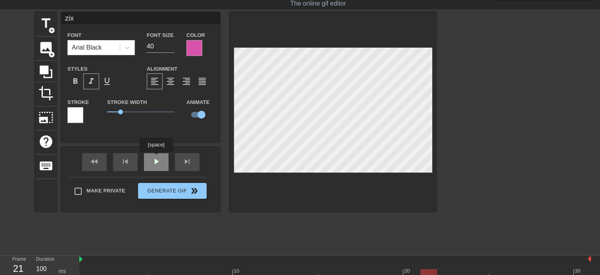
click at [152, 159] on div "fast_rewind skip_previous play_arrow skip_next" at bounding box center [140, 162] width 129 height 30
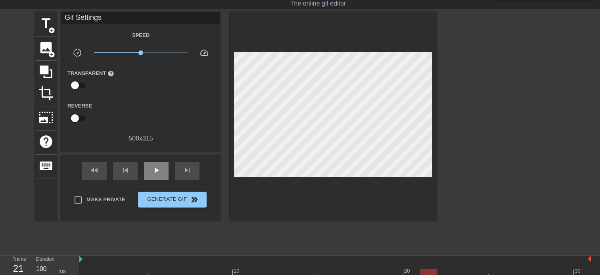
click at [152, 159] on div "fast_rewind skip_previous play_arrow skip_next" at bounding box center [140, 171] width 129 height 30
click at [158, 167] on span "play_arrow" at bounding box center [157, 171] width 10 height 10
click at [158, 167] on span "pause" at bounding box center [157, 171] width 10 height 10
click at [156, 164] on div "play_arrow" at bounding box center [156, 171] width 25 height 18
click at [50, 87] on span "crop" at bounding box center [45, 93] width 15 height 15
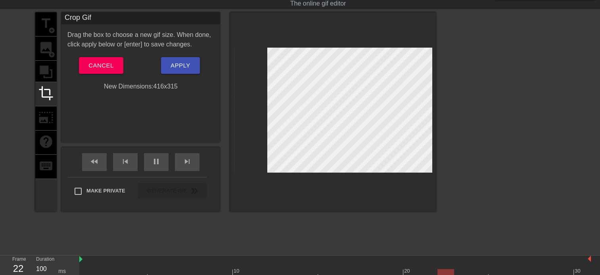
drag, startPoint x: 236, startPoint y: 171, endPoint x: 269, endPoint y: 179, distance: 34.2
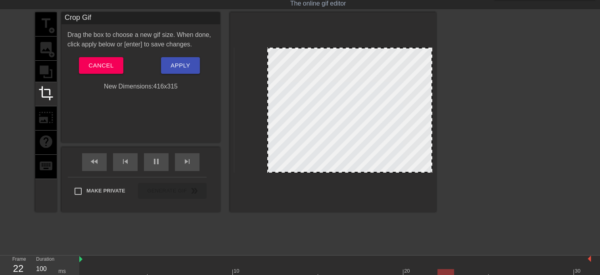
click at [269, 179] on div at bounding box center [333, 112] width 206 height 200
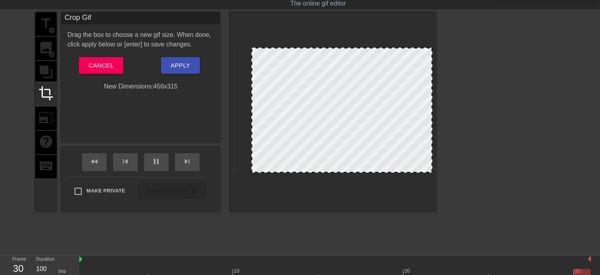
drag, startPoint x: 268, startPoint y: 170, endPoint x: 252, endPoint y: 179, distance: 18.3
click at [252, 179] on div at bounding box center [333, 112] width 206 height 200
click at [342, 48] on span at bounding box center [342, 48] width 0 height 0
click at [175, 70] on button "Apply" at bounding box center [180, 65] width 38 height 17
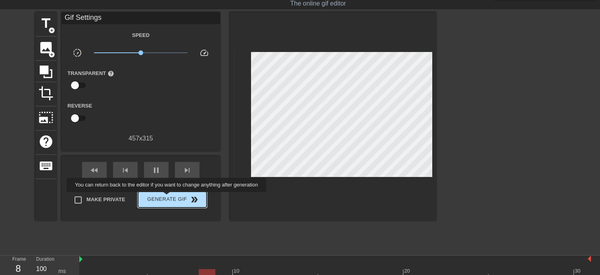
click at [167, 198] on span "Generate Gif double_arrow" at bounding box center [172, 200] width 62 height 10
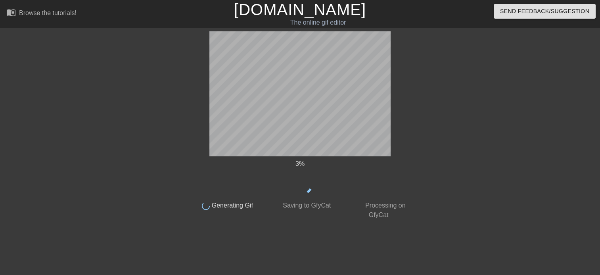
scroll to position [0, 0]
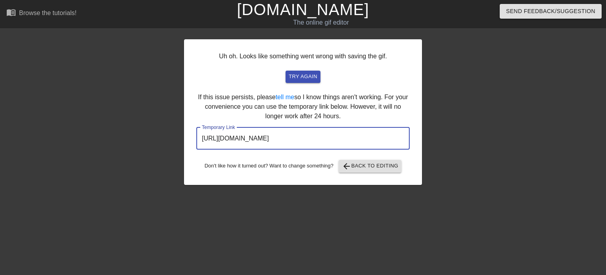
drag, startPoint x: 364, startPoint y: 139, endPoint x: 153, endPoint y: 125, distance: 210.8
click at [153, 125] on div "Uh oh. Looks like something went wrong with saving the gif. try again If this i…" at bounding box center [303, 150] width 606 height 238
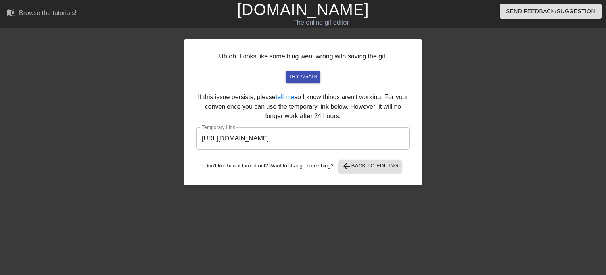
click at [381, 159] on div "Uh oh. Looks like something went wrong with saving the gif. try again If this i…" at bounding box center [303, 112] width 238 height 146
click at [376, 165] on span "arrow_back Back to Editing" at bounding box center [370, 167] width 57 height 10
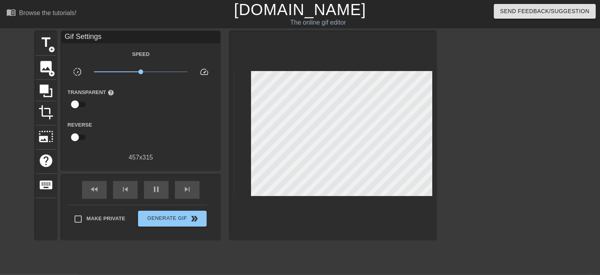
click at [312, 13] on link "[DOMAIN_NAME]" at bounding box center [300, 9] width 132 height 17
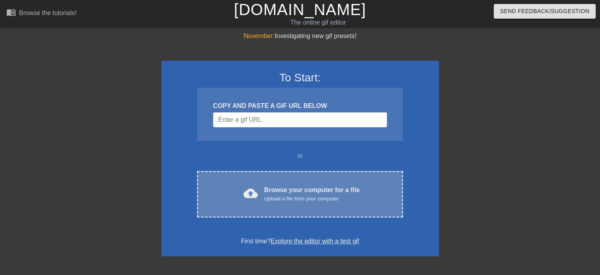
click at [298, 193] on div "Browse your computer for a file Upload a file from your computer" at bounding box center [312, 193] width 96 height 17
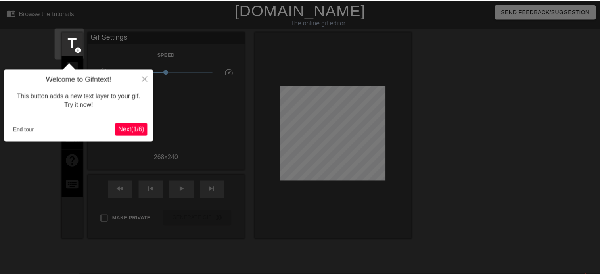
scroll to position [19, 0]
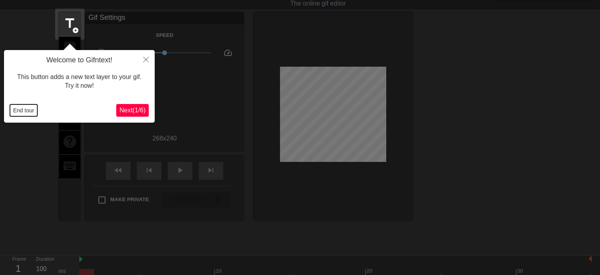
click at [23, 112] on button "End tour" at bounding box center [23, 110] width 27 height 12
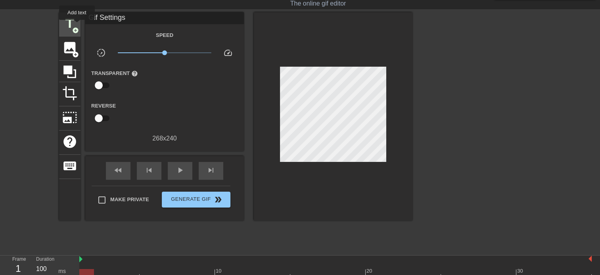
click at [76, 25] on span "title" at bounding box center [69, 23] width 15 height 15
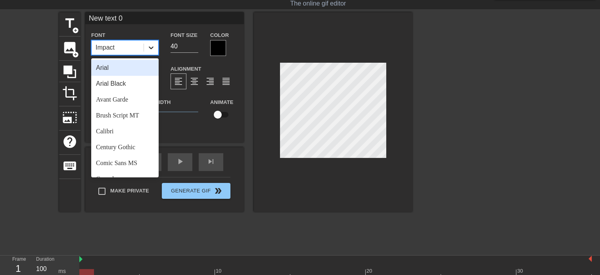
click at [156, 48] on div at bounding box center [151, 47] width 14 height 14
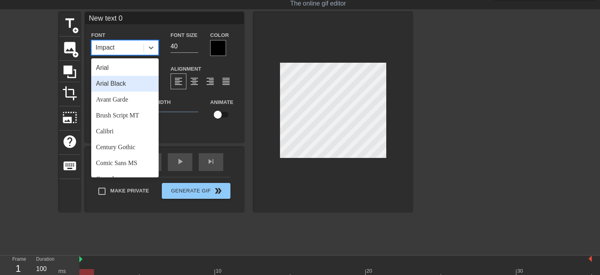
click at [122, 81] on div "Arial Black" at bounding box center [124, 84] width 67 height 16
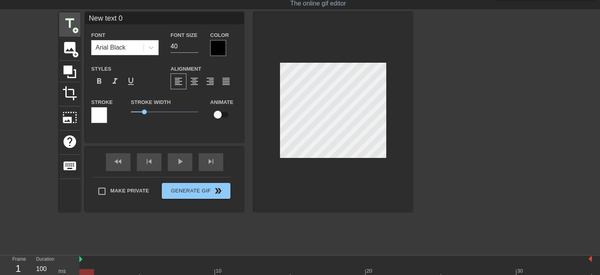
drag, startPoint x: 131, startPoint y: 16, endPoint x: 73, endPoint y: 12, distance: 58.1
click at [73, 12] on div "title add_circle image add_circle crop photo_size_select_large help keyboard Ne…" at bounding box center [236, 112] width 354 height 200
type input "raine"
click at [194, 79] on span "format_align_center" at bounding box center [195, 82] width 10 height 10
click at [115, 81] on span "format_italic" at bounding box center [115, 82] width 10 height 10
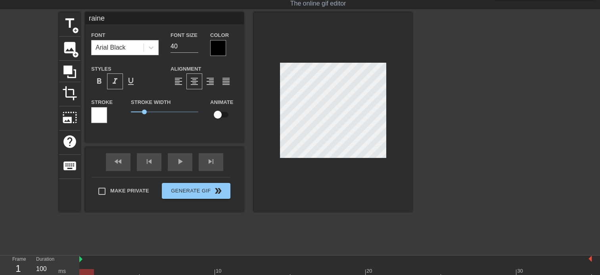
click at [215, 48] on div at bounding box center [218, 48] width 16 height 16
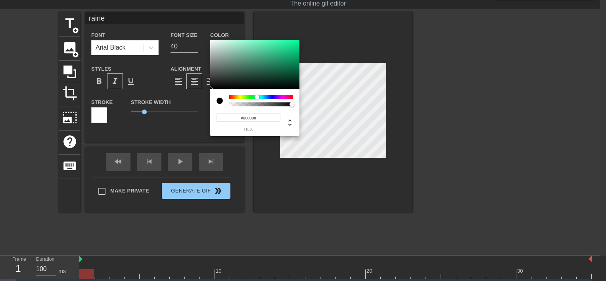
drag, startPoint x: 252, startPoint y: 97, endPoint x: 259, endPoint y: 97, distance: 7.1
click at [259, 97] on div at bounding box center [261, 97] width 64 height 4
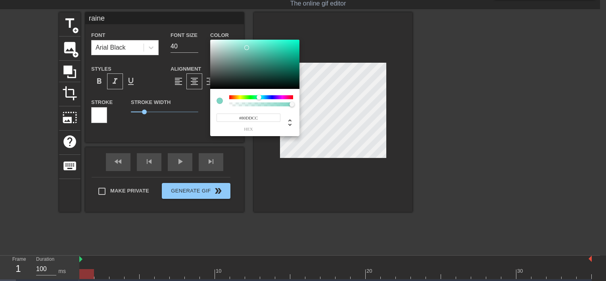
drag, startPoint x: 250, startPoint y: 53, endPoint x: 248, endPoint y: 46, distance: 7.4
click at [248, 46] on div at bounding box center [254, 64] width 89 height 49
type input "#82DFCE"
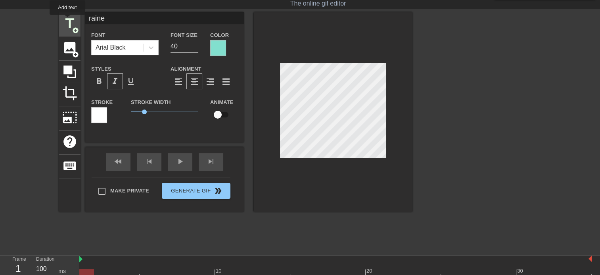
click at [67, 20] on span "title" at bounding box center [69, 23] width 15 height 15
drag, startPoint x: 123, startPoint y: 19, endPoint x: 73, endPoint y: 14, distance: 51.0
click at [73, 14] on div "title add_circle image add_circle crop photo_size_select_large help keyboard Ne…" at bounding box center [236, 112] width 354 height 200
type input "i"
type input "[PERSON_NAME]"
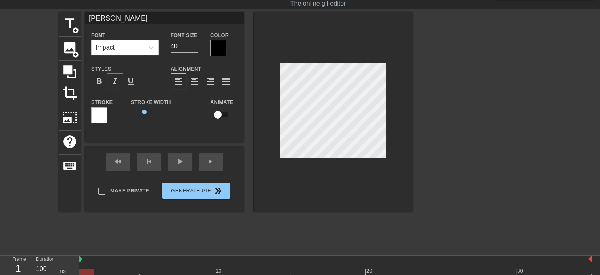
click at [113, 82] on span "format_italic" at bounding box center [115, 82] width 10 height 10
click at [219, 44] on div at bounding box center [218, 48] width 16 height 16
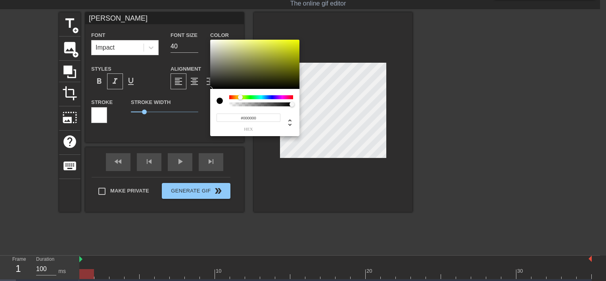
click at [239, 98] on div at bounding box center [261, 97] width 64 height 4
type input "#ECE6B4"
drag, startPoint x: 260, startPoint y: 64, endPoint x: 231, endPoint y: 43, distance: 35.3
click at [231, 43] on div at bounding box center [254, 64] width 89 height 49
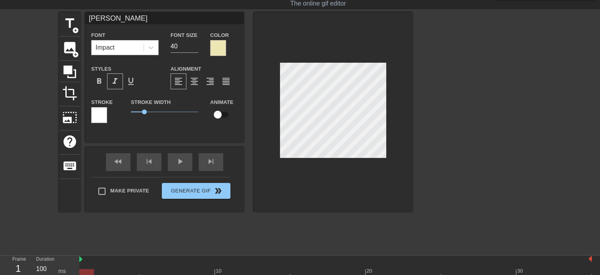
click at [139, 51] on div "Impact" at bounding box center [118, 47] width 52 height 14
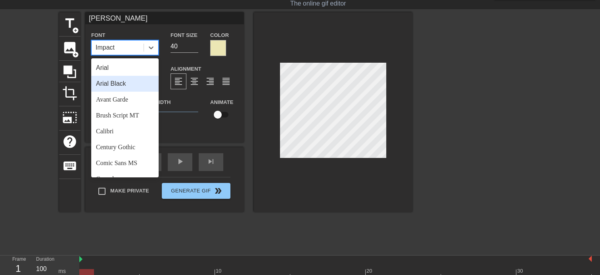
click at [137, 87] on div "Arial Black" at bounding box center [124, 84] width 67 height 16
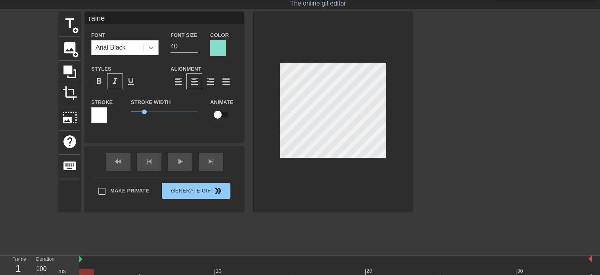
click at [155, 49] on icon at bounding box center [151, 48] width 8 height 8
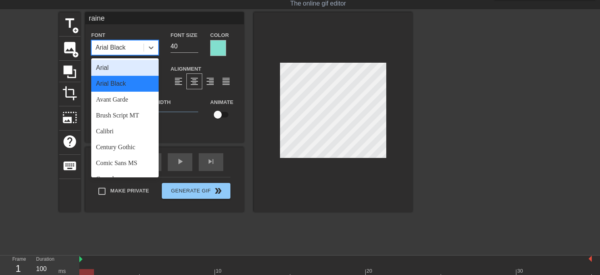
type input "[PERSON_NAME]"
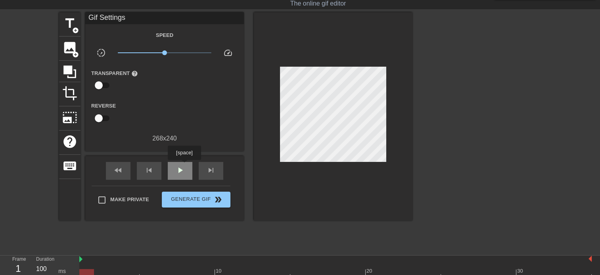
click at [184, 166] on span "play_arrow" at bounding box center [180, 171] width 10 height 10
click at [183, 166] on span "pause" at bounding box center [180, 171] width 10 height 10
click at [186, 167] on div "play_arrow" at bounding box center [180, 171] width 25 height 18
click at [181, 172] on span "pause" at bounding box center [180, 171] width 10 height 10
click at [181, 172] on span "play_arrow" at bounding box center [180, 171] width 10 height 10
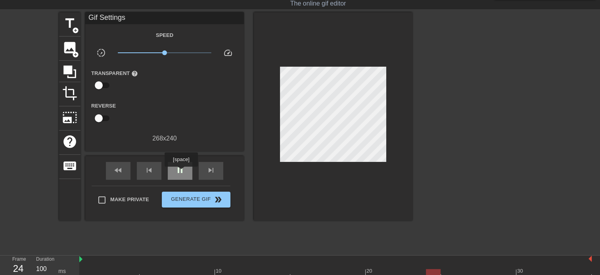
click at [181, 172] on span "pause" at bounding box center [180, 171] width 10 height 10
click at [181, 172] on span "play_arrow" at bounding box center [180, 171] width 10 height 10
click at [181, 172] on span "pause" at bounding box center [180, 171] width 10 height 10
click at [181, 172] on span "play_arrow" at bounding box center [180, 171] width 10 height 10
click at [181, 172] on span "pause" at bounding box center [180, 171] width 10 height 10
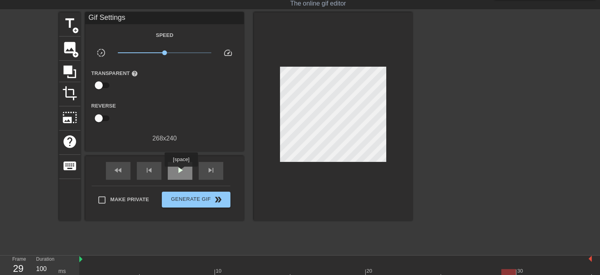
click at [181, 172] on span "play_arrow" at bounding box center [180, 171] width 10 height 10
click at [181, 172] on span "pause" at bounding box center [180, 171] width 10 height 10
click at [181, 172] on span "play_arrow" at bounding box center [180, 171] width 10 height 10
click at [181, 172] on span "pause" at bounding box center [180, 171] width 10 height 10
click at [181, 172] on span "play_arrow" at bounding box center [180, 171] width 10 height 10
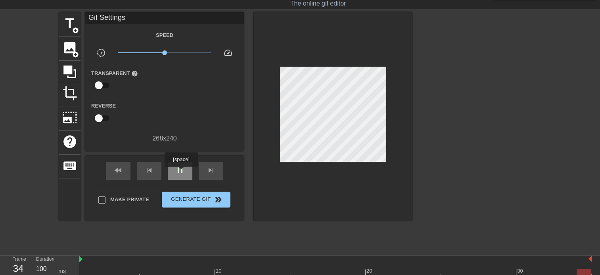
click at [181, 172] on span "pause" at bounding box center [180, 171] width 10 height 10
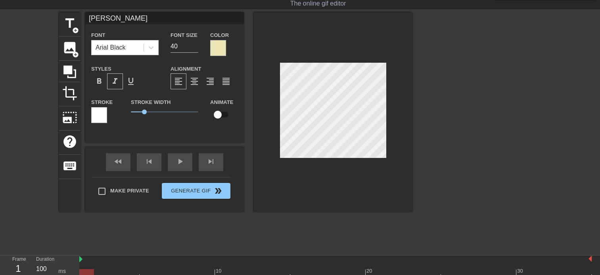
click at [219, 117] on input "checkbox" at bounding box center [217, 114] width 45 height 15
checkbox input "true"
click at [185, 162] on div "play_arrow" at bounding box center [180, 162] width 25 height 18
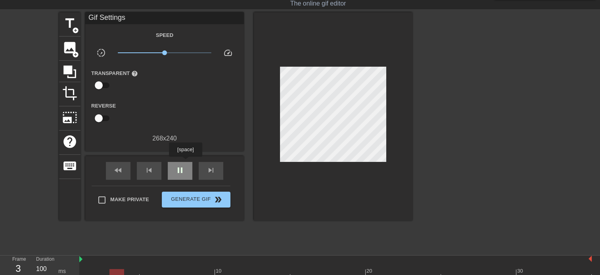
click at [185, 162] on div "pause" at bounding box center [180, 171] width 25 height 18
click at [180, 163] on div "play_arrow" at bounding box center [180, 171] width 25 height 18
click at [180, 163] on div "pause" at bounding box center [180, 171] width 25 height 18
click at [182, 158] on div "fast_rewind skip_previous play_arrow skip_next" at bounding box center [164, 171] width 129 height 30
click at [182, 167] on span "play_arrow" at bounding box center [180, 171] width 10 height 10
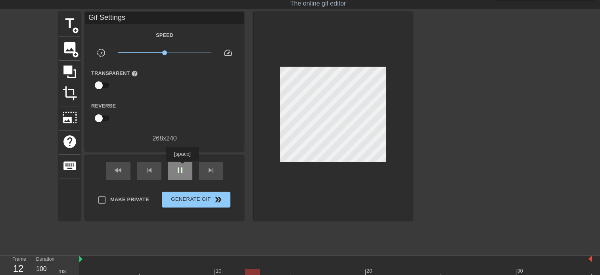
click at [182, 167] on span "pause" at bounding box center [180, 171] width 10 height 10
click at [182, 162] on div "play_arrow" at bounding box center [180, 171] width 25 height 18
click at [181, 164] on div "pause" at bounding box center [180, 171] width 25 height 18
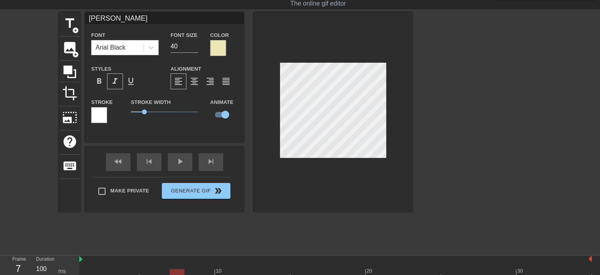
drag, startPoint x: 295, startPoint y: 268, endPoint x: 174, endPoint y: 271, distance: 121.5
click at [174, 271] on div at bounding box center [177, 274] width 15 height 10
drag, startPoint x: 178, startPoint y: 272, endPoint x: 158, endPoint y: 267, distance: 20.1
click at [158, 267] on div "10 20 30" at bounding box center [335, 267] width 513 height 23
drag, startPoint x: 160, startPoint y: 271, endPoint x: 262, endPoint y: 241, distance: 106.0
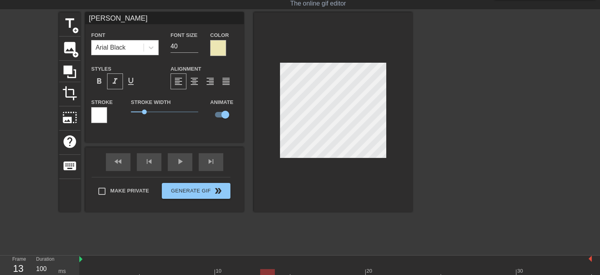
click at [262, 241] on div "menu_book Browse the tutorials! [DOMAIN_NAME] The online gif editor Send Feedba…" at bounding box center [300, 148] width 600 height 334
click at [266, 270] on div at bounding box center [267, 274] width 15 height 10
click at [262, 273] on div at bounding box center [267, 274] width 15 height 10
click at [263, 272] on div at bounding box center [267, 274] width 15 height 10
drag, startPoint x: 262, startPoint y: 270, endPoint x: 271, endPoint y: 267, distance: 9.2
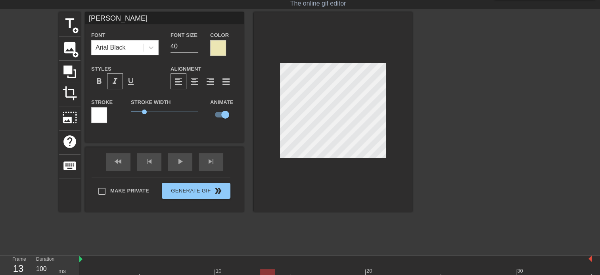
click at [271, 267] on div "10 20 30" at bounding box center [335, 267] width 513 height 23
drag, startPoint x: 266, startPoint y: 270, endPoint x: 70, endPoint y: 265, distance: 196.5
click at [173, 165] on div "play_arrow" at bounding box center [180, 162] width 25 height 18
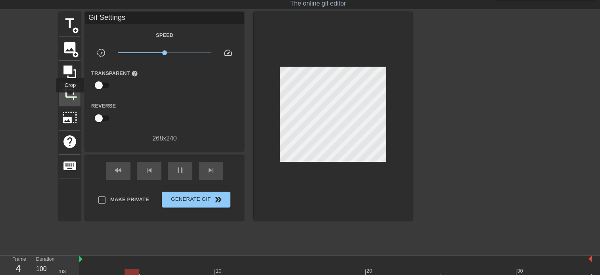
click at [70, 98] on span "crop" at bounding box center [69, 93] width 15 height 15
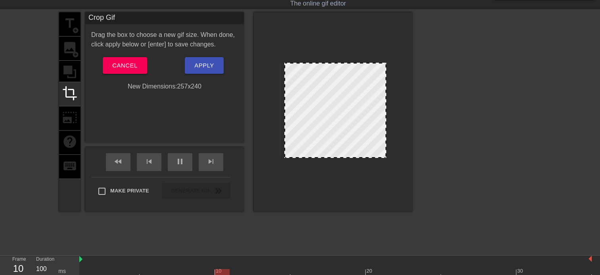
drag, startPoint x: 280, startPoint y: 156, endPoint x: 284, endPoint y: 157, distance: 4.5
click at [284, 157] on div at bounding box center [333, 112] width 159 height 200
click at [285, 156] on div at bounding box center [287, 111] width 4 height 94
click at [211, 62] on span "Apply" at bounding box center [203, 65] width 19 height 10
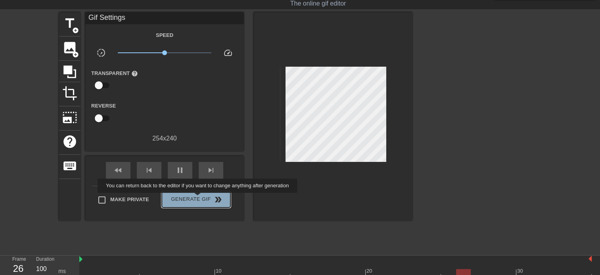
click at [198, 198] on span "Generate Gif double_arrow" at bounding box center [196, 200] width 62 height 10
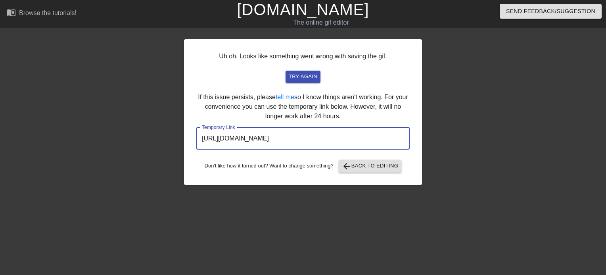
drag, startPoint x: 386, startPoint y: 141, endPoint x: 181, endPoint y: 148, distance: 205.3
click at [181, 148] on div "Uh oh. Looks like something went wrong with saving the gif. try again If this i…" at bounding box center [303, 150] width 606 height 238
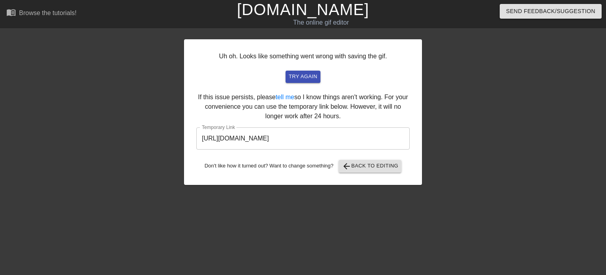
click at [181, 148] on div "Uh oh. Looks like something went wrong with saving the gif. try again If this i…" at bounding box center [303, 150] width 606 height 238
click at [377, 164] on span "arrow_back Back to Editing" at bounding box center [370, 167] width 57 height 10
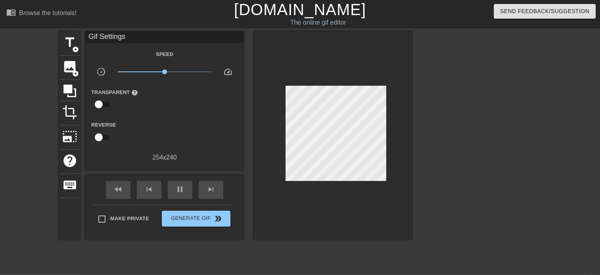
click at [313, 14] on link "[DOMAIN_NAME]" at bounding box center [300, 9] width 132 height 17
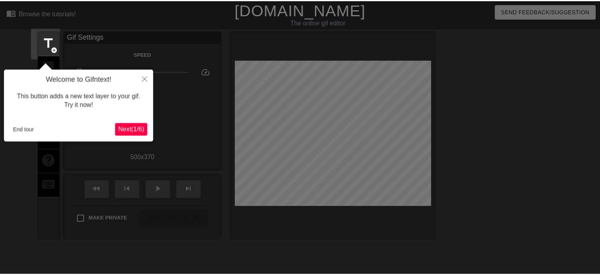
scroll to position [19, 0]
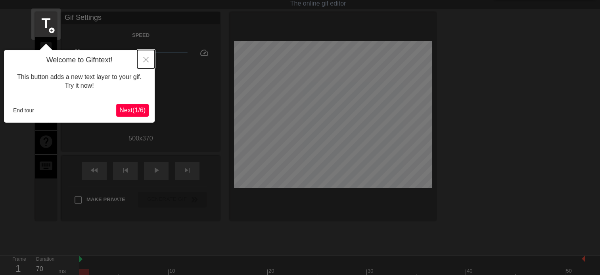
click at [150, 57] on button "Close" at bounding box center [145, 59] width 17 height 18
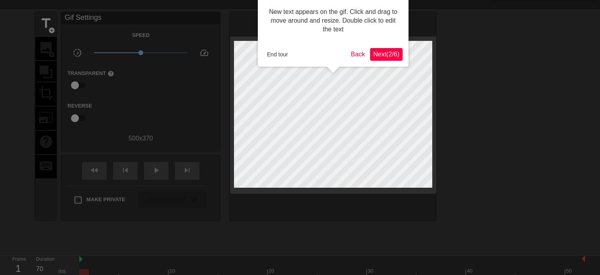
scroll to position [0, 0]
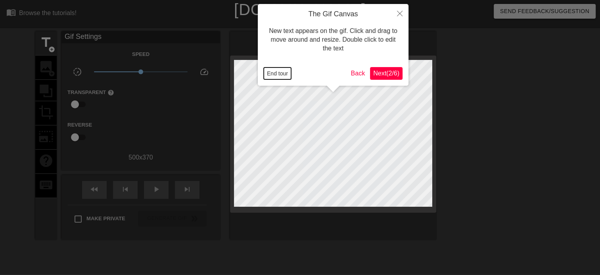
click at [280, 73] on button "End tour" at bounding box center [277, 73] width 27 height 12
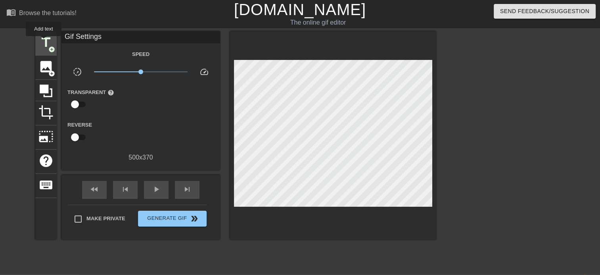
click at [41, 43] on span "title" at bounding box center [45, 42] width 15 height 15
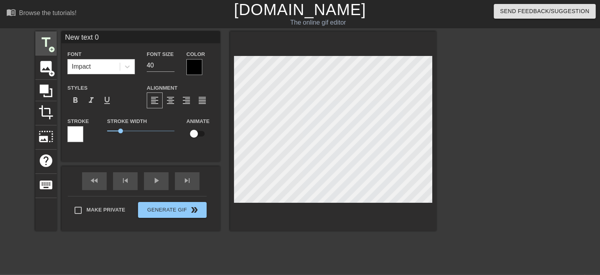
drag, startPoint x: 108, startPoint y: 40, endPoint x: 43, endPoint y: 36, distance: 65.2
click at [43, 36] on div "title add_circle image add_circle crop photo_size_select_large help keyboard Ne…" at bounding box center [235, 131] width 401 height 200
type input "kade"
click at [121, 66] on div at bounding box center [127, 67] width 14 height 14
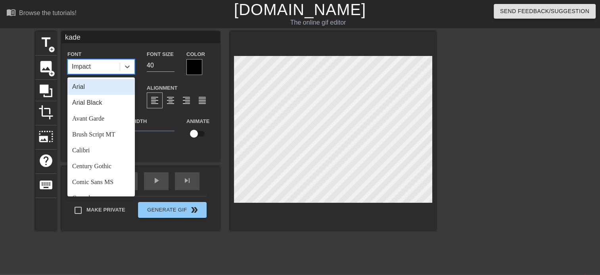
click at [117, 102] on div "Arial Black" at bounding box center [100, 103] width 67 height 16
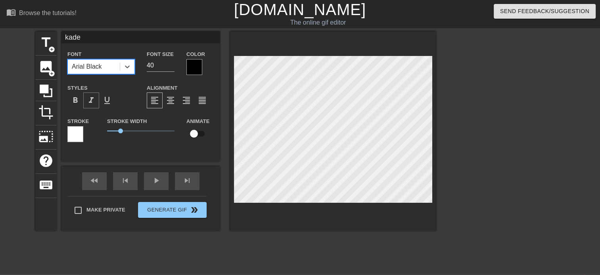
click at [89, 105] on span "format_italic" at bounding box center [92, 101] width 10 height 10
click at [187, 67] on div at bounding box center [195, 67] width 16 height 16
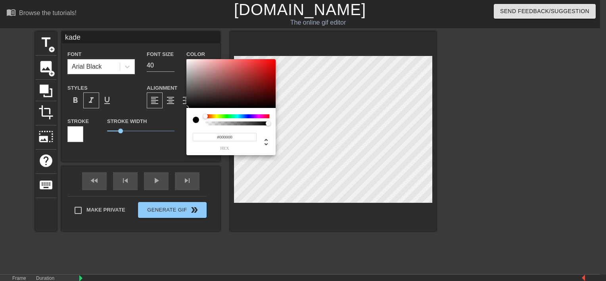
click at [264, 116] on div at bounding box center [238, 116] width 64 height 4
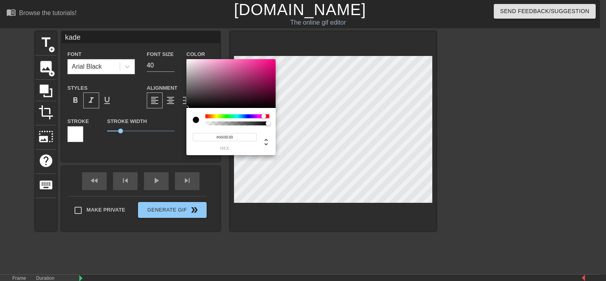
click at [266, 89] on div at bounding box center [231, 83] width 89 height 49
click at [211, 116] on div at bounding box center [238, 116] width 64 height 4
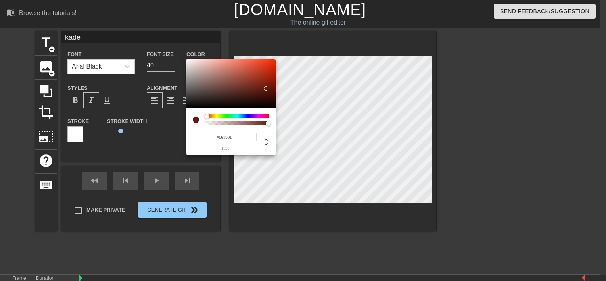
click at [206, 117] on div at bounding box center [207, 116] width 5 height 5
type input "#66120B"
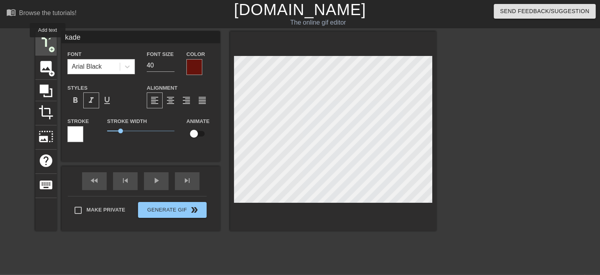
click at [46, 41] on span "title" at bounding box center [45, 42] width 15 height 15
click at [135, 69] on div "Impact" at bounding box center [100, 66] width 67 height 15
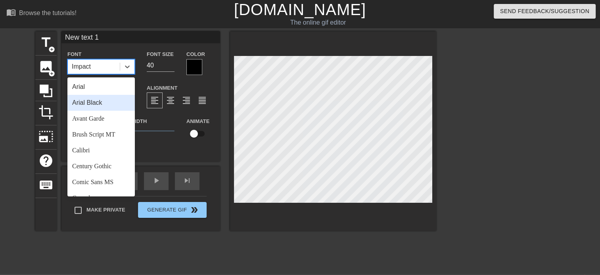
click at [106, 105] on div "Arial Black" at bounding box center [100, 103] width 67 height 16
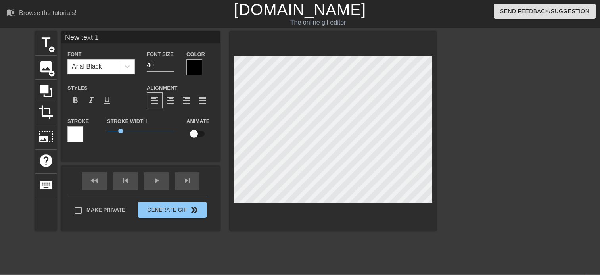
drag, startPoint x: 106, startPoint y: 40, endPoint x: 33, endPoint y: 33, distance: 73.4
click at [33, 33] on div "title add_circle image add_circle crop photo_size_select_large help keyboard Ne…" at bounding box center [300, 150] width 600 height 238
type input "tamaki"
click at [92, 100] on span "format_italic" at bounding box center [92, 101] width 10 height 10
click at [191, 70] on div at bounding box center [195, 67] width 16 height 16
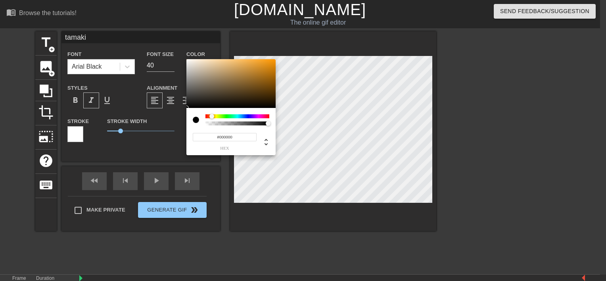
drag, startPoint x: 220, startPoint y: 118, endPoint x: 212, endPoint y: 117, distance: 8.4
click at [212, 117] on div at bounding box center [238, 116] width 64 height 4
drag, startPoint x: 204, startPoint y: 73, endPoint x: 214, endPoint y: 58, distance: 17.9
click at [214, 58] on div "#FFE0B1 hex" at bounding box center [303, 140] width 606 height 281
drag, startPoint x: 216, startPoint y: 112, endPoint x: 214, endPoint y: 117, distance: 4.5
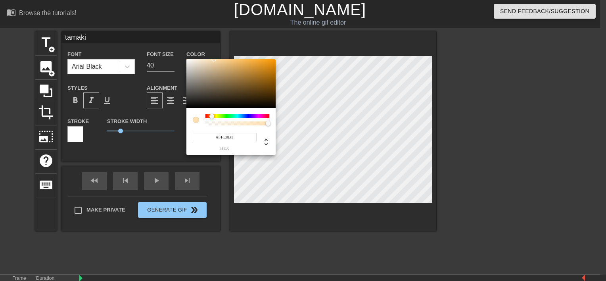
click at [214, 117] on div "#FFE0B1 hex" at bounding box center [231, 131] width 89 height 47
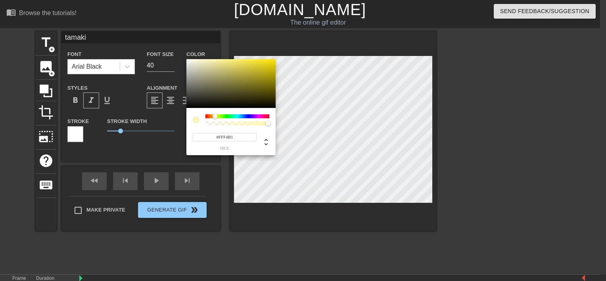
type input "#FFF1B1"
click at [214, 118] on div at bounding box center [216, 116] width 5 height 5
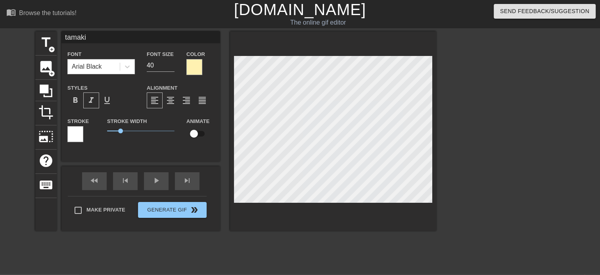
drag, startPoint x: 109, startPoint y: 37, endPoint x: 22, endPoint y: 27, distance: 87.8
click at [22, 27] on div "menu_book Browse the tutorials! [DOMAIN_NAME] The online gif editor Send Feedba…" at bounding box center [300, 167] width 600 height 334
click at [48, 42] on span "title" at bounding box center [45, 42] width 15 height 15
drag, startPoint x: 113, startPoint y: 38, endPoint x: 33, endPoint y: 33, distance: 80.8
click at [33, 33] on div "title add_circle image add_circle crop photo_size_select_large help keyboard Ne…" at bounding box center [300, 150] width 600 height 238
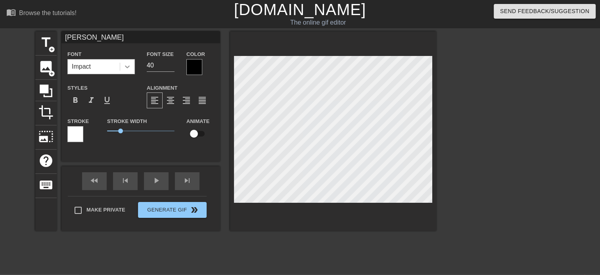
type input "[PERSON_NAME]"
click at [126, 66] on icon at bounding box center [127, 66] width 5 height 3
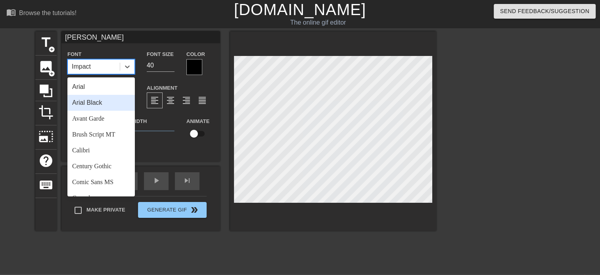
click at [114, 100] on div "Arial Black" at bounding box center [100, 103] width 67 height 16
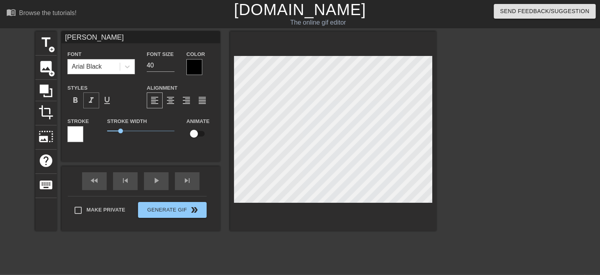
click at [89, 102] on span "format_italic" at bounding box center [92, 101] width 10 height 10
click at [188, 70] on div at bounding box center [195, 67] width 16 height 16
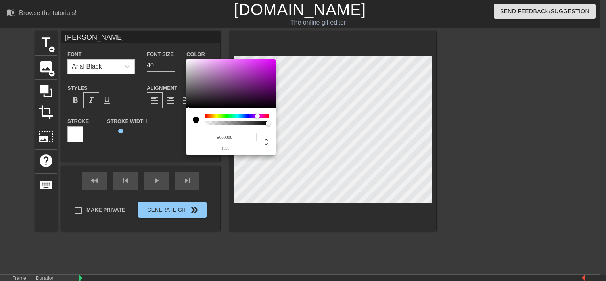
click at [258, 116] on div at bounding box center [238, 116] width 64 height 4
type input "#E3AFE8"
drag, startPoint x: 229, startPoint y: 71, endPoint x: 208, endPoint y: 64, distance: 21.7
click at [208, 64] on div at bounding box center [231, 83] width 89 height 49
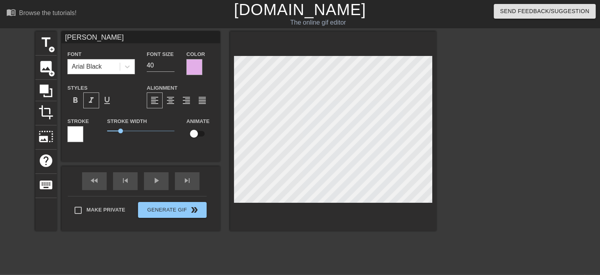
type input "kade"
click at [199, 132] on input "checkbox" at bounding box center [193, 133] width 45 height 15
checkbox input "true"
click at [158, 181] on div "play_arrow" at bounding box center [156, 181] width 25 height 18
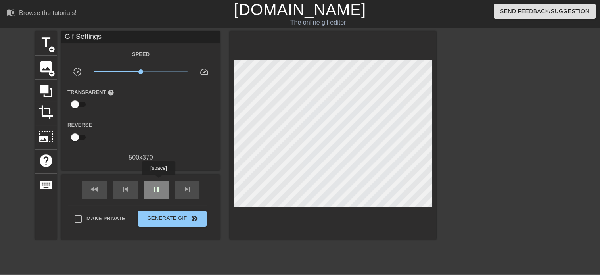
click at [158, 181] on div "pause" at bounding box center [156, 190] width 25 height 18
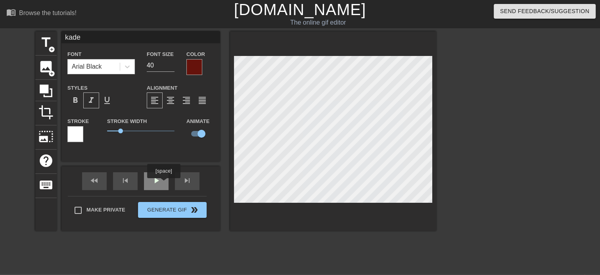
click at [161, 184] on div "play_arrow" at bounding box center [156, 181] width 25 height 18
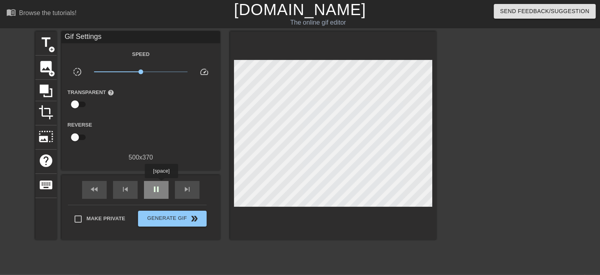
click at [161, 184] on div "pause" at bounding box center [156, 190] width 25 height 18
click at [159, 183] on div "play_arrow" at bounding box center [156, 190] width 25 height 18
click at [160, 188] on span "play_arrow" at bounding box center [157, 190] width 10 height 10
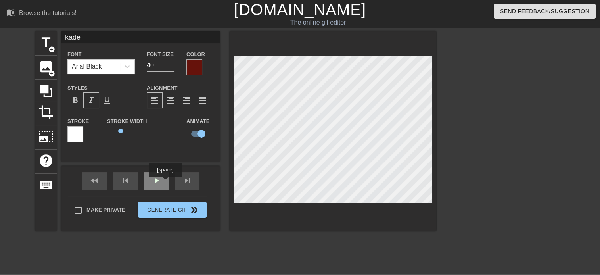
click at [157, 183] on div "play_arrow" at bounding box center [156, 181] width 25 height 18
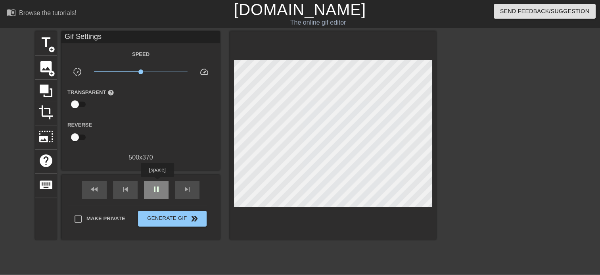
click at [157, 183] on div "pause" at bounding box center [156, 190] width 25 height 18
click at [165, 179] on div "fast_rewind skip_previous play_arrow skip_next" at bounding box center [140, 190] width 129 height 30
click at [160, 188] on span "play_arrow" at bounding box center [157, 190] width 10 height 10
click at [160, 188] on span "pause" at bounding box center [157, 190] width 10 height 10
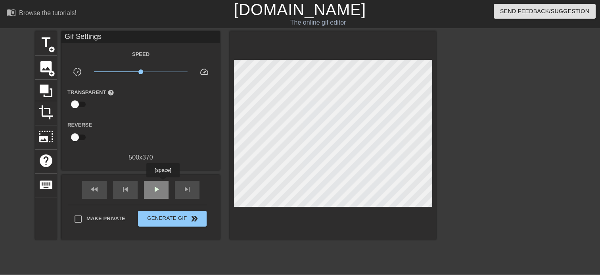
click at [163, 183] on div "play_arrow" at bounding box center [156, 190] width 25 height 18
click at [163, 183] on div "pause" at bounding box center [156, 190] width 25 height 18
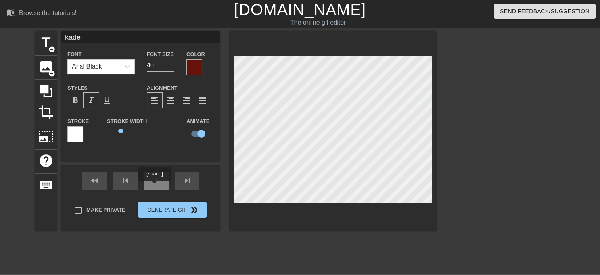
click at [155, 186] on div "play_arrow" at bounding box center [156, 181] width 25 height 18
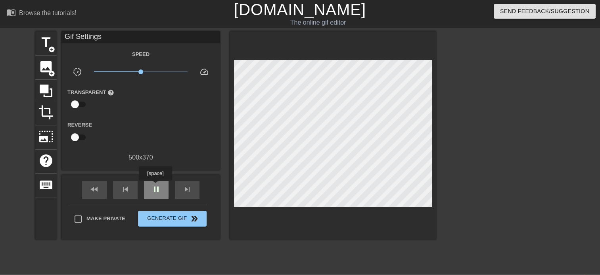
click at [155, 186] on span "pause" at bounding box center [157, 190] width 10 height 10
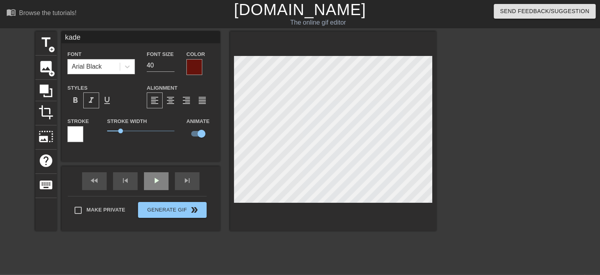
click at [164, 178] on div "fast_rewind skip_previous play_arrow skip_next" at bounding box center [140, 181] width 129 height 30
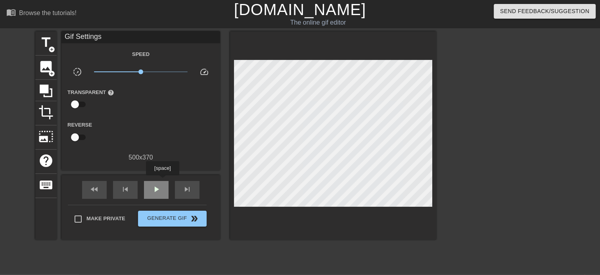
click at [162, 182] on div "play_arrow" at bounding box center [156, 190] width 25 height 18
click at [164, 189] on div "pause" at bounding box center [156, 190] width 25 height 18
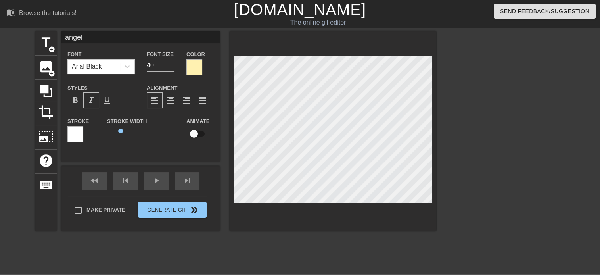
click at [200, 136] on input "checkbox" at bounding box center [193, 133] width 45 height 15
checkbox input "true"
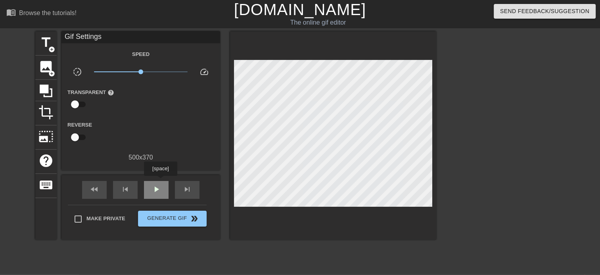
click at [160, 181] on div "play_arrow" at bounding box center [156, 190] width 25 height 18
click at [160, 181] on div "pause" at bounding box center [156, 190] width 25 height 18
click at [160, 181] on div "play_arrow" at bounding box center [156, 190] width 25 height 18
click at [160, 181] on div "pause" at bounding box center [156, 190] width 25 height 18
click at [160, 181] on div "play_arrow" at bounding box center [156, 190] width 25 height 18
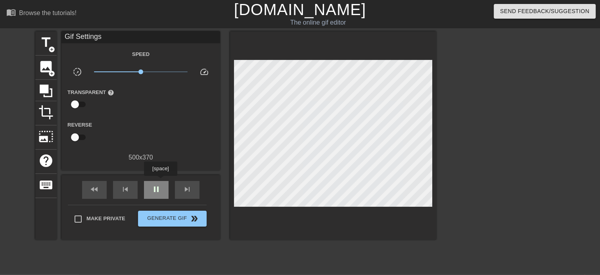
click at [160, 181] on div "pause" at bounding box center [156, 190] width 25 height 18
click at [160, 181] on div "play_arrow" at bounding box center [156, 190] width 25 height 18
click at [160, 181] on div "pause" at bounding box center [156, 190] width 25 height 18
click at [160, 181] on div "play_arrow" at bounding box center [156, 190] width 25 height 18
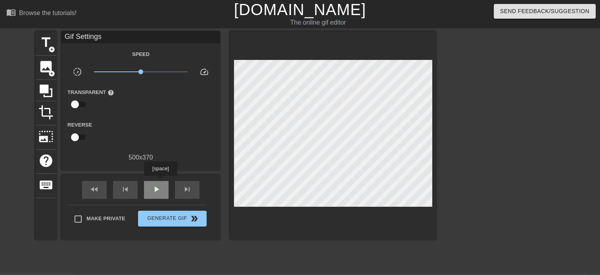
click at [160, 181] on div "play_arrow" at bounding box center [156, 190] width 25 height 18
click at [160, 181] on div "pause" at bounding box center [156, 190] width 25 height 18
click at [159, 179] on div "fast_rewind skip_previous play_arrow skip_next" at bounding box center [140, 190] width 129 height 30
click at [159, 190] on span "play_arrow" at bounding box center [157, 190] width 10 height 10
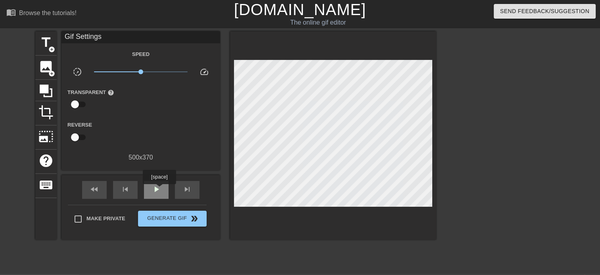
click at [159, 190] on span "play_arrow" at bounding box center [157, 190] width 10 height 10
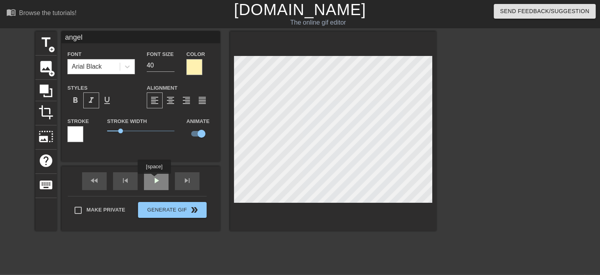
click at [154, 180] on div "fast_rewind skip_previous play_arrow skip_next" at bounding box center [140, 181] width 129 height 30
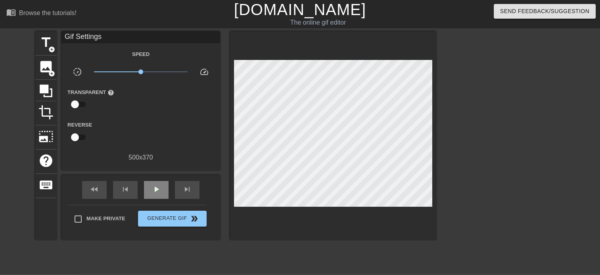
click at [154, 180] on div "fast_rewind skip_previous play_arrow skip_next" at bounding box center [140, 190] width 129 height 30
click at [157, 189] on span "play_arrow" at bounding box center [157, 190] width 10 height 10
click at [157, 189] on span "pause" at bounding box center [157, 190] width 10 height 10
click at [162, 179] on div "fast_rewind skip_previous play_arrow skip_next" at bounding box center [140, 190] width 129 height 30
click at [160, 185] on span "play_arrow" at bounding box center [157, 190] width 10 height 10
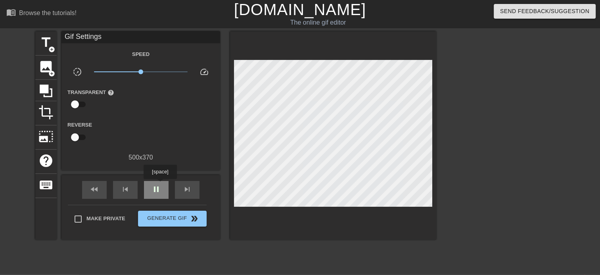
click at [160, 185] on span "pause" at bounding box center [157, 190] width 10 height 10
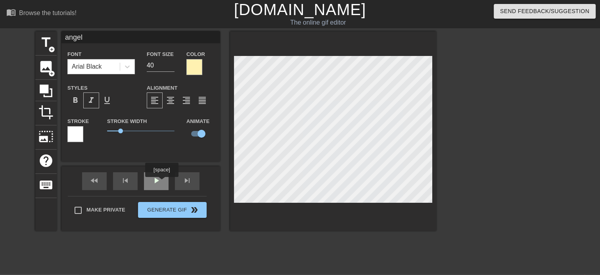
click at [161, 181] on div "play_arrow" at bounding box center [156, 181] width 25 height 18
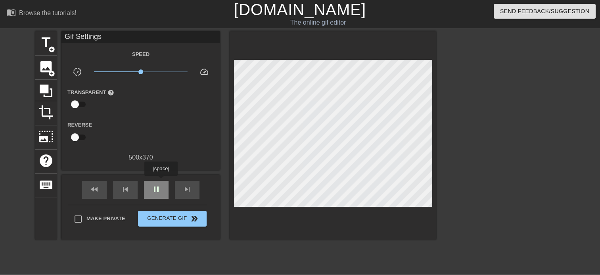
click at [161, 181] on div "pause" at bounding box center [156, 190] width 25 height 18
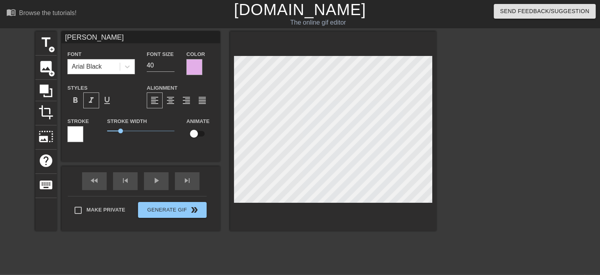
click at [201, 137] on input "checkbox" at bounding box center [193, 133] width 45 height 15
checkbox input "true"
click at [156, 180] on div "fast_rewind skip_previous play_arrow skip_next" at bounding box center [140, 181] width 129 height 30
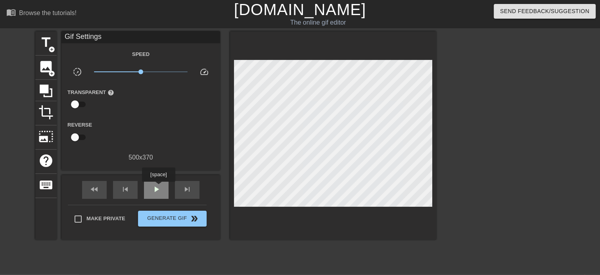
click at [159, 189] on span "play_arrow" at bounding box center [157, 190] width 10 height 10
click at [159, 189] on span "pause" at bounding box center [157, 190] width 10 height 10
click at [159, 189] on span "play_arrow" at bounding box center [157, 190] width 10 height 10
click at [159, 189] on span "pause" at bounding box center [157, 190] width 10 height 10
click at [159, 189] on span "play_arrow" at bounding box center [157, 190] width 10 height 10
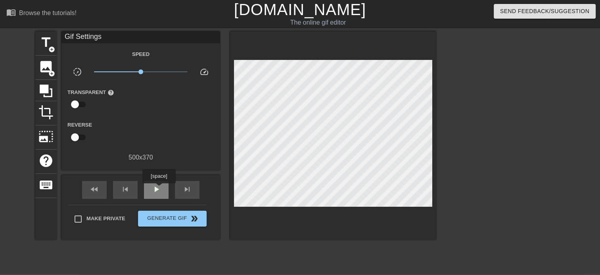
click at [159, 189] on span "play_arrow" at bounding box center [157, 190] width 10 height 10
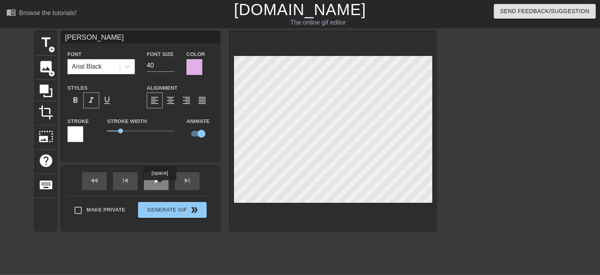
click at [158, 185] on span "play_arrow" at bounding box center [157, 181] width 10 height 10
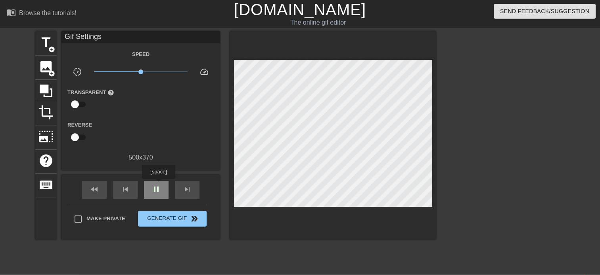
click at [158, 185] on span "pause" at bounding box center [157, 190] width 10 height 10
click at [158, 181] on div "play_arrow" at bounding box center [156, 190] width 25 height 18
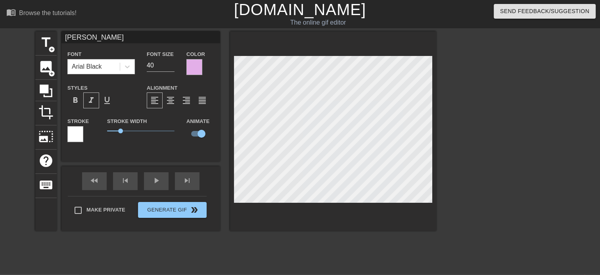
click at [526, 131] on div "title add_circle image add_circle crop photo_size_select_large help keyboard [P…" at bounding box center [300, 150] width 600 height 238
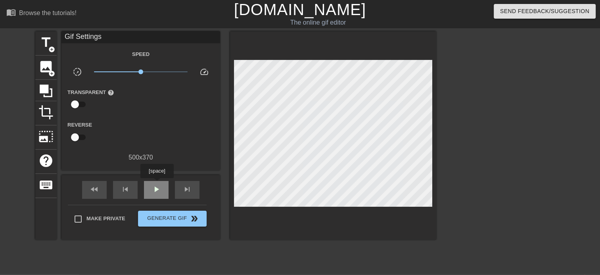
click at [157, 185] on span "play_arrow" at bounding box center [157, 190] width 10 height 10
click at [160, 189] on span "pause" at bounding box center [157, 190] width 10 height 10
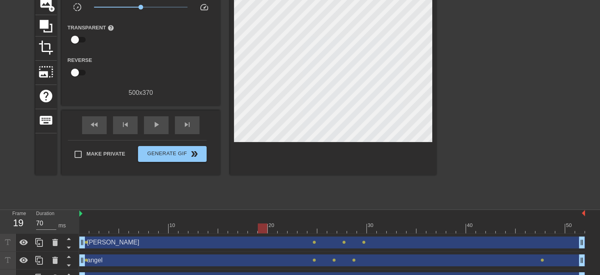
scroll to position [79, 0]
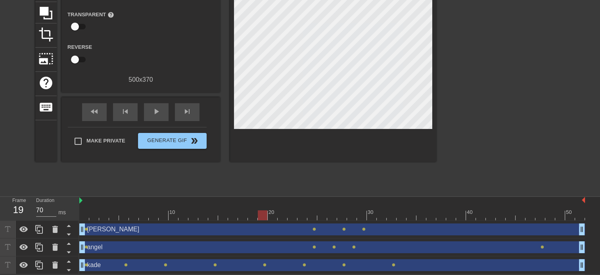
click at [291, 230] on div "[PERSON_NAME] drag_handle drag_handle" at bounding box center [332, 229] width 506 height 12
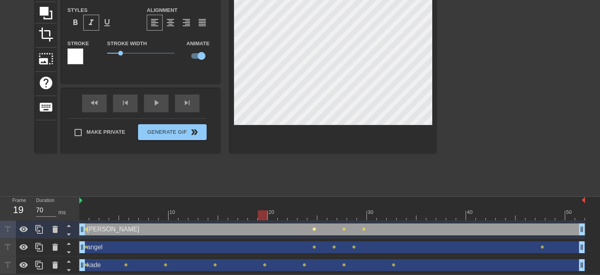
click at [314, 229] on span "lens" at bounding box center [315, 229] width 4 height 4
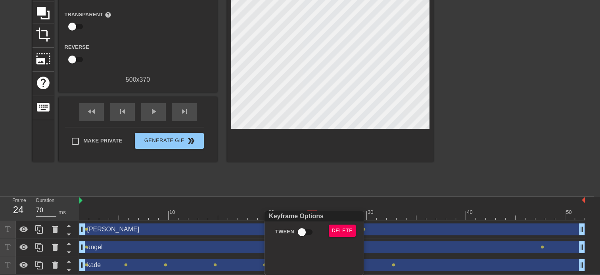
scroll to position [73, 0]
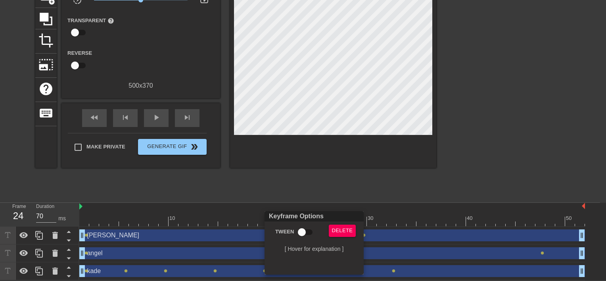
click at [340, 187] on div at bounding box center [303, 140] width 606 height 281
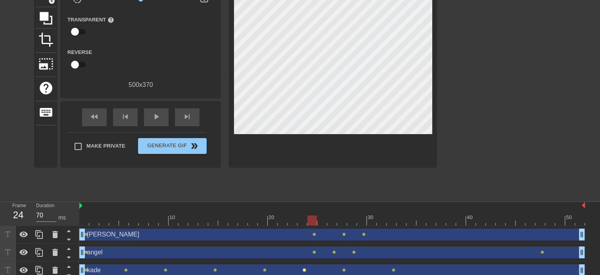
click at [303, 269] on span "lens" at bounding box center [305, 270] width 4 height 4
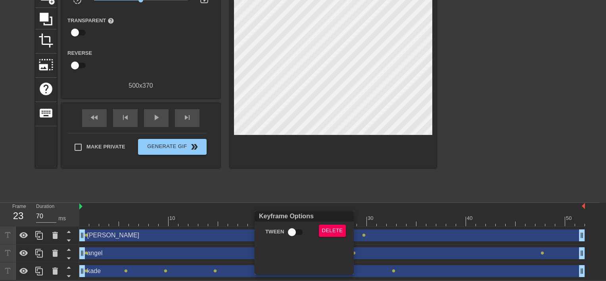
click at [148, 199] on div at bounding box center [303, 140] width 606 height 281
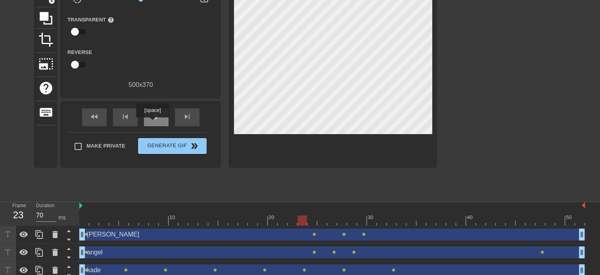
click at [152, 123] on div "play_arrow" at bounding box center [156, 117] width 25 height 18
click at [152, 118] on span "pause" at bounding box center [157, 117] width 10 height 10
click at [152, 118] on span "play_arrow" at bounding box center [157, 117] width 10 height 10
click at [152, 118] on span "pause" at bounding box center [157, 117] width 10 height 10
click at [152, 118] on span "play_arrow" at bounding box center [157, 117] width 10 height 10
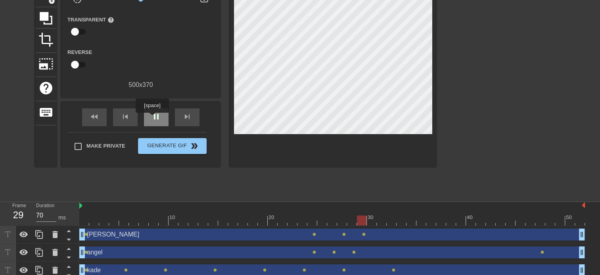
click at [152, 118] on span "pause" at bounding box center [157, 117] width 10 height 10
click at [394, 269] on span "lens" at bounding box center [394, 270] width 4 height 4
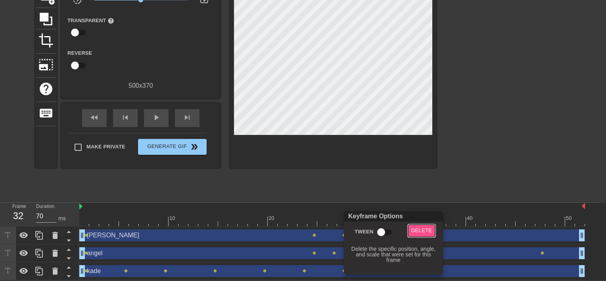
click at [421, 229] on span "Delete" at bounding box center [422, 230] width 21 height 9
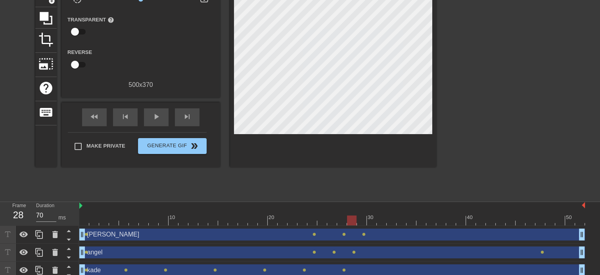
drag, startPoint x: 390, startPoint y: 221, endPoint x: 348, endPoint y: 225, distance: 41.9
click at [348, 225] on div "10 20 30 40 50" at bounding box center [332, 214] width 506 height 24
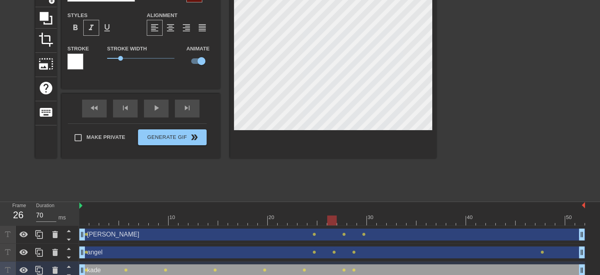
drag, startPoint x: 351, startPoint y: 219, endPoint x: 330, endPoint y: 218, distance: 21.1
click at [330, 218] on div at bounding box center [332, 221] width 10 height 10
click at [152, 116] on div "play_arrow" at bounding box center [156, 109] width 25 height 18
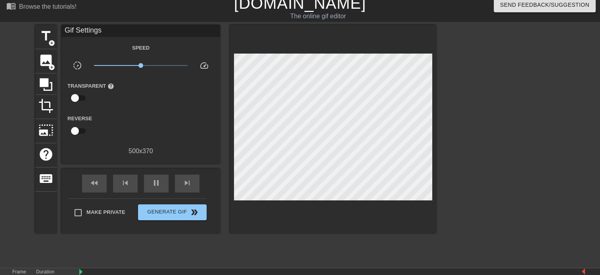
scroll to position [4, 0]
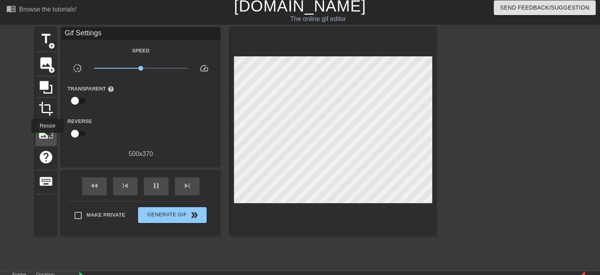
click at [45, 135] on span "photo_size_select_large" at bounding box center [45, 132] width 15 height 15
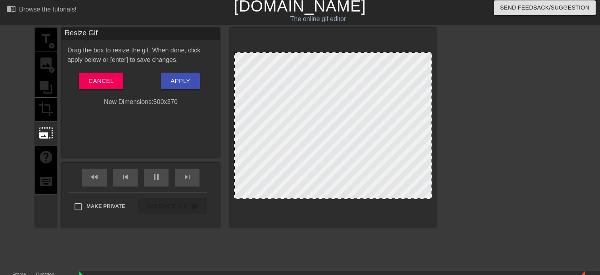
drag, startPoint x: 325, startPoint y: 198, endPoint x: 333, endPoint y: 211, distance: 14.9
click at [333, 211] on div at bounding box center [333, 128] width 206 height 200
click at [178, 80] on span "Apply" at bounding box center [180, 81] width 19 height 10
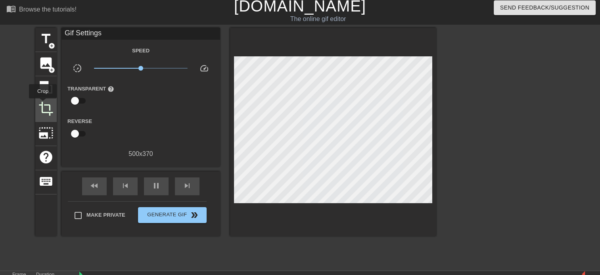
click at [43, 104] on span "crop" at bounding box center [45, 108] width 15 height 15
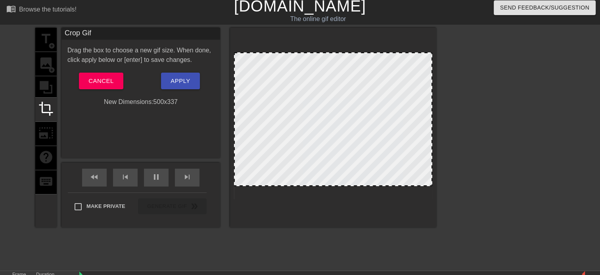
drag, startPoint x: 337, startPoint y: 197, endPoint x: 345, endPoint y: 184, distance: 14.9
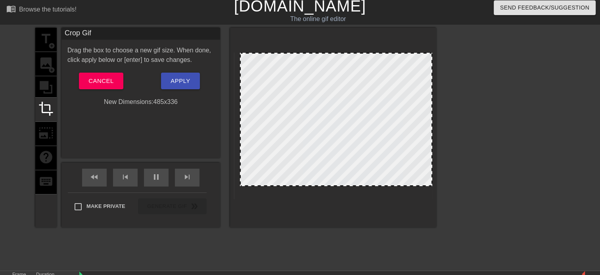
drag, startPoint x: 235, startPoint y: 54, endPoint x: 241, endPoint y: 54, distance: 6.0
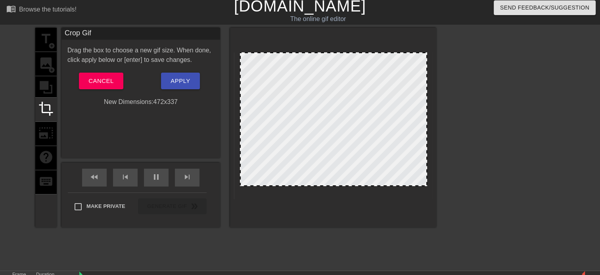
drag, startPoint x: 431, startPoint y: 54, endPoint x: 425, endPoint y: 50, distance: 6.6
click at [425, 50] on div at bounding box center [333, 128] width 206 height 200
click at [170, 77] on button "Apply" at bounding box center [180, 81] width 38 height 17
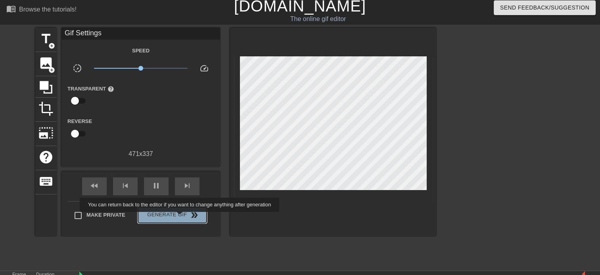
click at [181, 217] on span "Generate Gif double_arrow" at bounding box center [172, 215] width 62 height 10
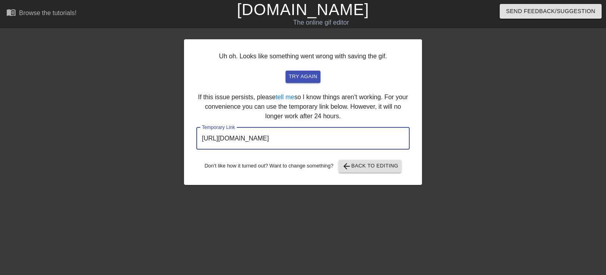
drag, startPoint x: 380, startPoint y: 135, endPoint x: 138, endPoint y: 108, distance: 243.3
click at [138, 108] on div "Uh oh. Looks like something went wrong with saving the gif. try again If this i…" at bounding box center [303, 150] width 606 height 238
click at [382, 166] on span "arrow_back Back to Editing" at bounding box center [370, 167] width 57 height 10
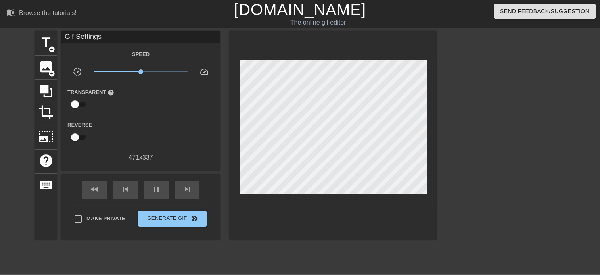
click at [306, 11] on link "[DOMAIN_NAME]" at bounding box center [300, 9] width 132 height 17
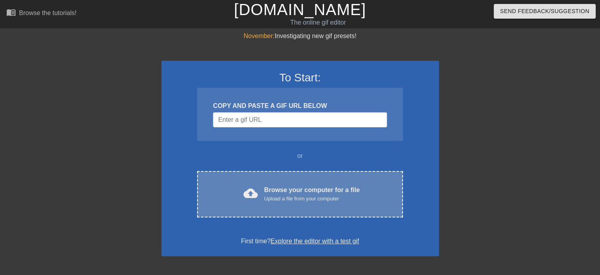
click at [304, 191] on div "Browse your computer for a file Upload a file from your computer" at bounding box center [312, 193] width 96 height 17
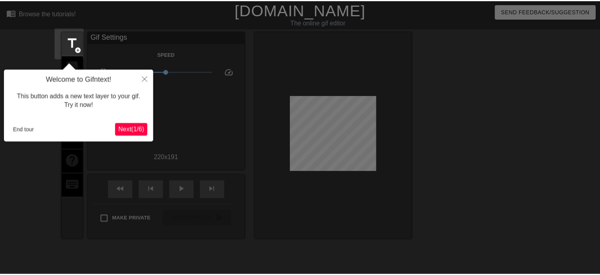
scroll to position [19, 0]
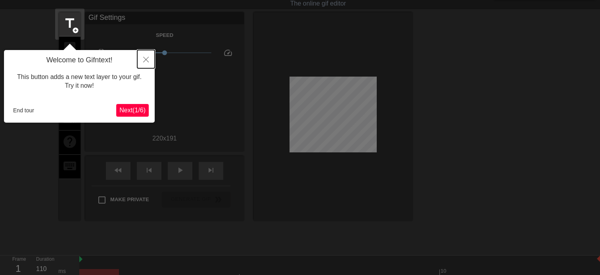
click at [146, 57] on icon "Close" at bounding box center [146, 60] width 6 height 6
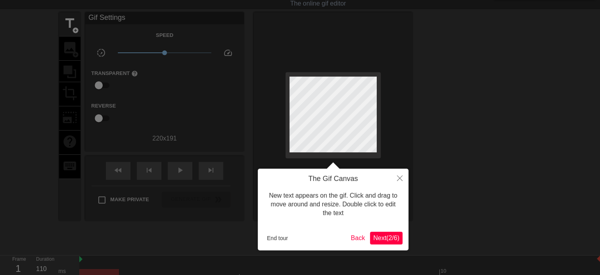
scroll to position [0, 0]
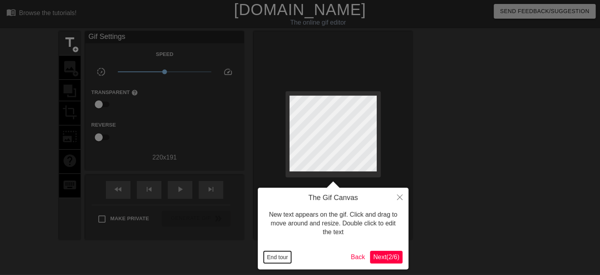
click at [277, 260] on button "End tour" at bounding box center [277, 257] width 27 height 12
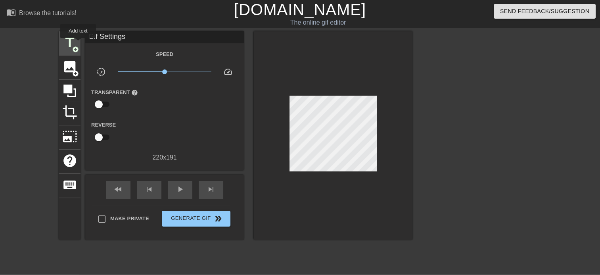
click at [74, 40] on span "title" at bounding box center [69, 42] width 15 height 15
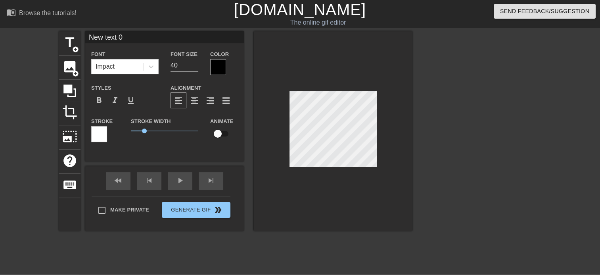
drag, startPoint x: 132, startPoint y: 35, endPoint x: 56, endPoint y: 24, distance: 76.3
click at [56, 24] on div "menu_book Browse the tutorials! [DOMAIN_NAME] The online gif editor Send Feedba…" at bounding box center [300, 158] width 600 height 316
type input "l"
type input "[PERSON_NAME]"
click at [152, 63] on icon at bounding box center [151, 67] width 8 height 8
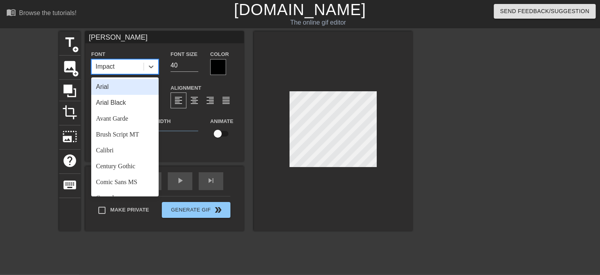
click at [147, 93] on div "Arial" at bounding box center [124, 87] width 67 height 16
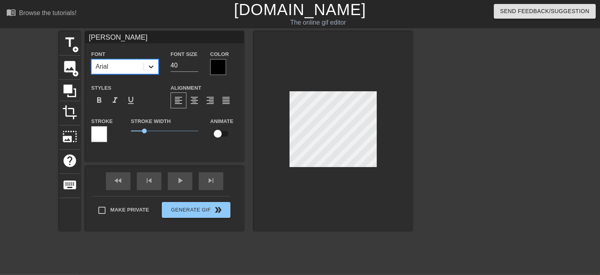
click at [148, 67] on icon at bounding box center [151, 67] width 8 height 8
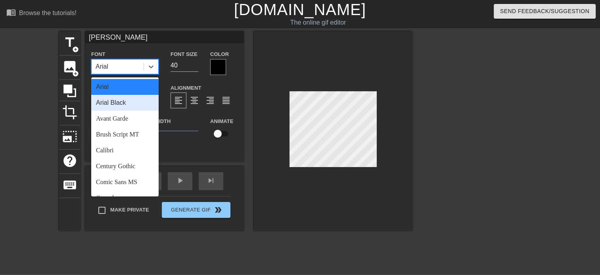
click at [125, 101] on div "Arial Black" at bounding box center [124, 103] width 67 height 16
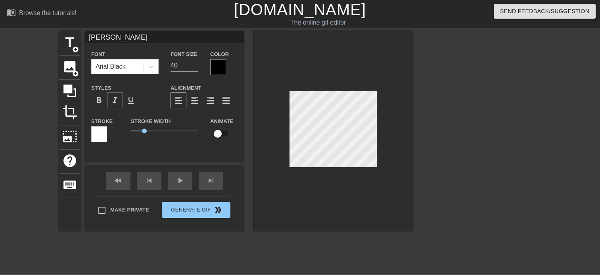
click at [110, 105] on span "format_italic" at bounding box center [115, 101] width 10 height 10
click at [212, 69] on div at bounding box center [218, 67] width 16 height 16
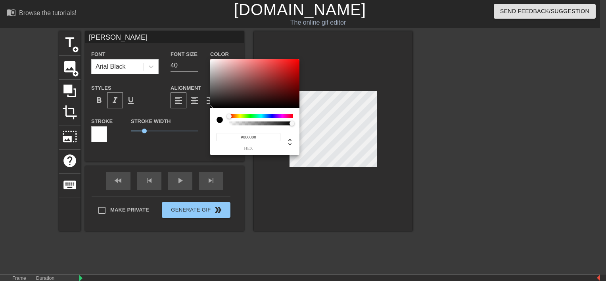
click at [293, 116] on div "#000000 hex" at bounding box center [254, 131] width 89 height 47
click at [289, 116] on div at bounding box center [261, 116] width 64 height 4
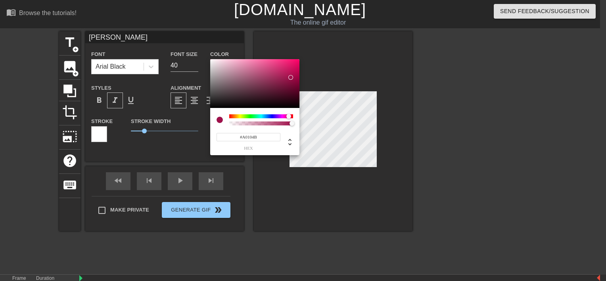
click at [291, 77] on div at bounding box center [254, 83] width 89 height 49
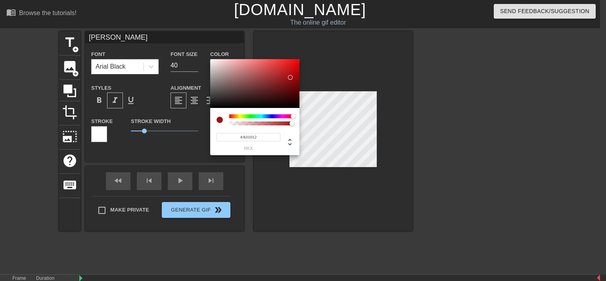
drag, startPoint x: 289, startPoint y: 117, endPoint x: 300, endPoint y: 118, distance: 11.5
click at [300, 118] on div "#A01012 hex" at bounding box center [303, 140] width 606 height 281
type input "#9B2226"
click at [280, 78] on div at bounding box center [280, 79] width 5 height 5
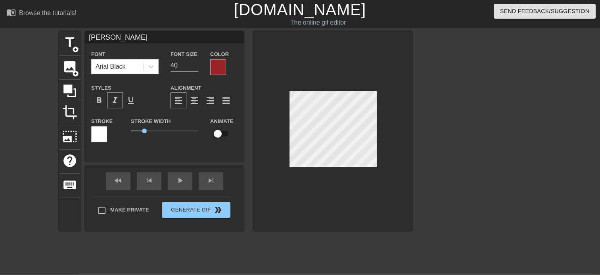
click at [221, 132] on input "checkbox" at bounding box center [217, 133] width 45 height 15
checkbox input "true"
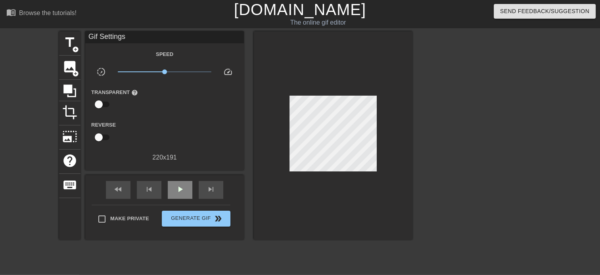
click at [185, 179] on div "fast_rewind skip_previous play_arrow skip_next" at bounding box center [164, 190] width 129 height 30
click at [183, 197] on div "play_arrow" at bounding box center [180, 190] width 25 height 18
click at [174, 183] on div "play_arrow" at bounding box center [180, 190] width 25 height 18
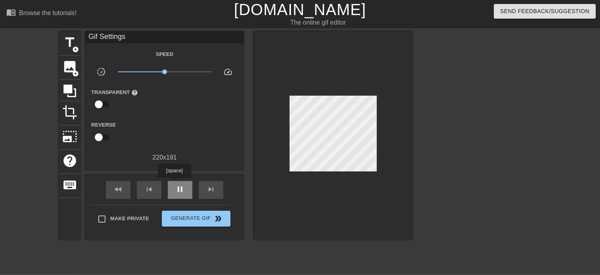
click at [175, 184] on div "pause" at bounding box center [180, 190] width 25 height 18
click at [184, 189] on span "play_arrow" at bounding box center [180, 190] width 10 height 10
click at [184, 189] on span "pause" at bounding box center [180, 190] width 10 height 10
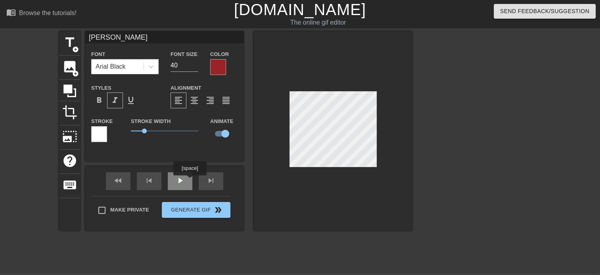
click at [186, 183] on div "play_arrow" at bounding box center [180, 181] width 25 height 18
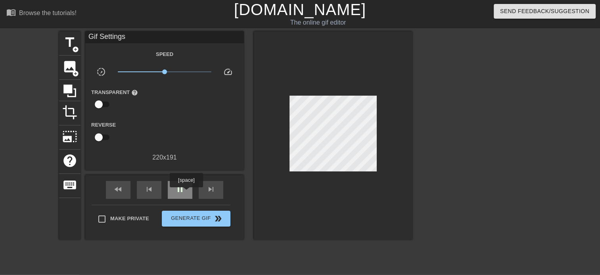
click at [186, 193] on div "pause" at bounding box center [180, 190] width 25 height 18
click at [186, 193] on div "play_arrow" at bounding box center [180, 190] width 25 height 18
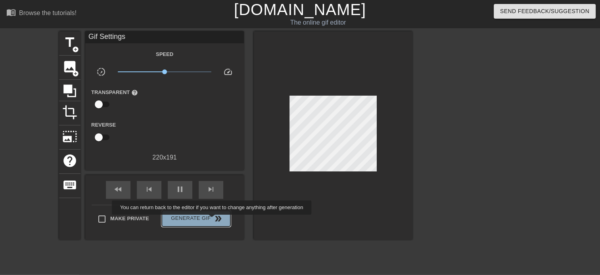
click at [214, 220] on span "double_arrow" at bounding box center [219, 219] width 10 height 10
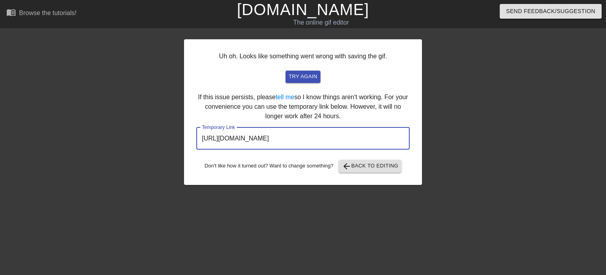
drag, startPoint x: 381, startPoint y: 145, endPoint x: 173, endPoint y: 139, distance: 208.1
click at [173, 139] on div "Uh oh. Looks like something went wrong with saving the gif. try again If this i…" at bounding box center [303, 150] width 606 height 238
click at [365, 166] on span "arrow_back Back to Editing" at bounding box center [370, 167] width 57 height 10
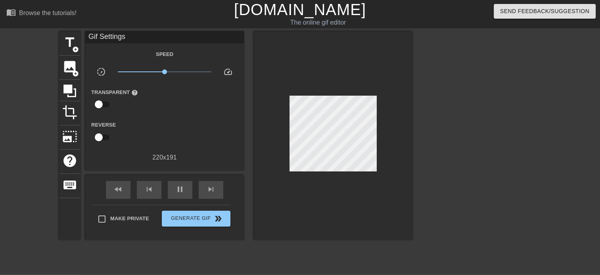
click at [319, 13] on link "[DOMAIN_NAME]" at bounding box center [300, 9] width 132 height 17
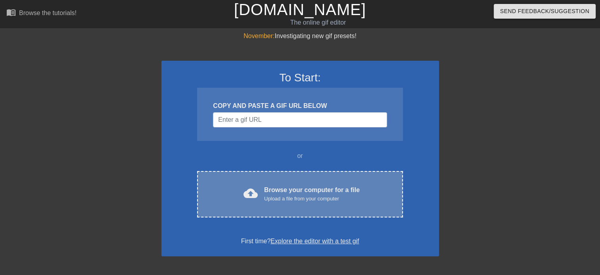
click at [314, 192] on div "Browse your computer for a file Upload a file from your computer" at bounding box center [312, 193] width 96 height 17
